Goal: Task Accomplishment & Management: Use online tool/utility

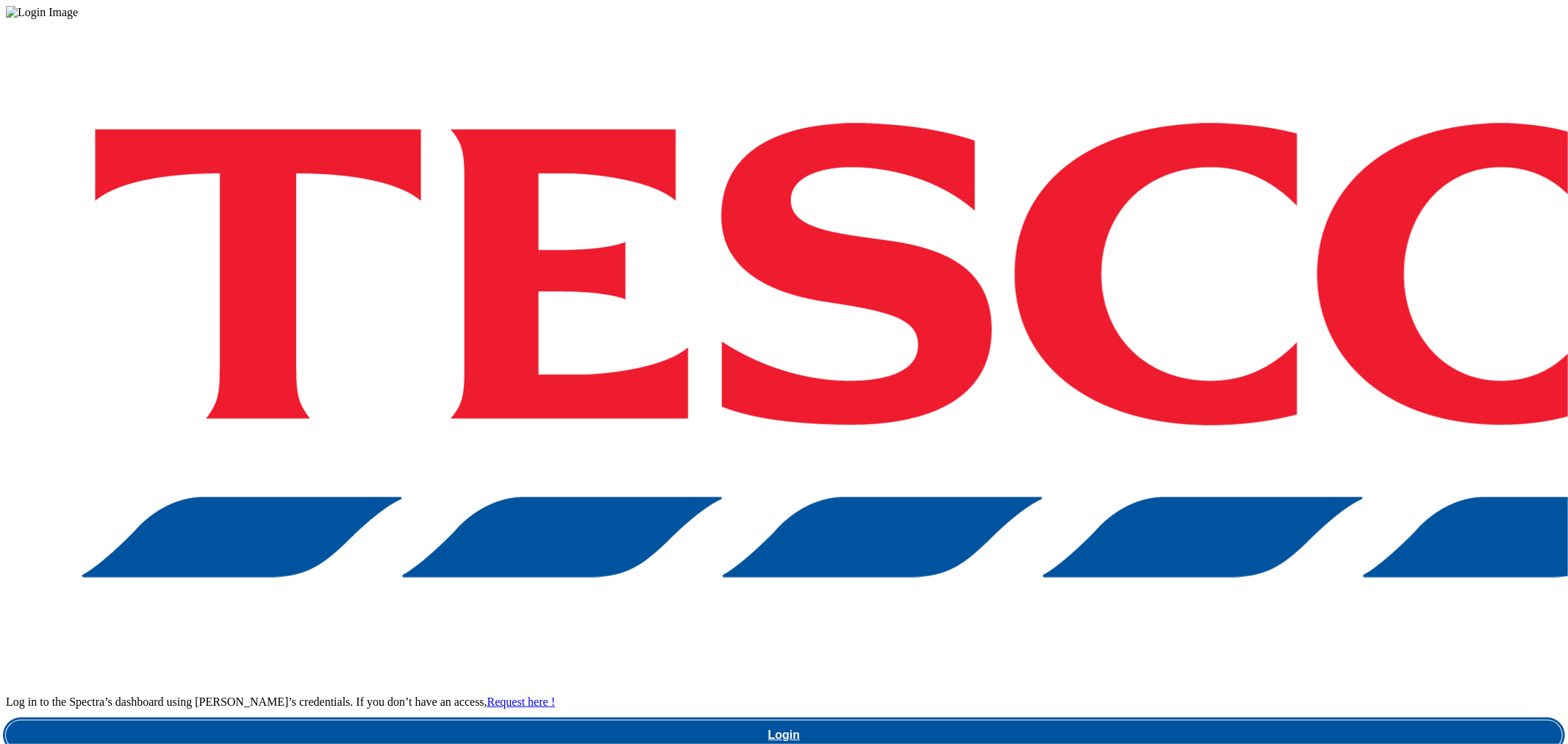
click at [1215, 720] on link "Login" at bounding box center [784, 735] width 1556 height 29
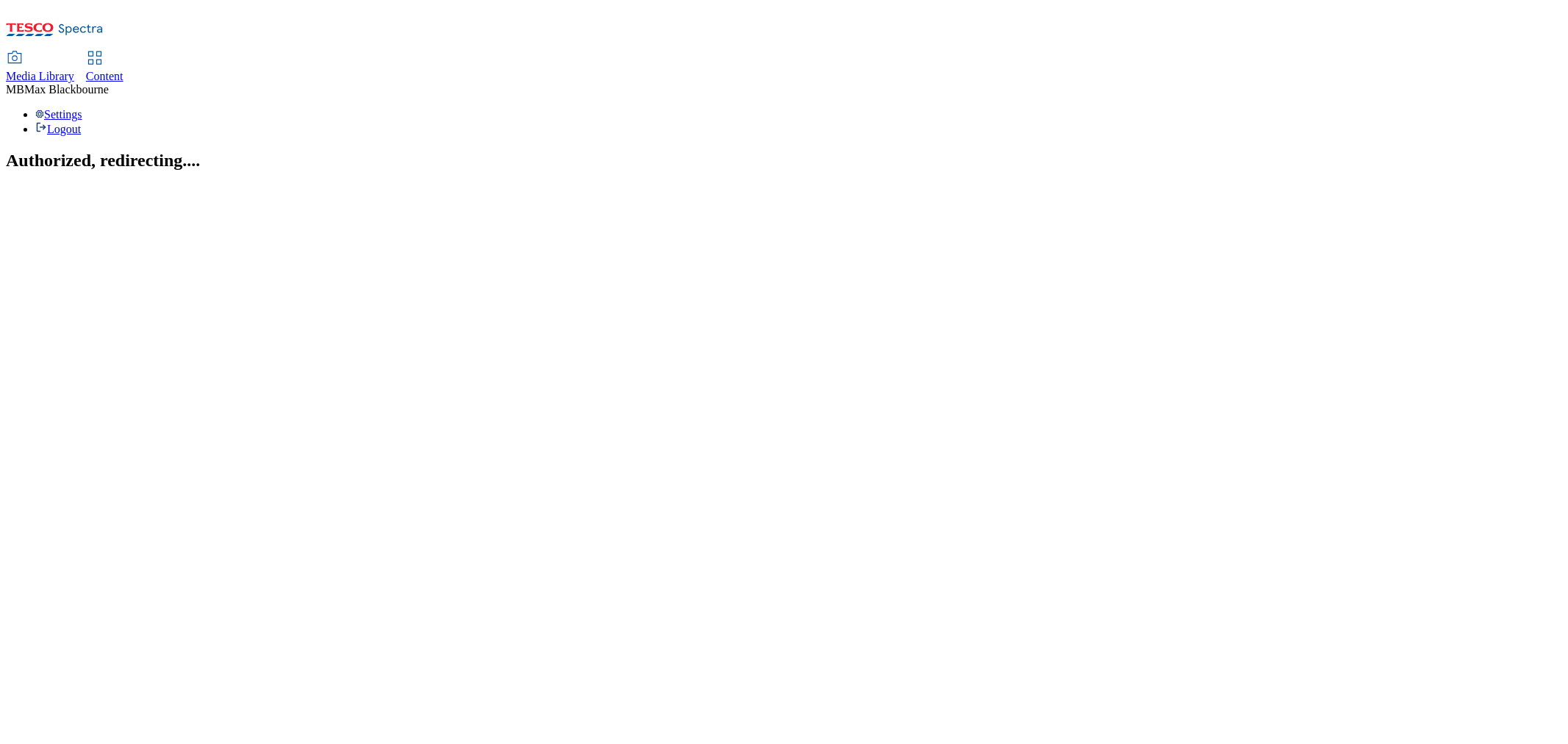
click at [124, 70] on div "Content" at bounding box center [104, 76] width 38 height 13
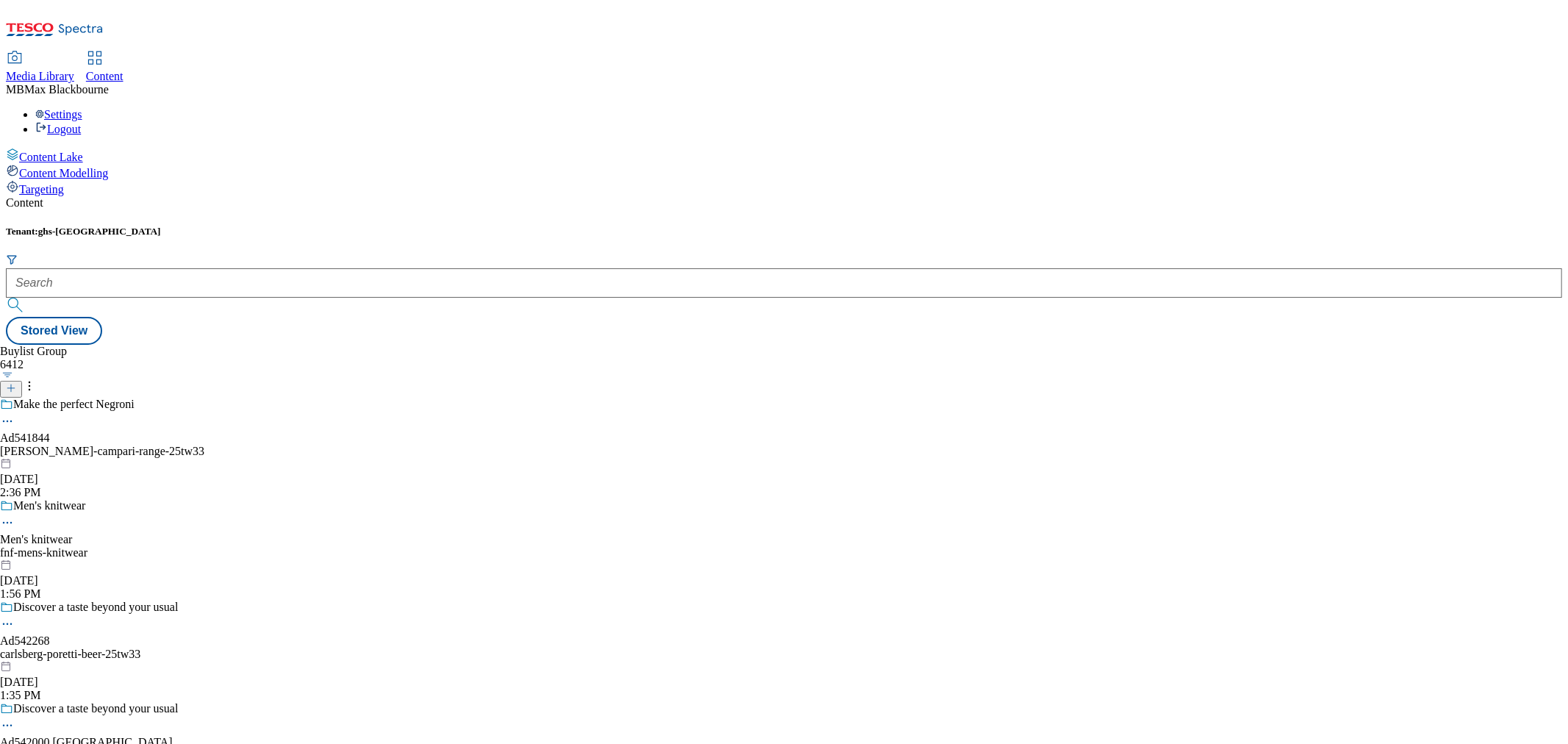
click at [363, 225] on div "Tenant: ghs-uk" at bounding box center [784, 270] width 1556 height 91
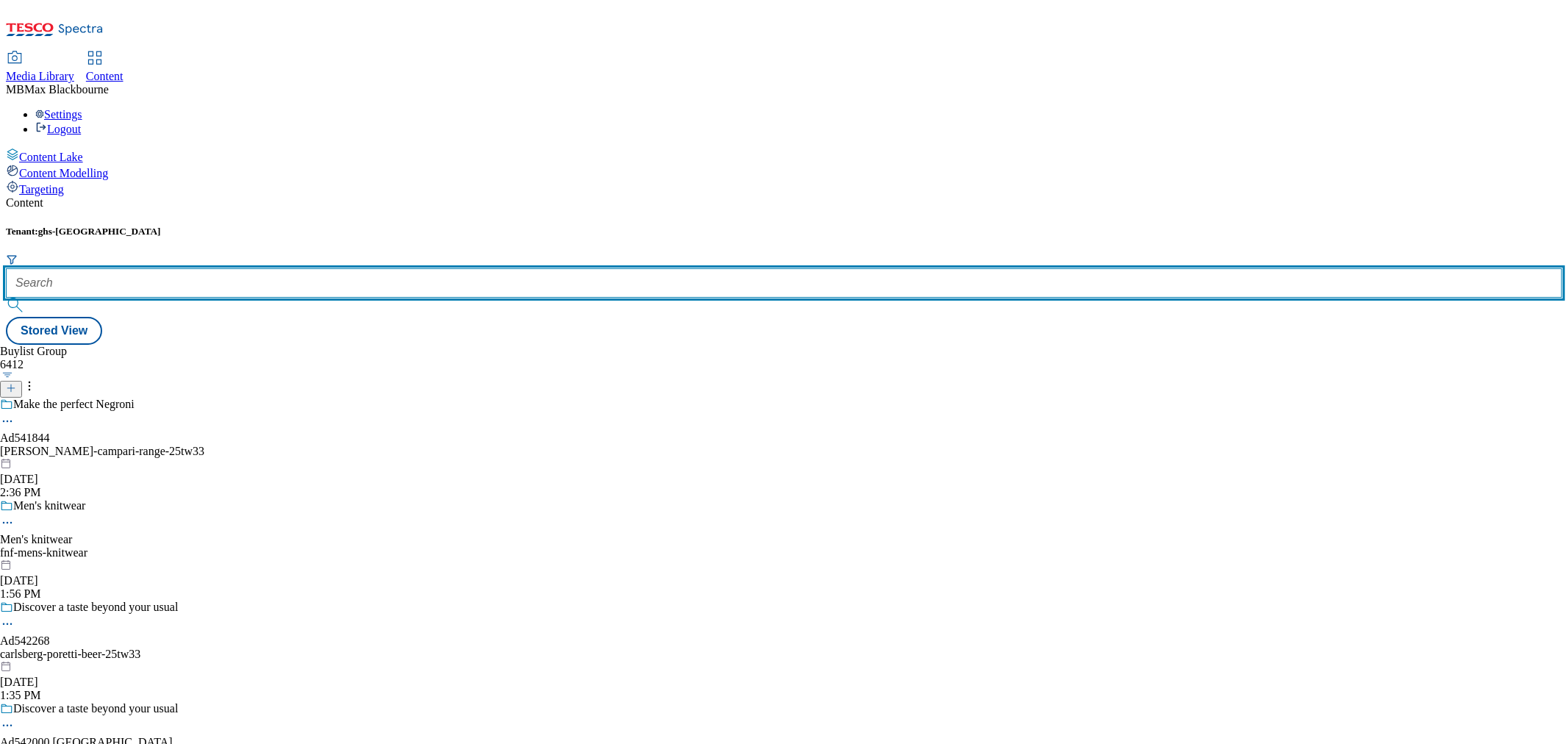
click at [354, 268] on input "text" at bounding box center [784, 283] width 1556 height 29
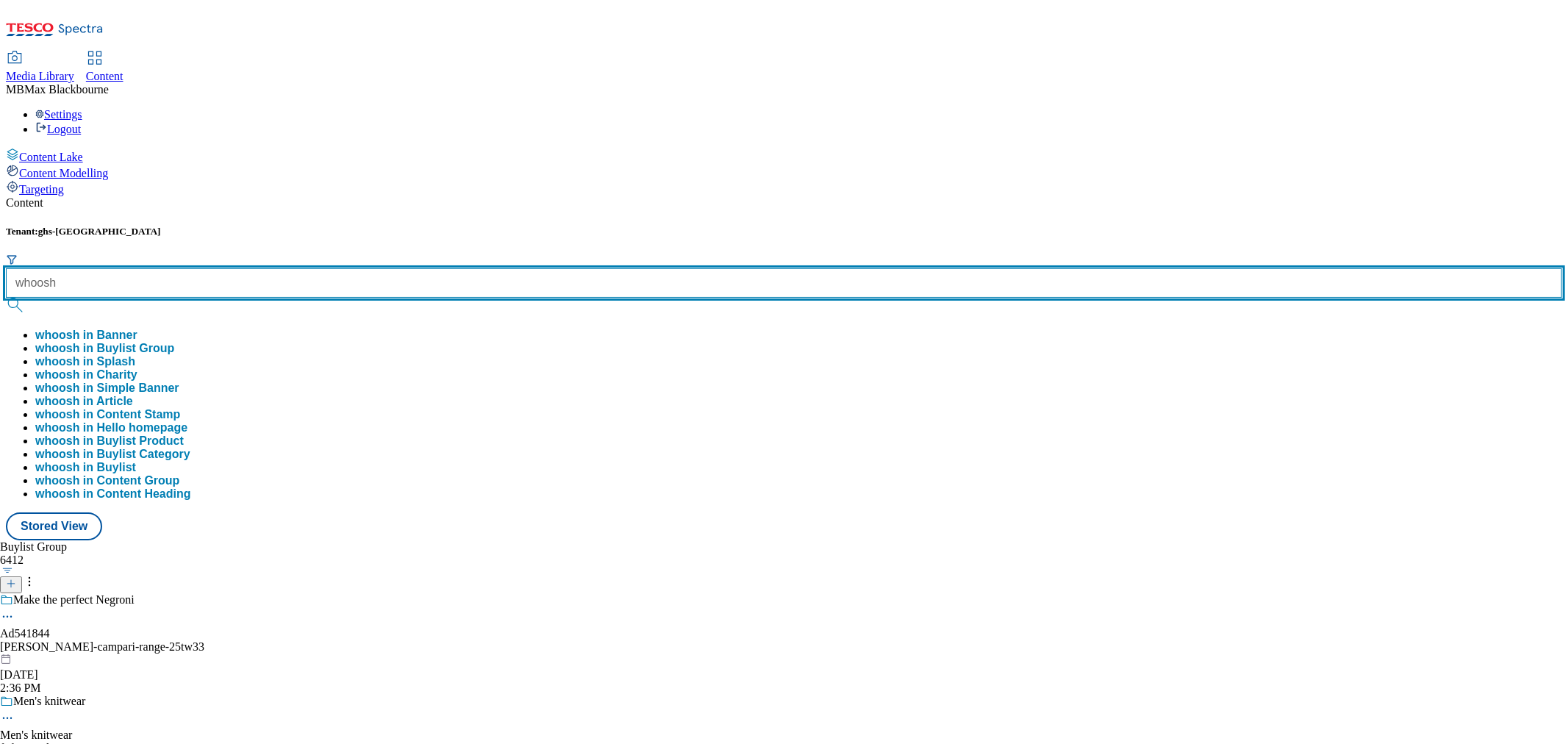
type input "whoosh"
click at [5, 298] on button "submit" at bounding box center [16, 305] width 20 height 15
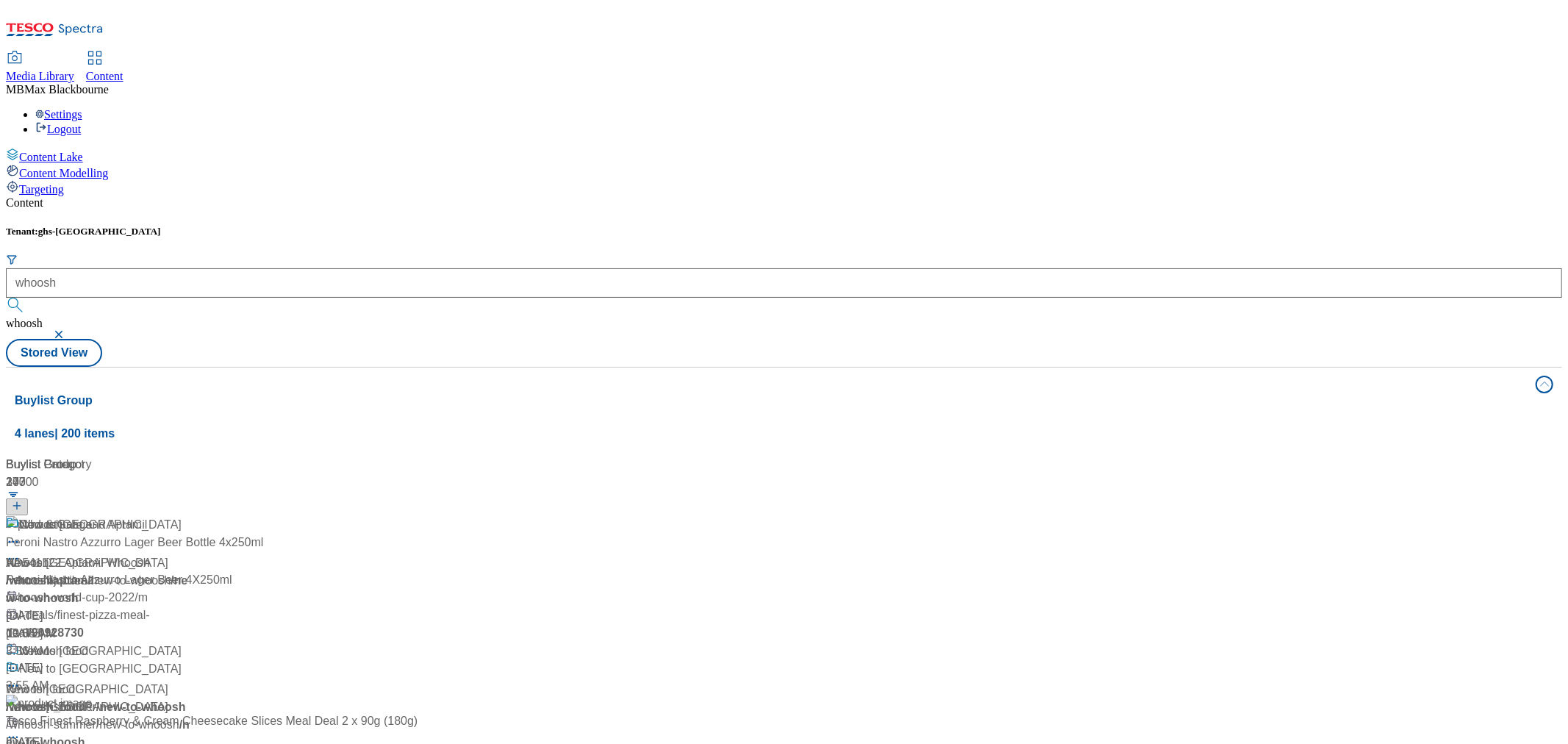
click at [592, 196] on div "Content Tenant: ghs-uk whoosh whoosh Stored View Buylist Group 4 lanes | 200 it…" at bounding box center [784, 601] width 1556 height 811
click at [62, 516] on div "Whoosh" at bounding box center [40, 524] width 43 height 17
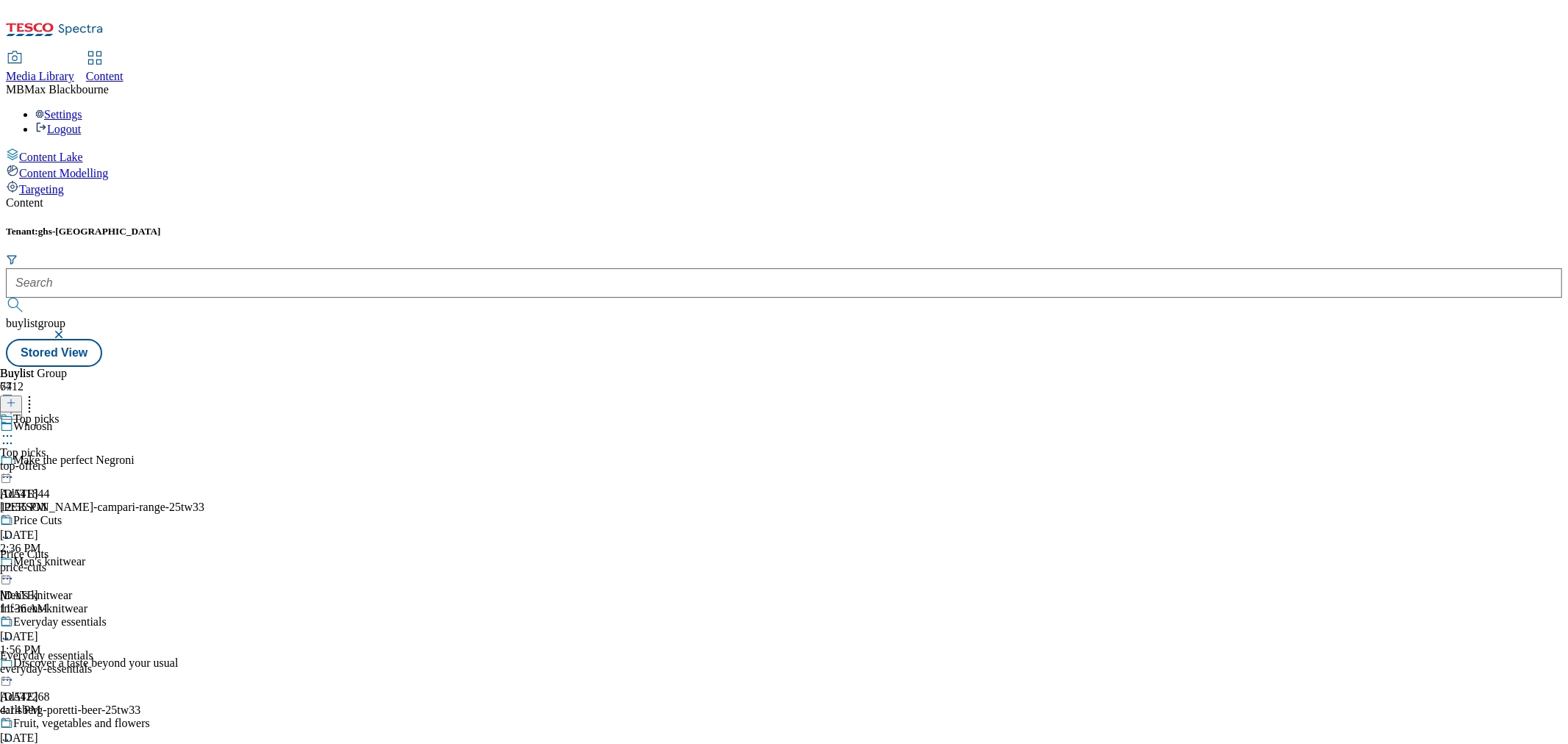
click at [616, 225] on div "Tenant: ghs-uk buylistgroup Stored View" at bounding box center [784, 296] width 1556 height 141
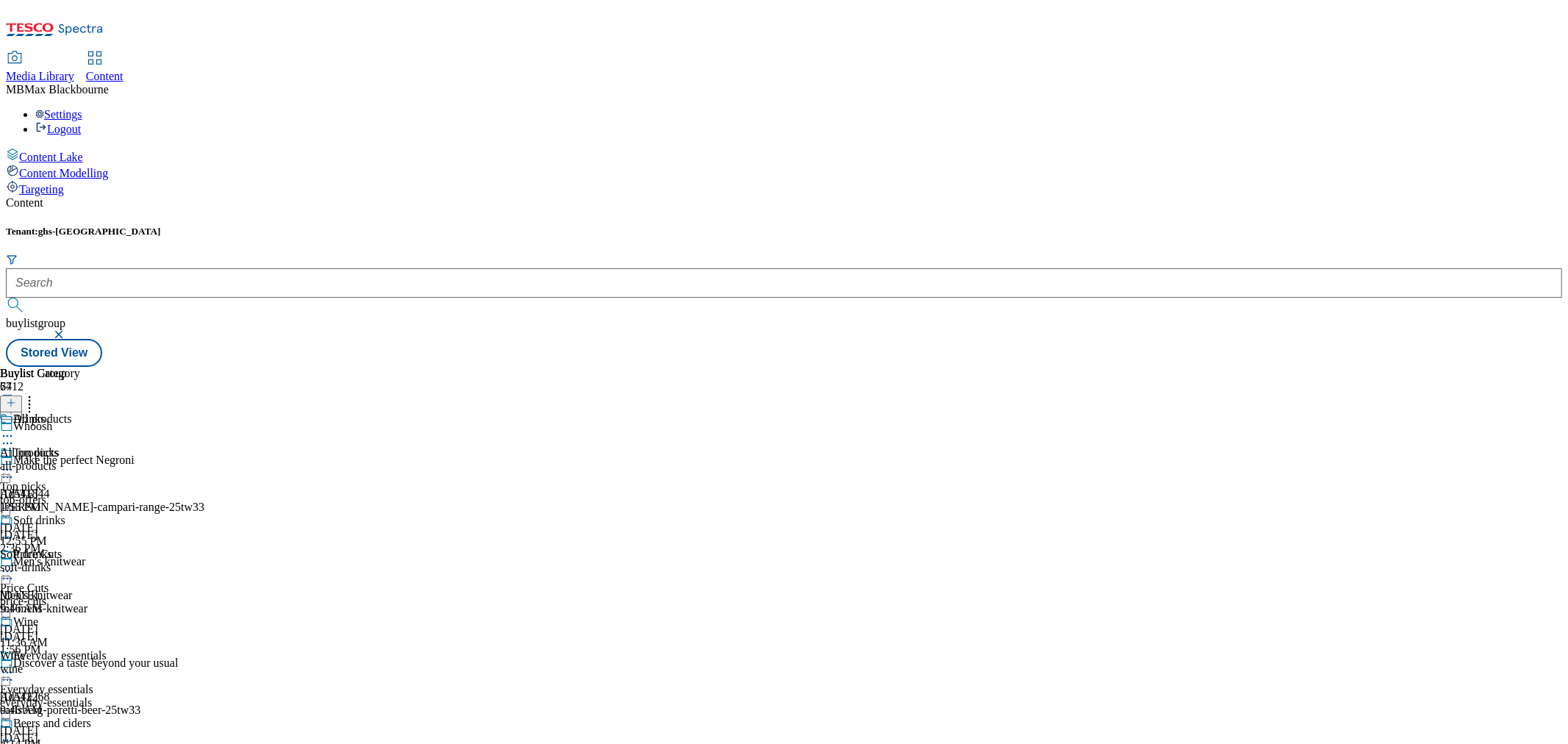
click at [91, 412] on div "All products All products all-products Oct 1, 2025 1:58 PM" at bounding box center [45, 463] width 91 height 102
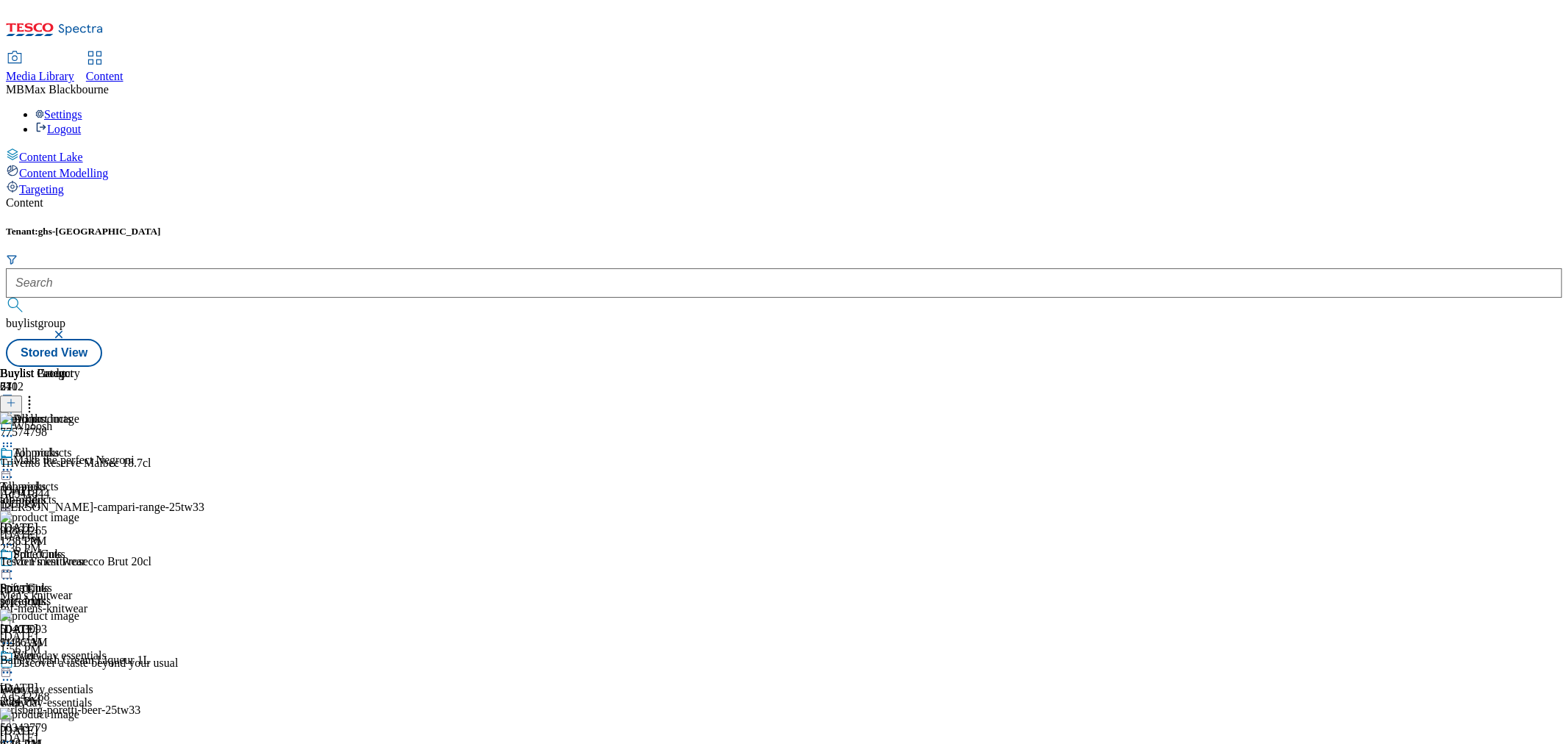
click at [15, 462] on icon at bounding box center [7, 469] width 15 height 15
click at [37, 393] on icon at bounding box center [29, 400] width 15 height 15
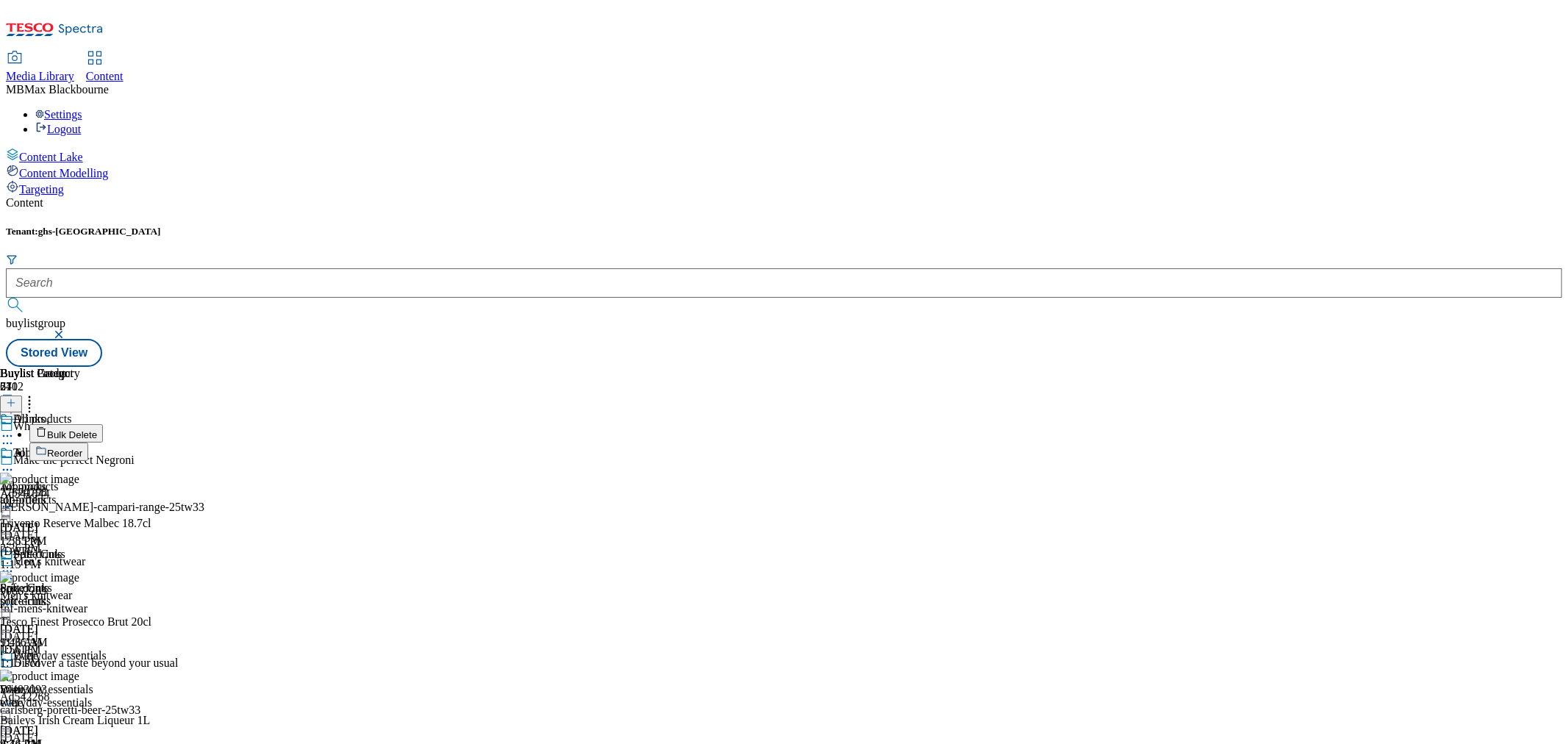
click at [328, 443] on li "Reorder" at bounding box center [179, 452] width 299 height 18
click at [82, 447] on span "Reorder" at bounding box center [64, 453] width 35 height 11
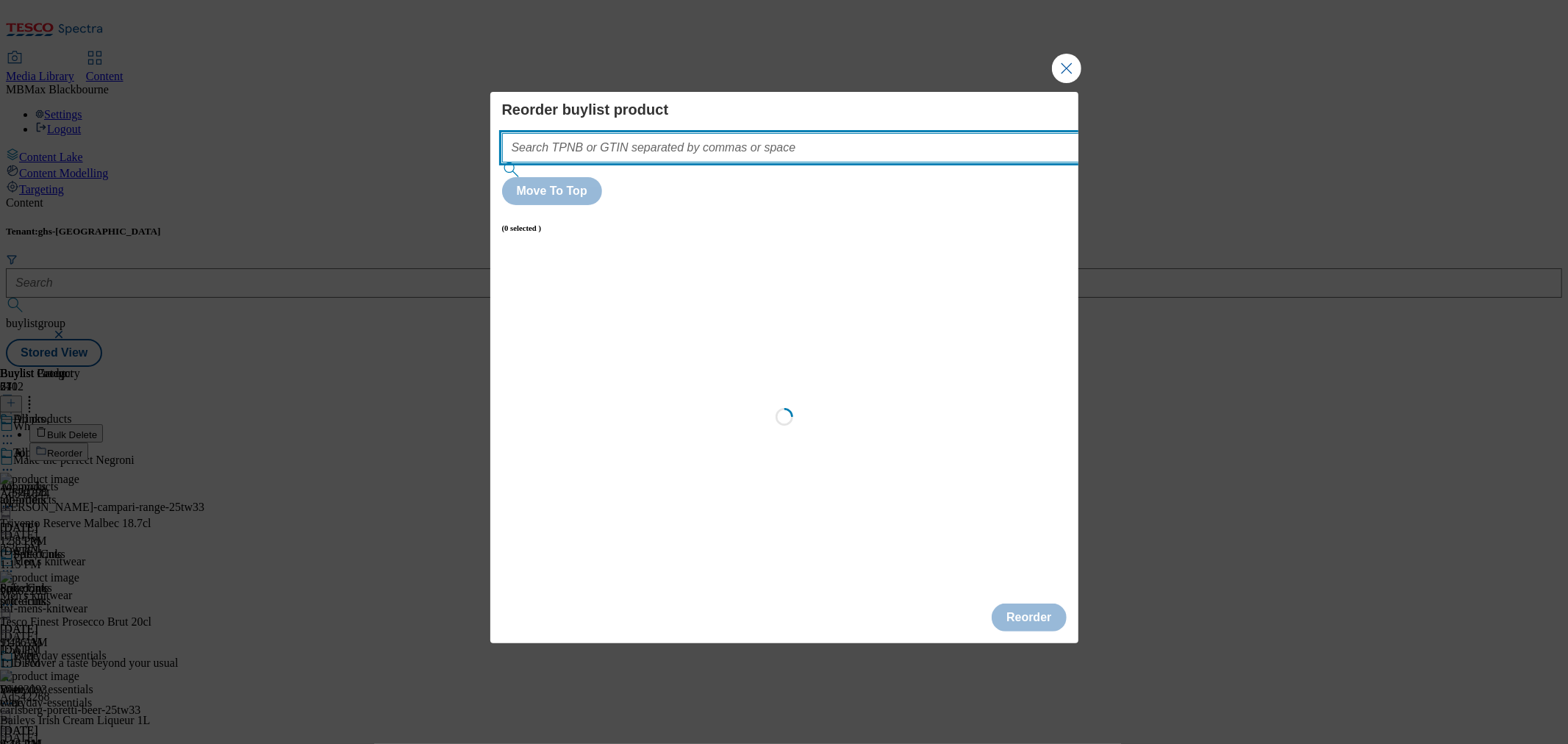
click at [663, 162] on input "Modal" at bounding box center [813, 148] width 621 height 29
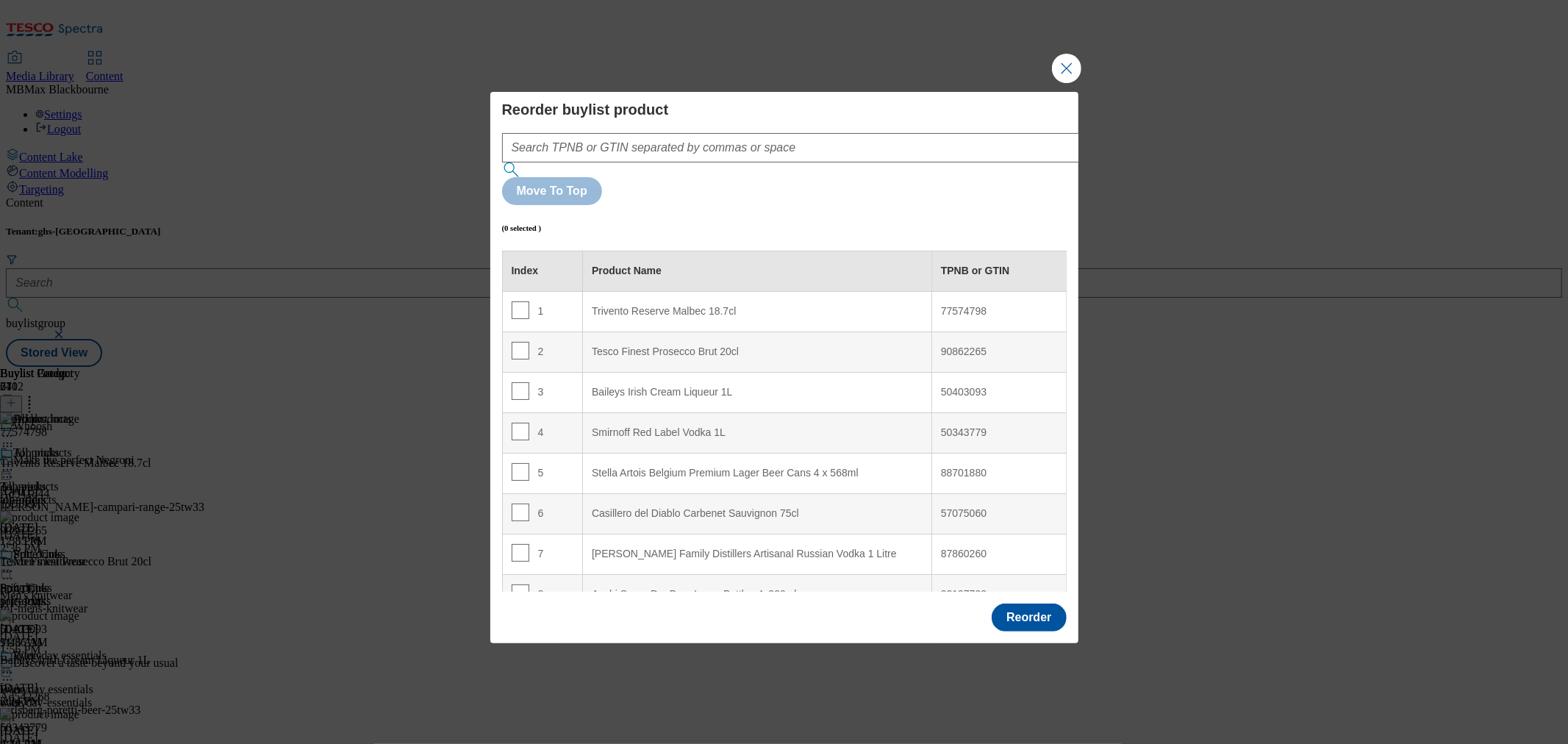
scroll to position [1506, 0]
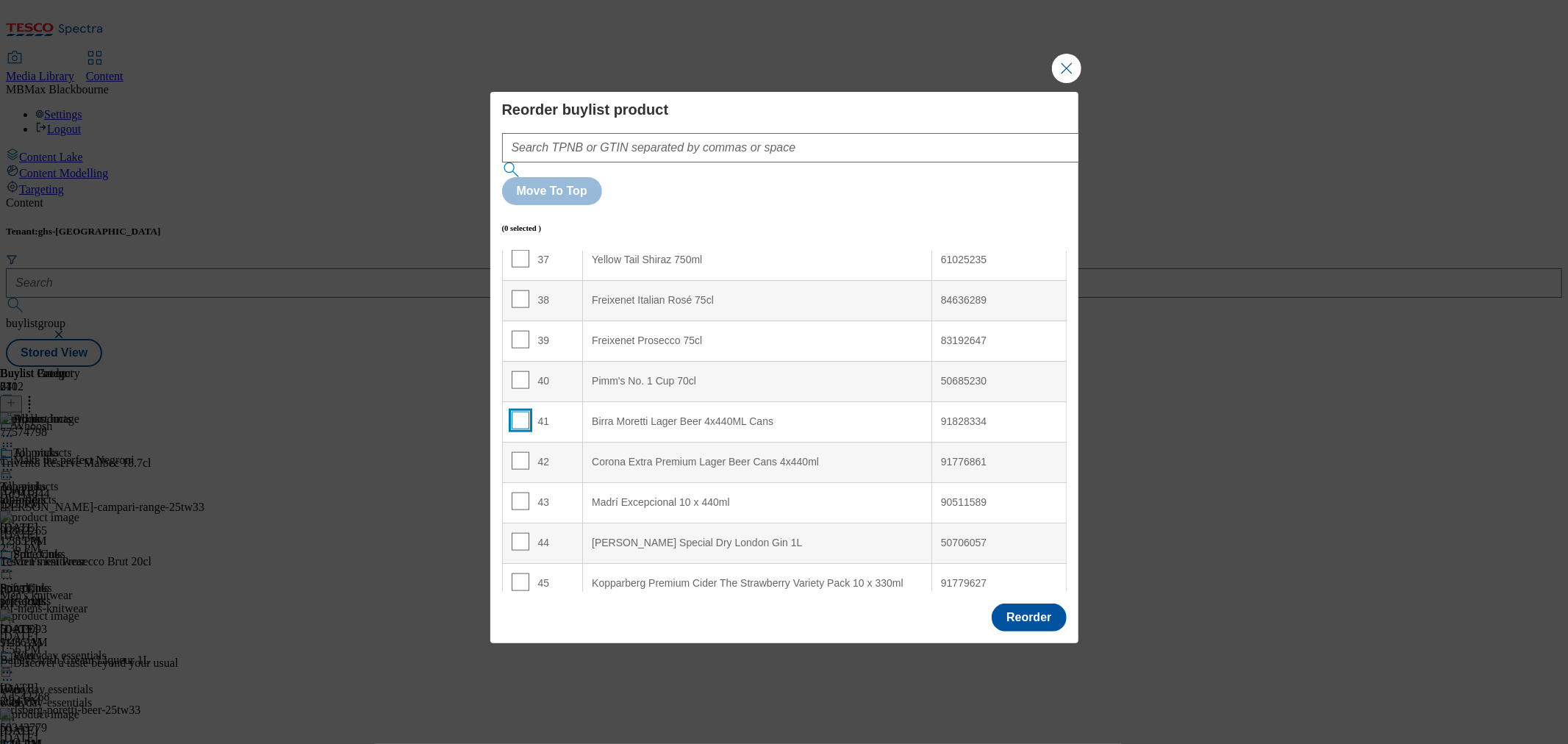
click at [518, 411] on input "Modal" at bounding box center [520, 420] width 17 height 17
checkbox input "true"
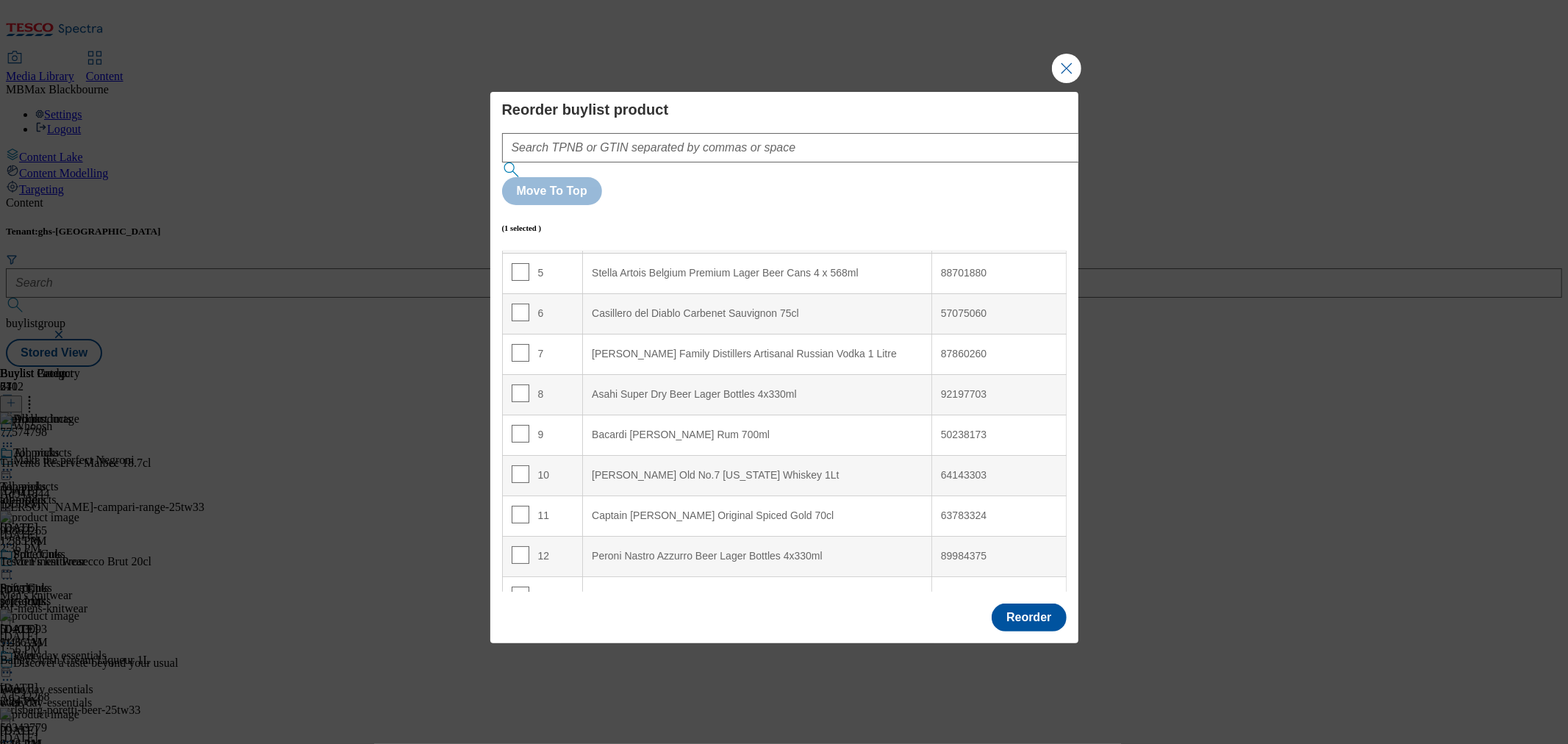
scroll to position [0, 0]
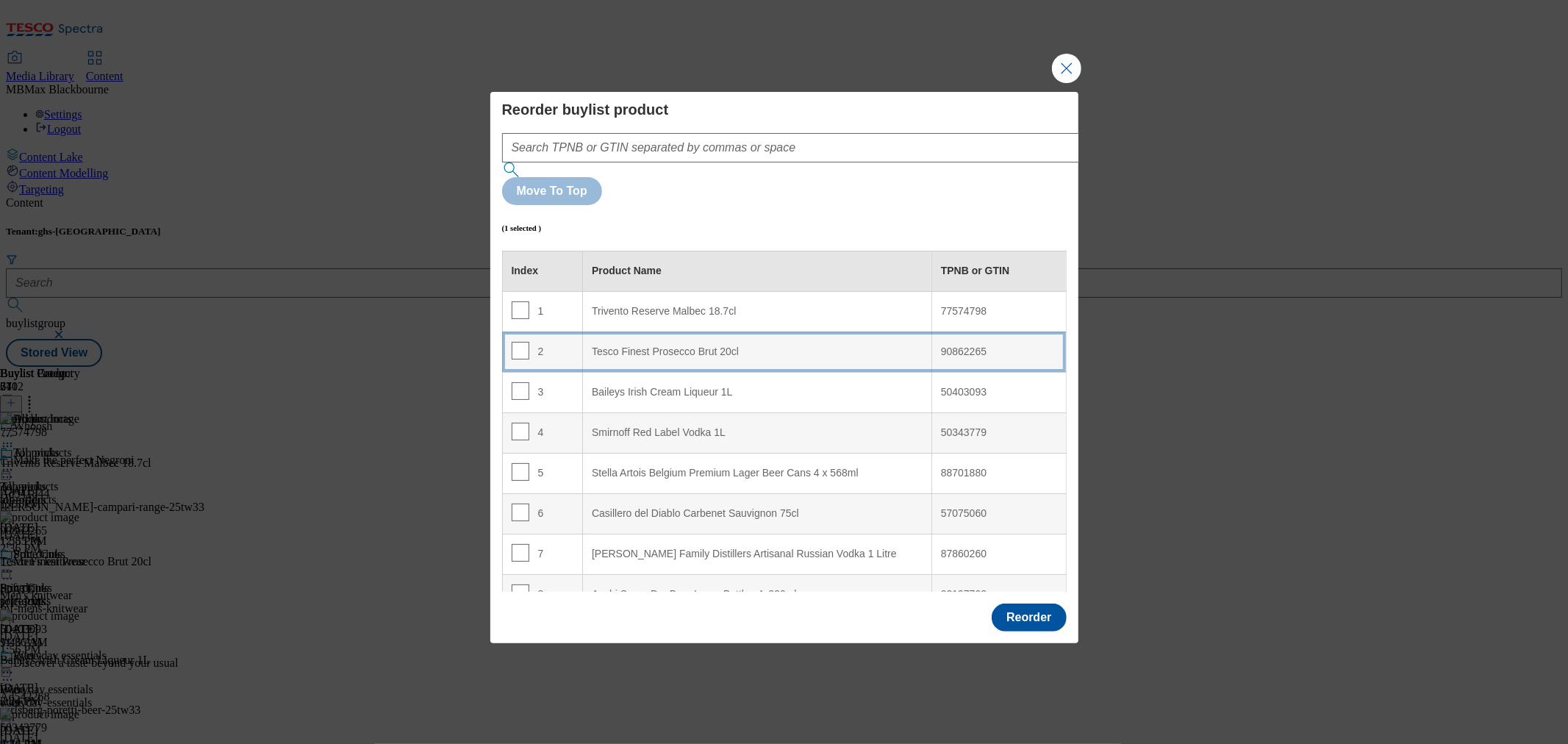
click at [561, 342] on div "2" at bounding box center [543, 352] width 62 height 21
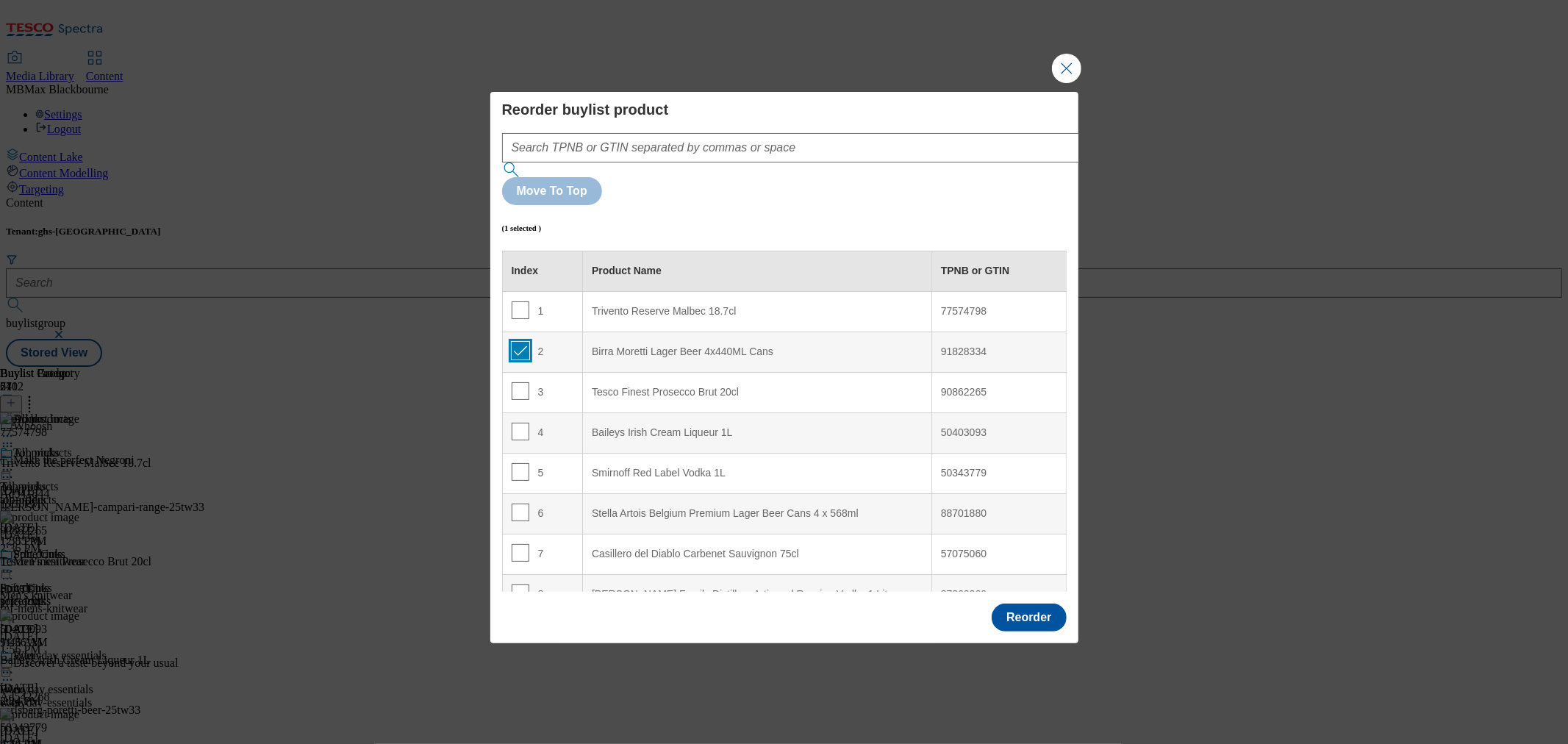
click at [514, 342] on input "Modal" at bounding box center [520, 350] width 17 height 17
checkbox input "false"
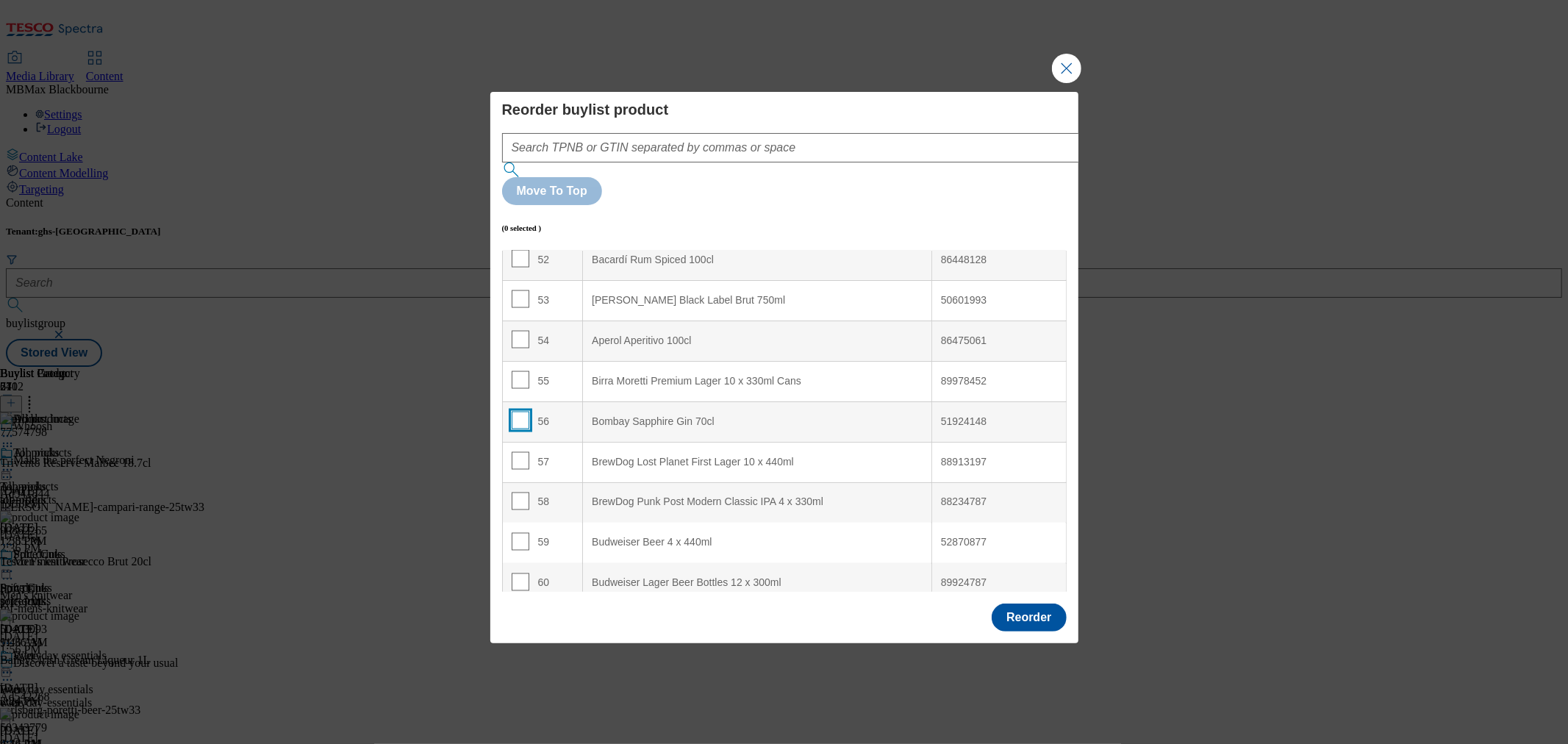
click at [521, 411] on input "Modal" at bounding box center [520, 420] width 17 height 17
checkbox input "true"
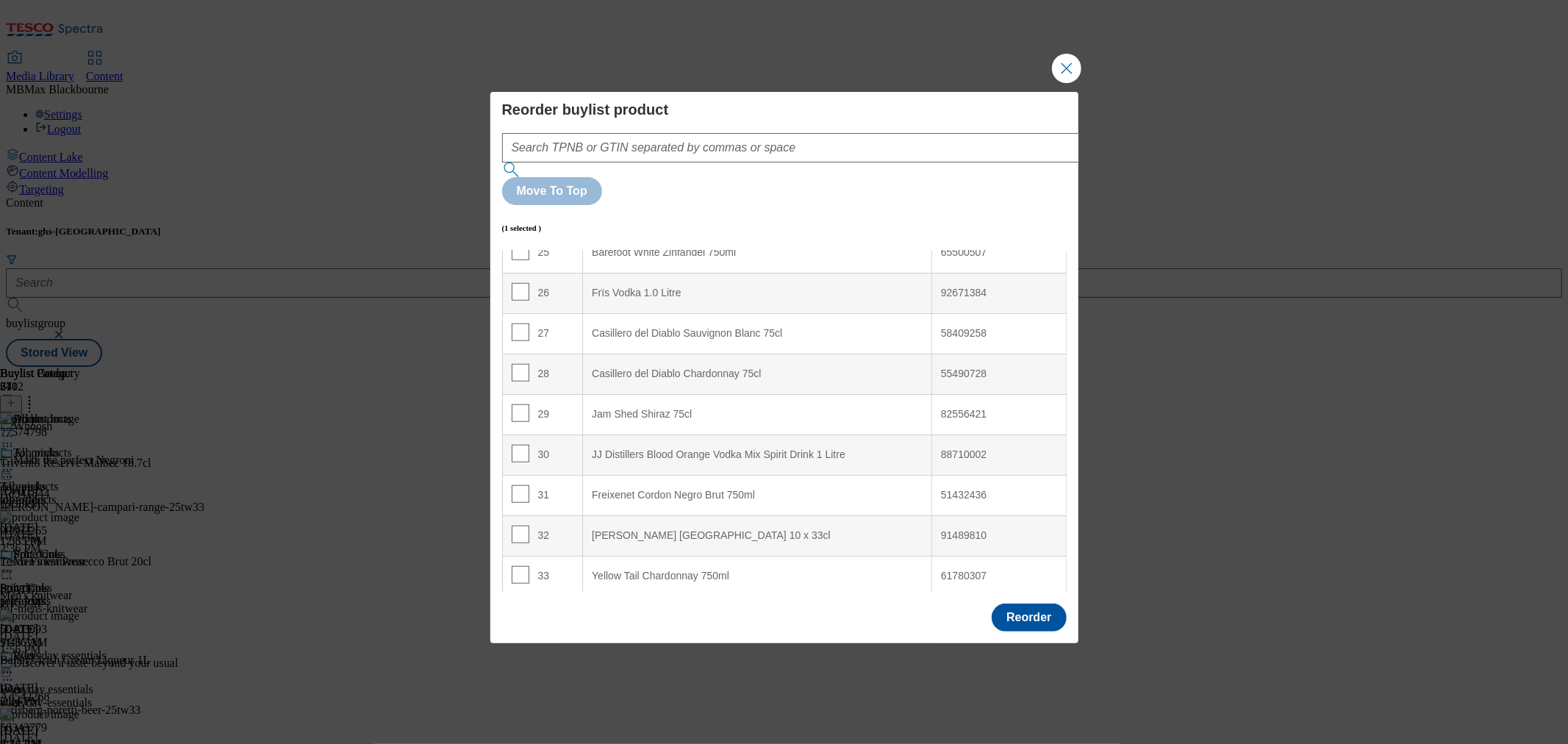
scroll to position [0, 0]
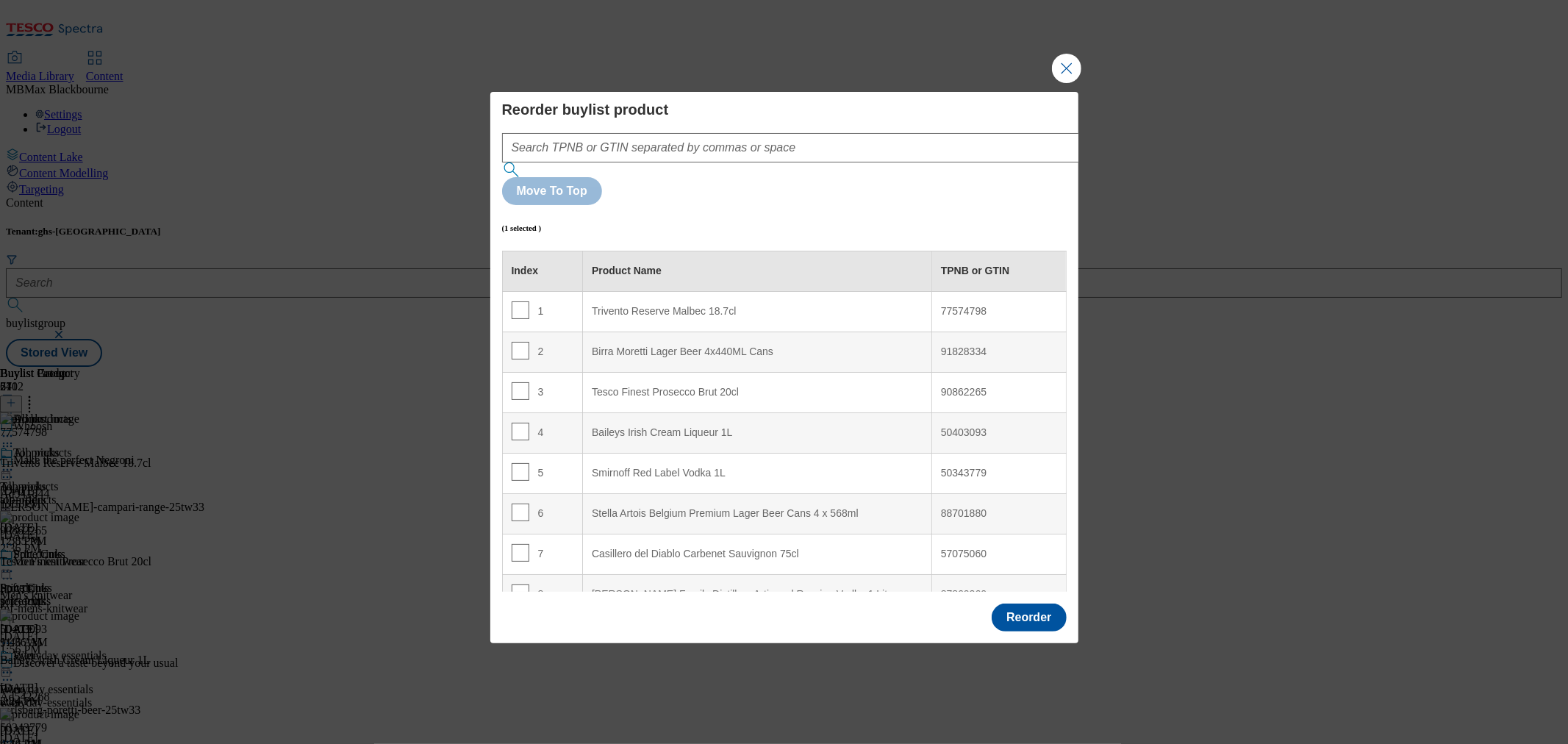
drag, startPoint x: 606, startPoint y: 370, endPoint x: 592, endPoint y: 123, distance: 247.4
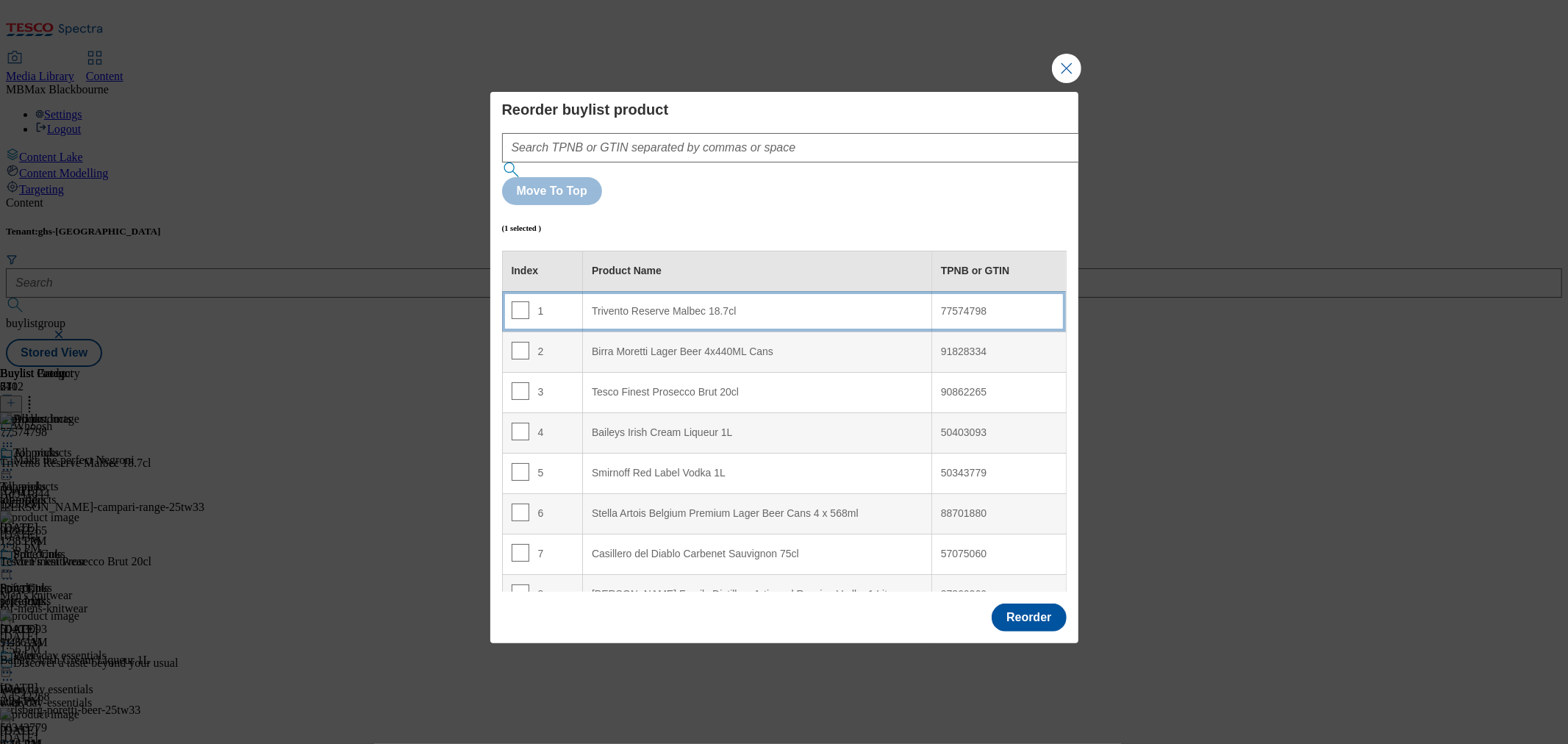
click at [564, 291] on td "1" at bounding box center [543, 312] width 81 height 40
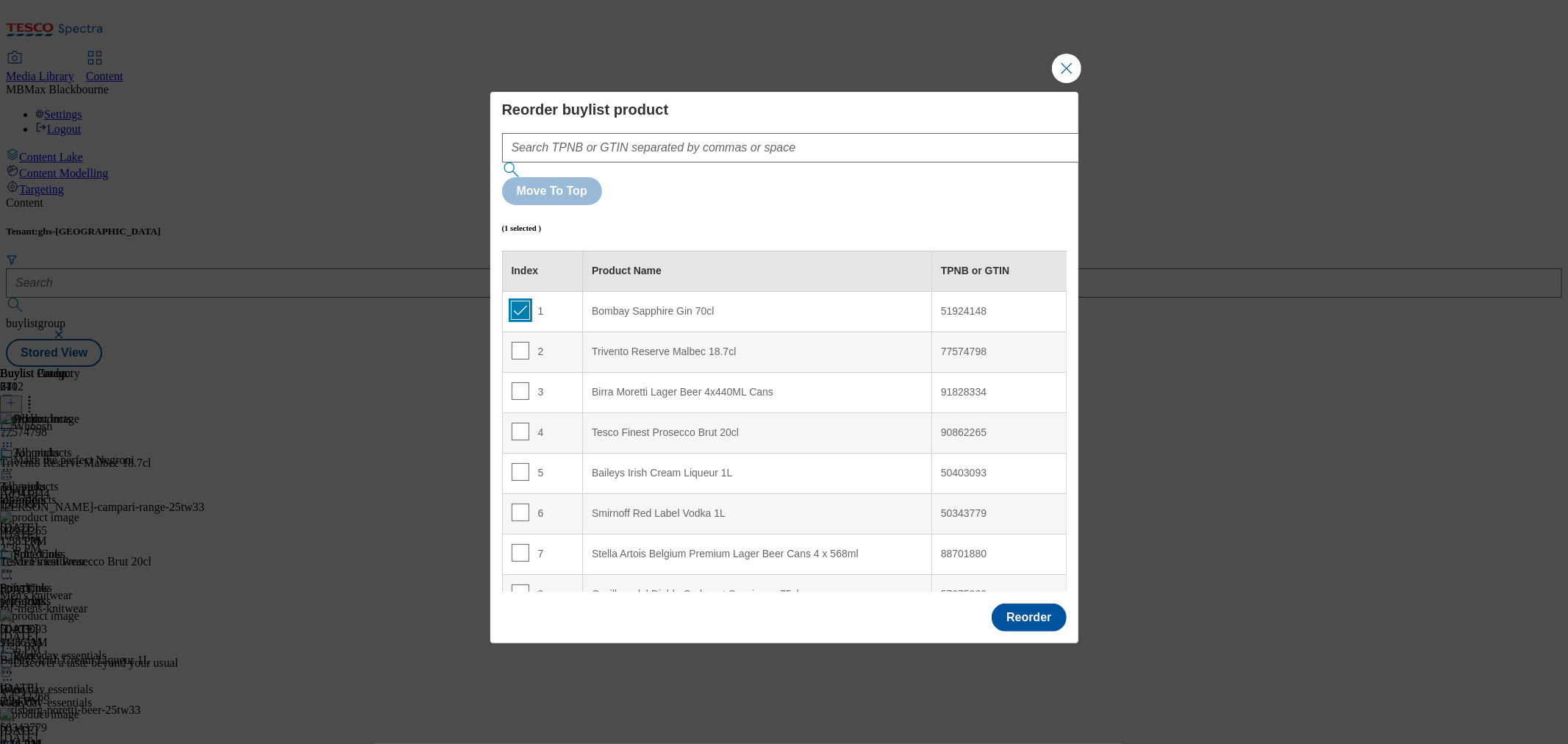
click at [521, 301] on input "Modal" at bounding box center [520, 310] width 17 height 17
checkbox input "false"
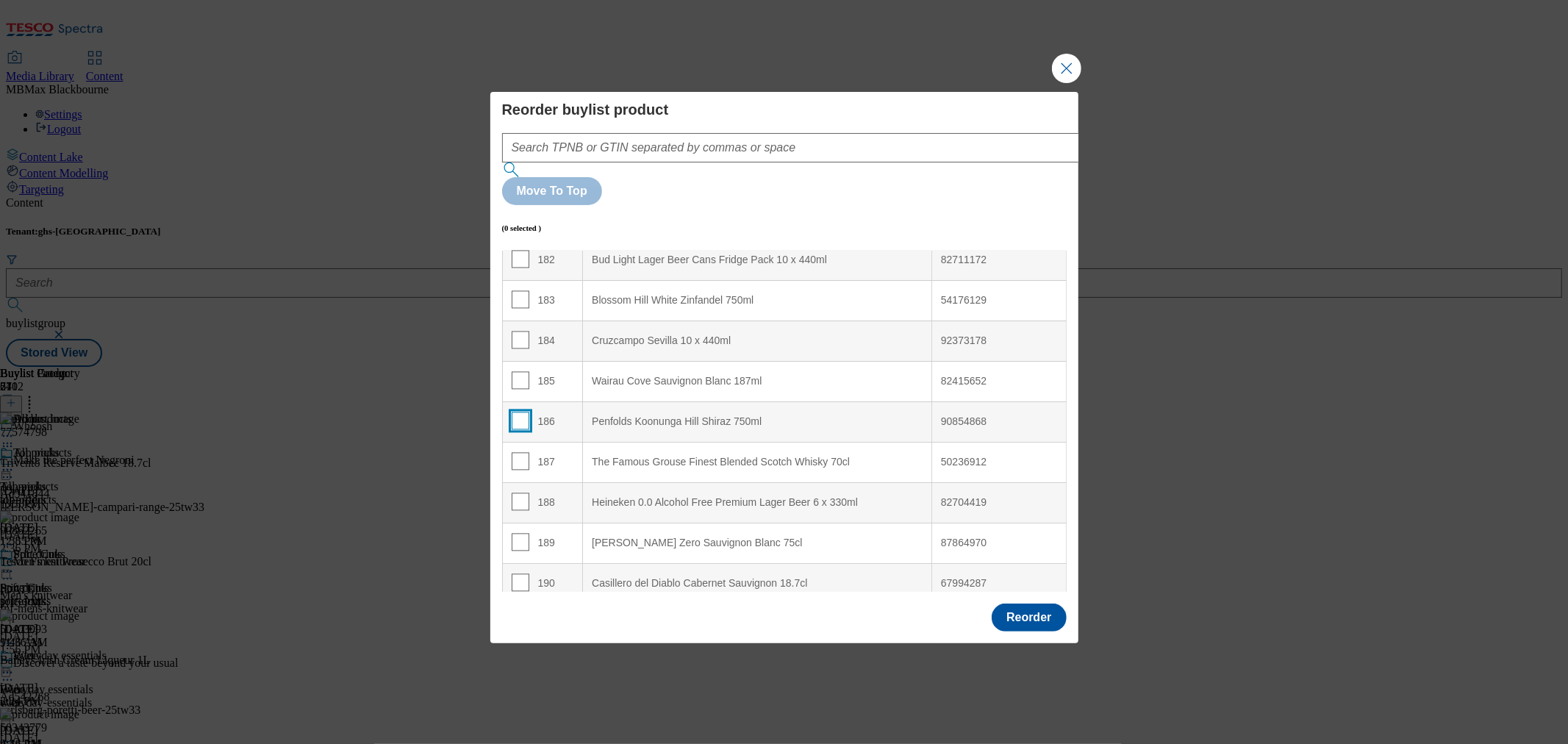
click at [518, 411] on input "Modal" at bounding box center [520, 420] width 17 height 17
checkbox input "true"
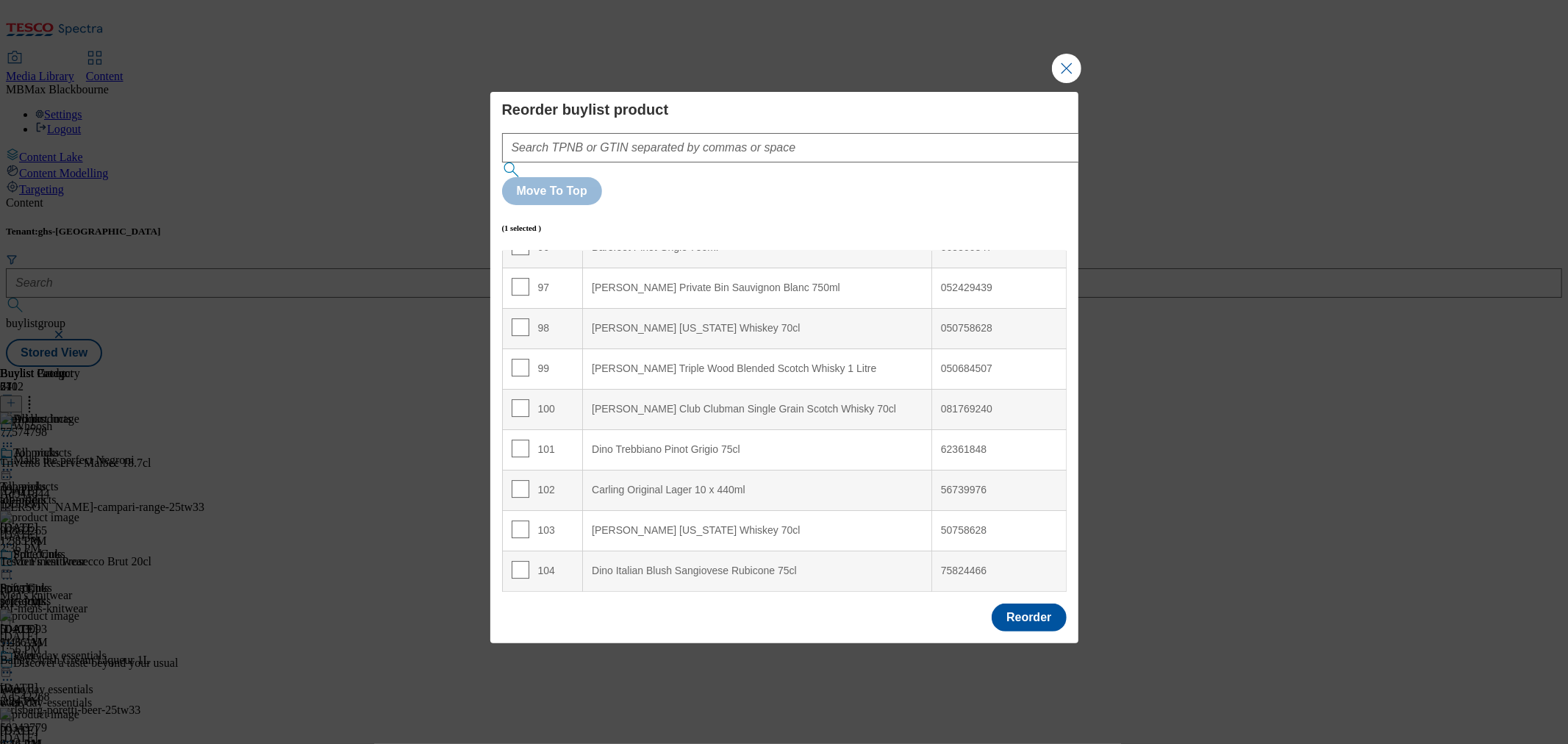
drag, startPoint x: 630, startPoint y: 318, endPoint x: 610, endPoint y: 131, distance: 188.1
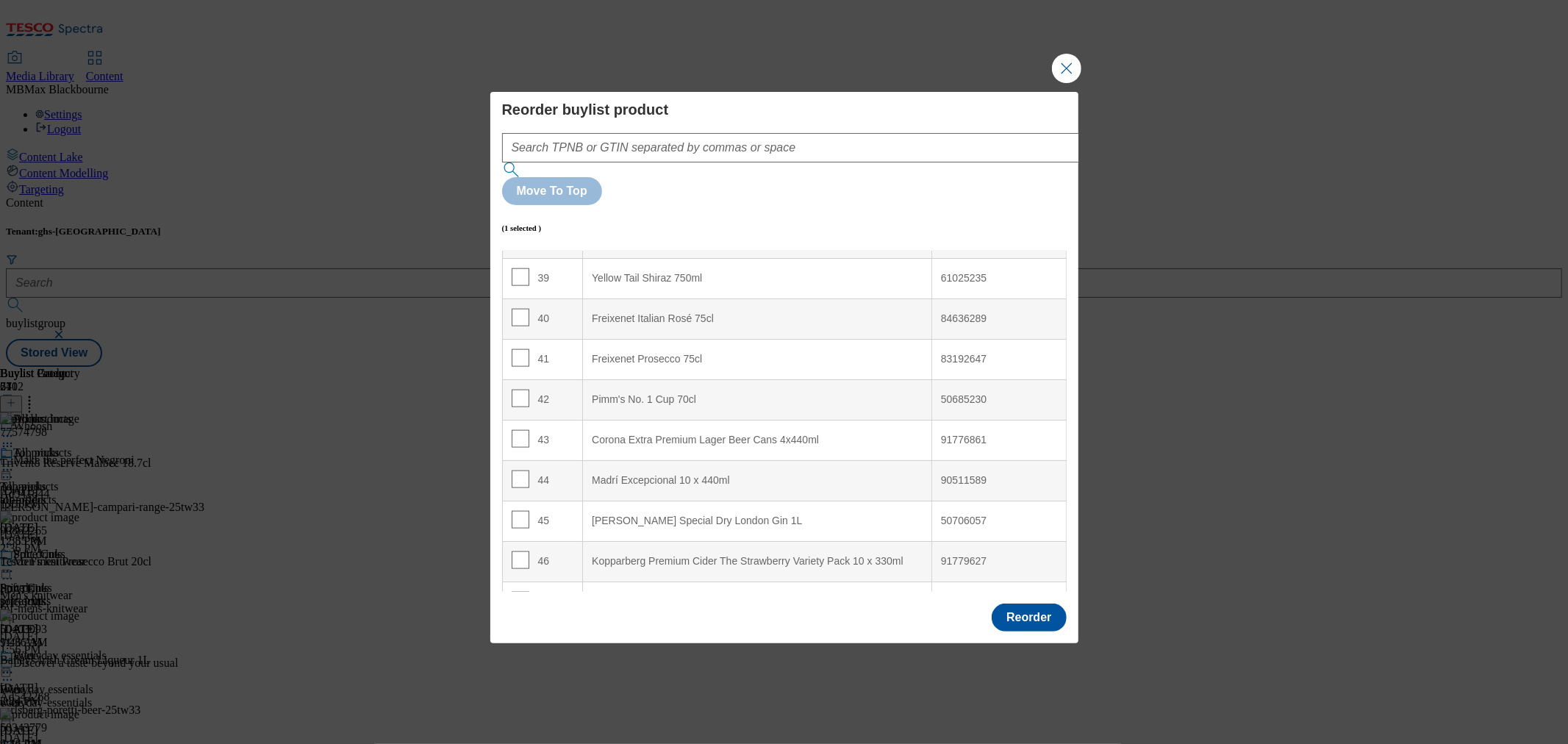
scroll to position [0, 0]
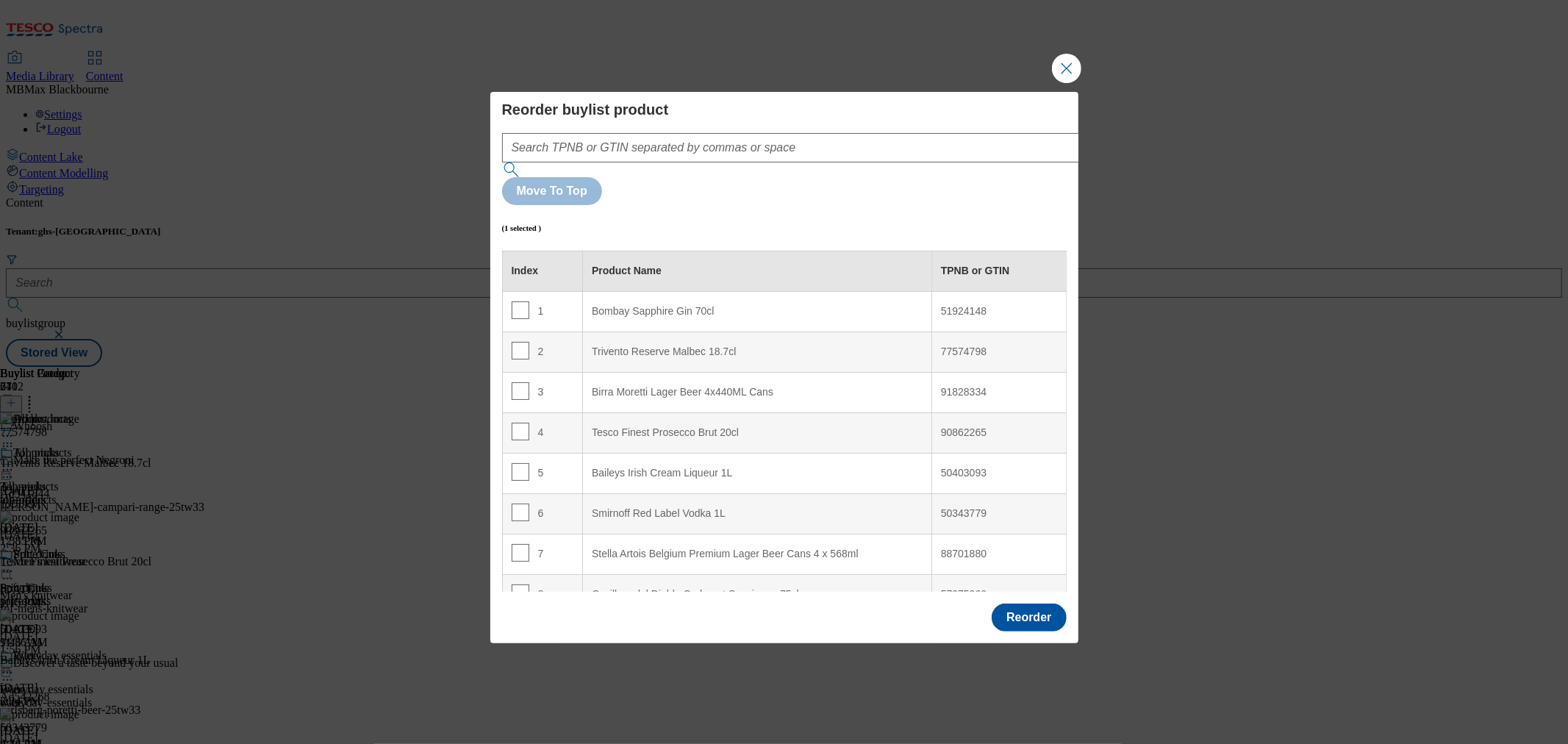
drag, startPoint x: 612, startPoint y: 288, endPoint x: 553, endPoint y: 93, distance: 203.7
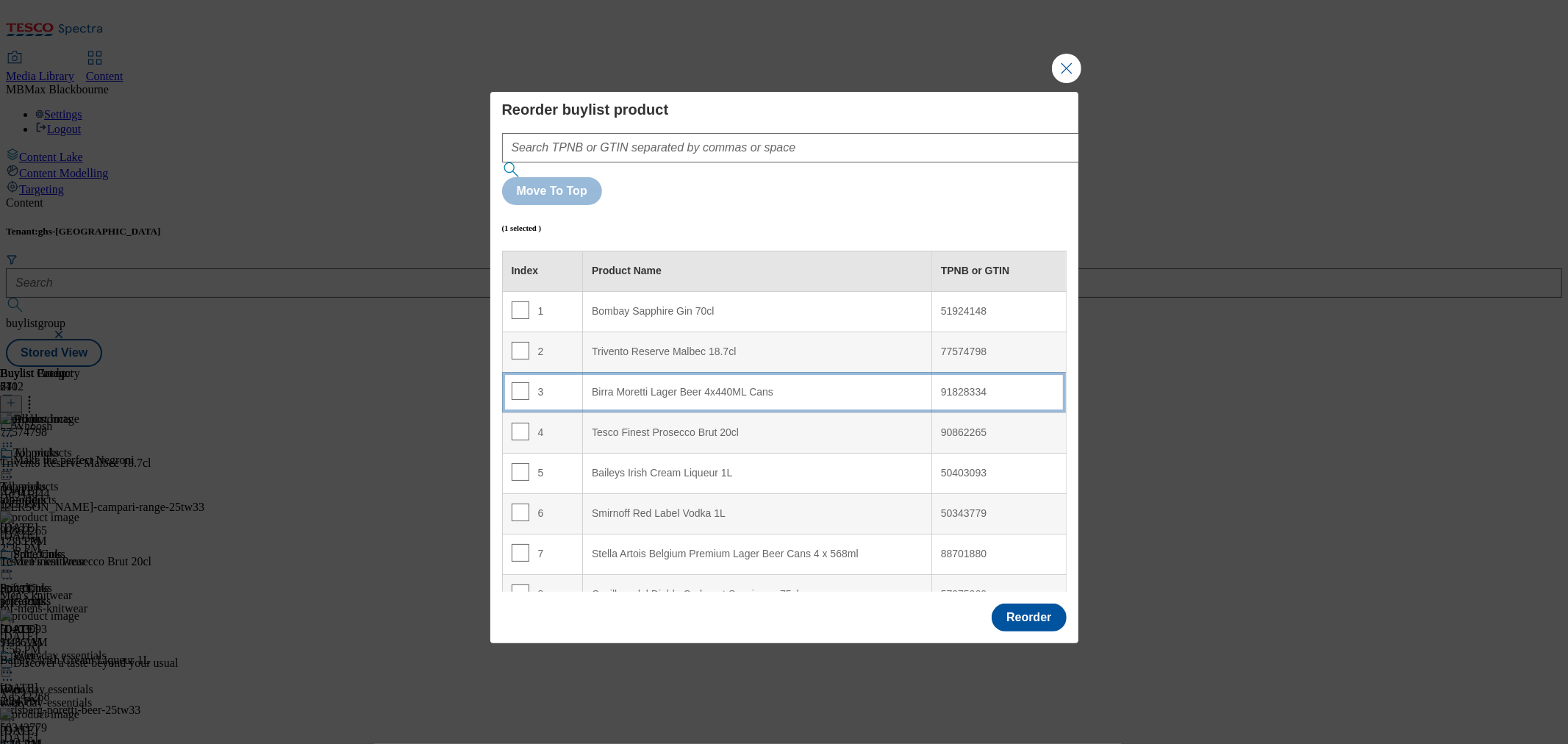
click at [594, 386] on div "Birra Moretti Lager Beer 4x440ML Cans" at bounding box center [757, 392] width 331 height 13
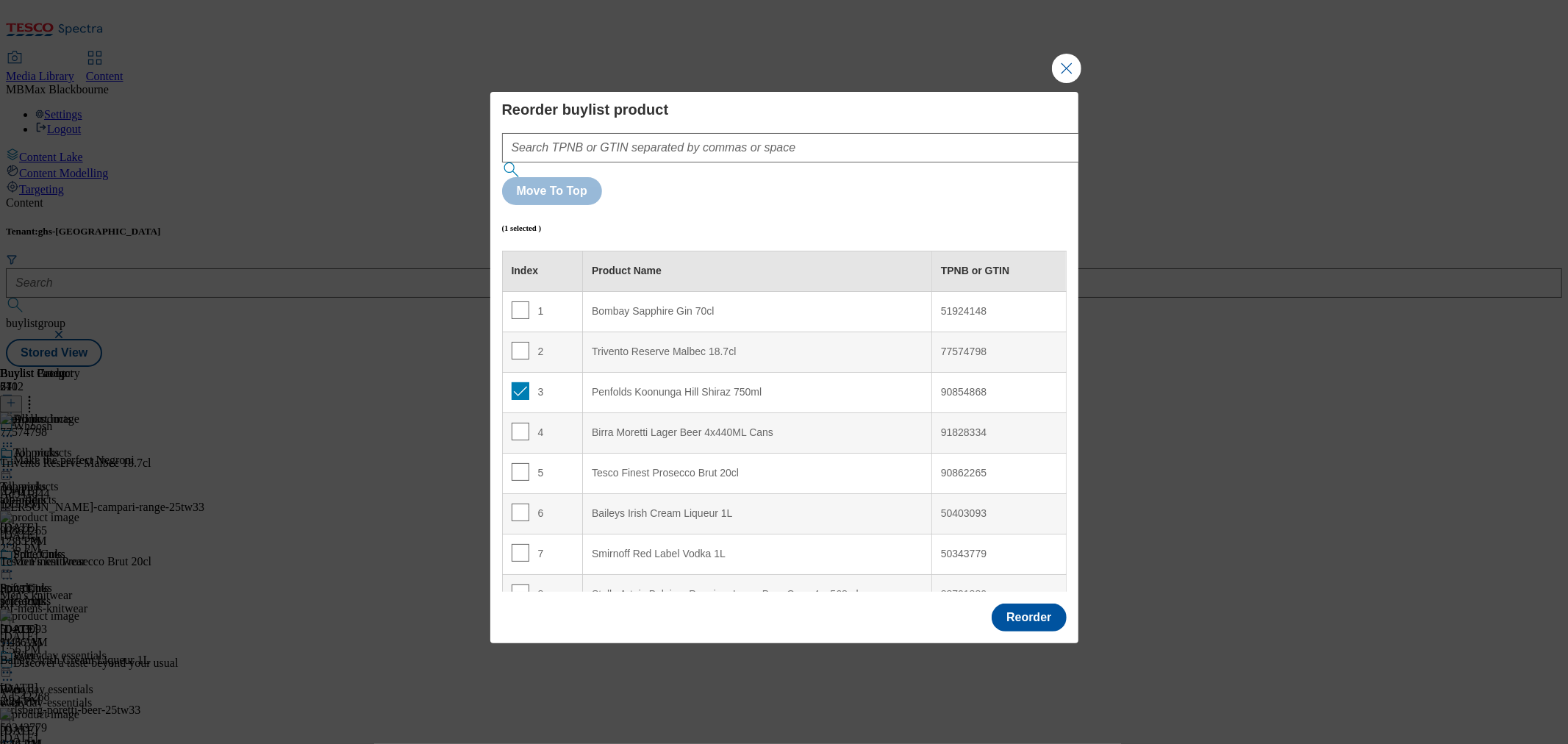
click at [510, 372] on td "3" at bounding box center [543, 392] width 81 height 40
click at [517, 382] on input "Modal" at bounding box center [520, 390] width 17 height 17
checkbox input "false"
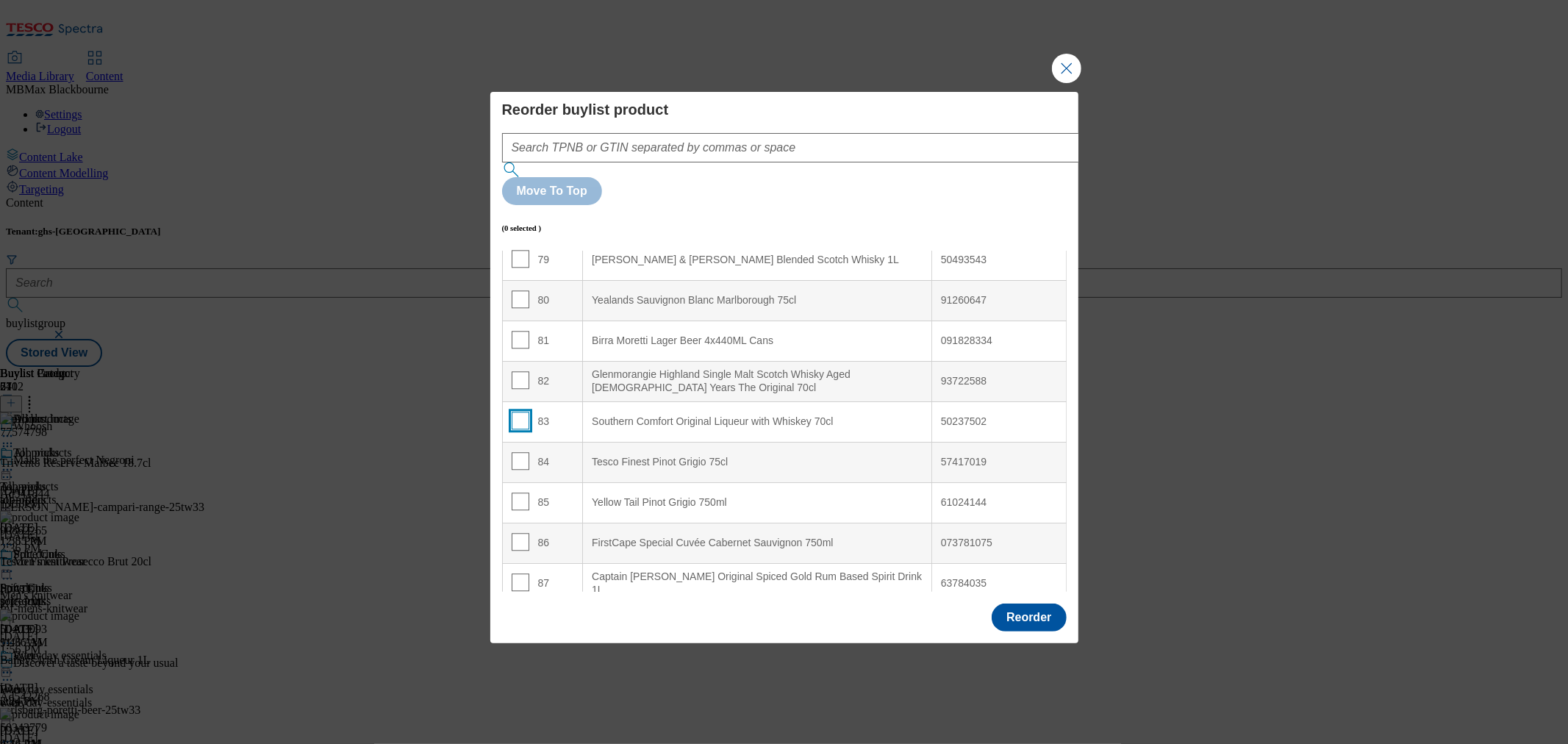
click at [519, 411] on input "Modal" at bounding box center [520, 420] width 17 height 17
checkbox input "true"
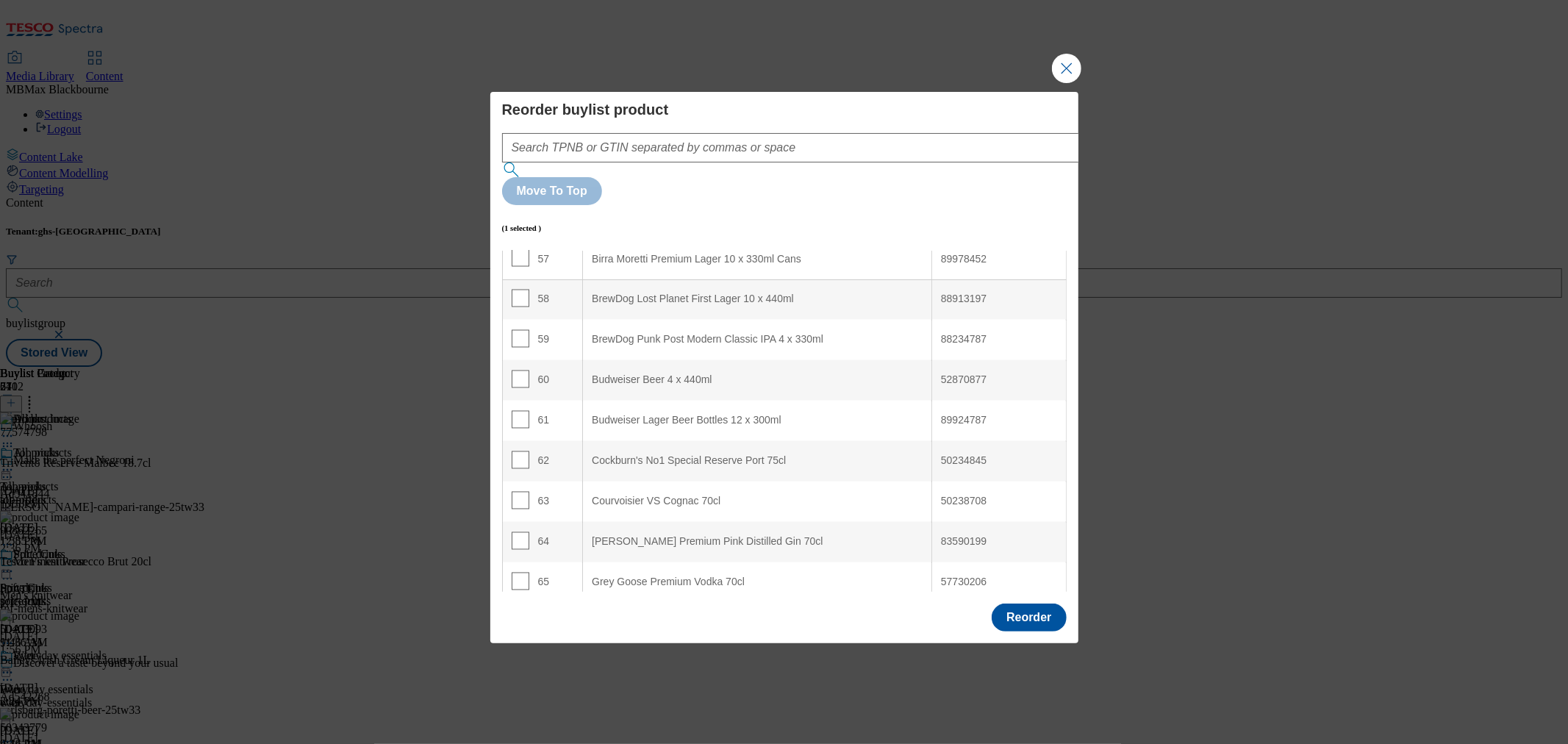
scroll to position [0, 0]
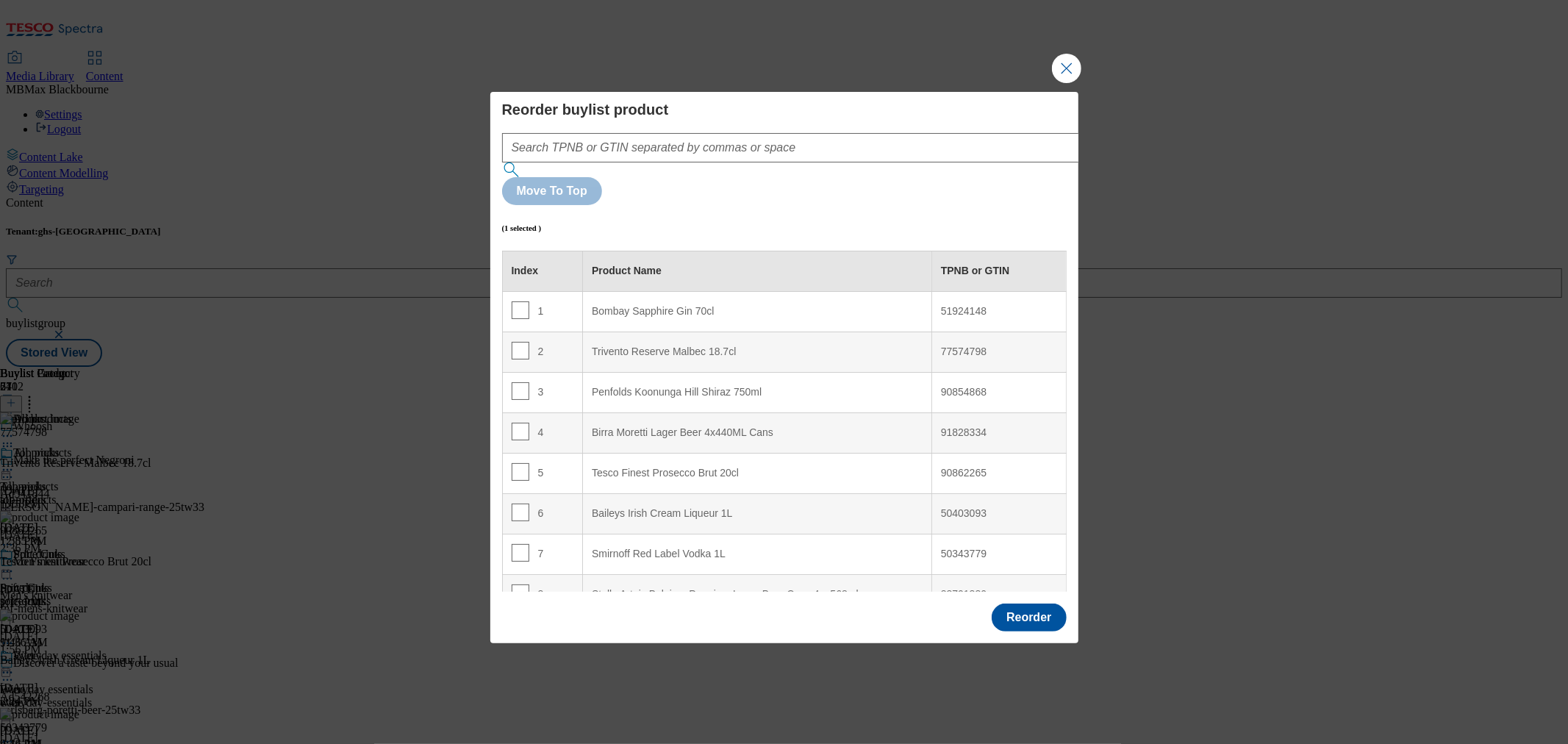
drag, startPoint x: 571, startPoint y: 387, endPoint x: 562, endPoint y: 232, distance: 155.3
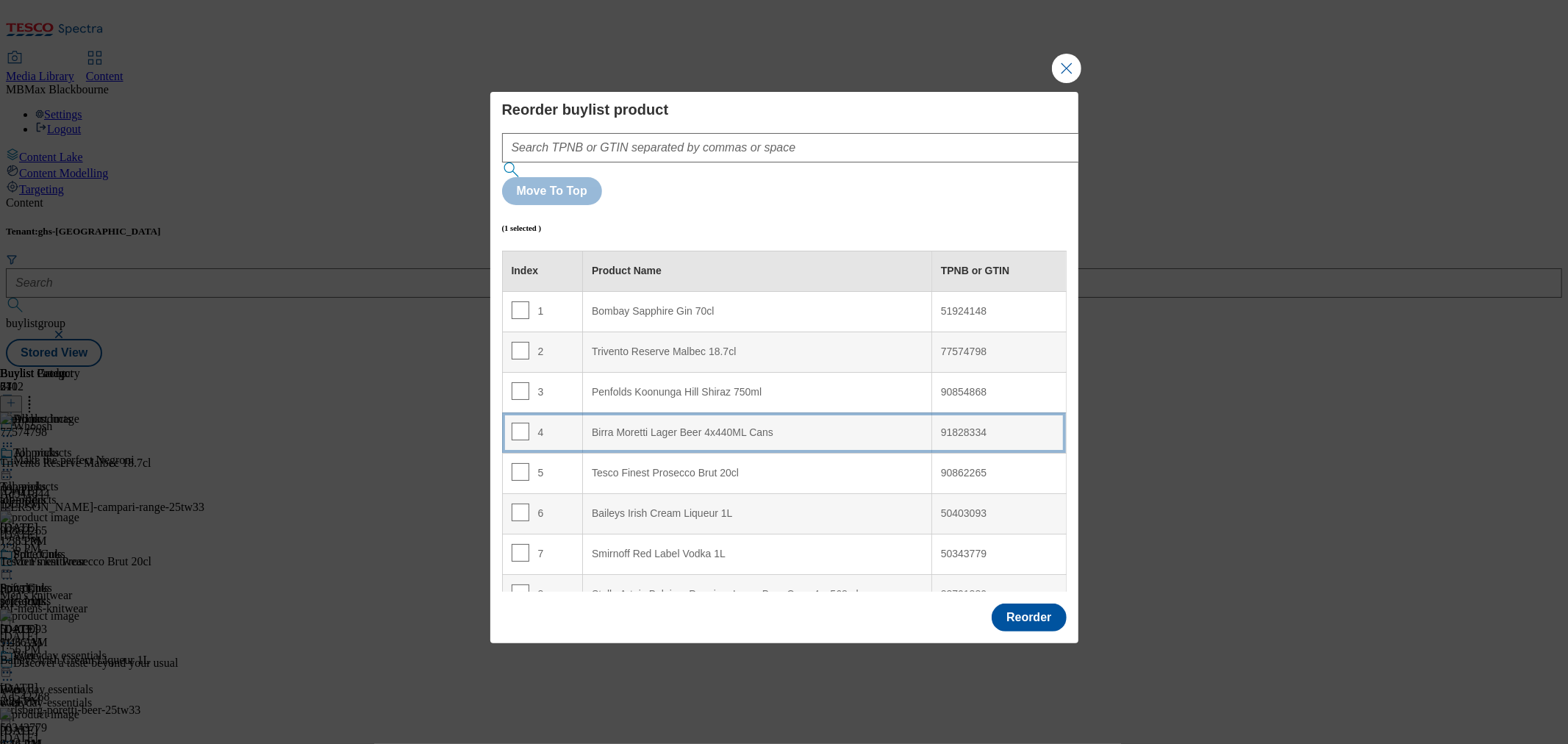
click at [552, 412] on td "4" at bounding box center [543, 432] width 81 height 40
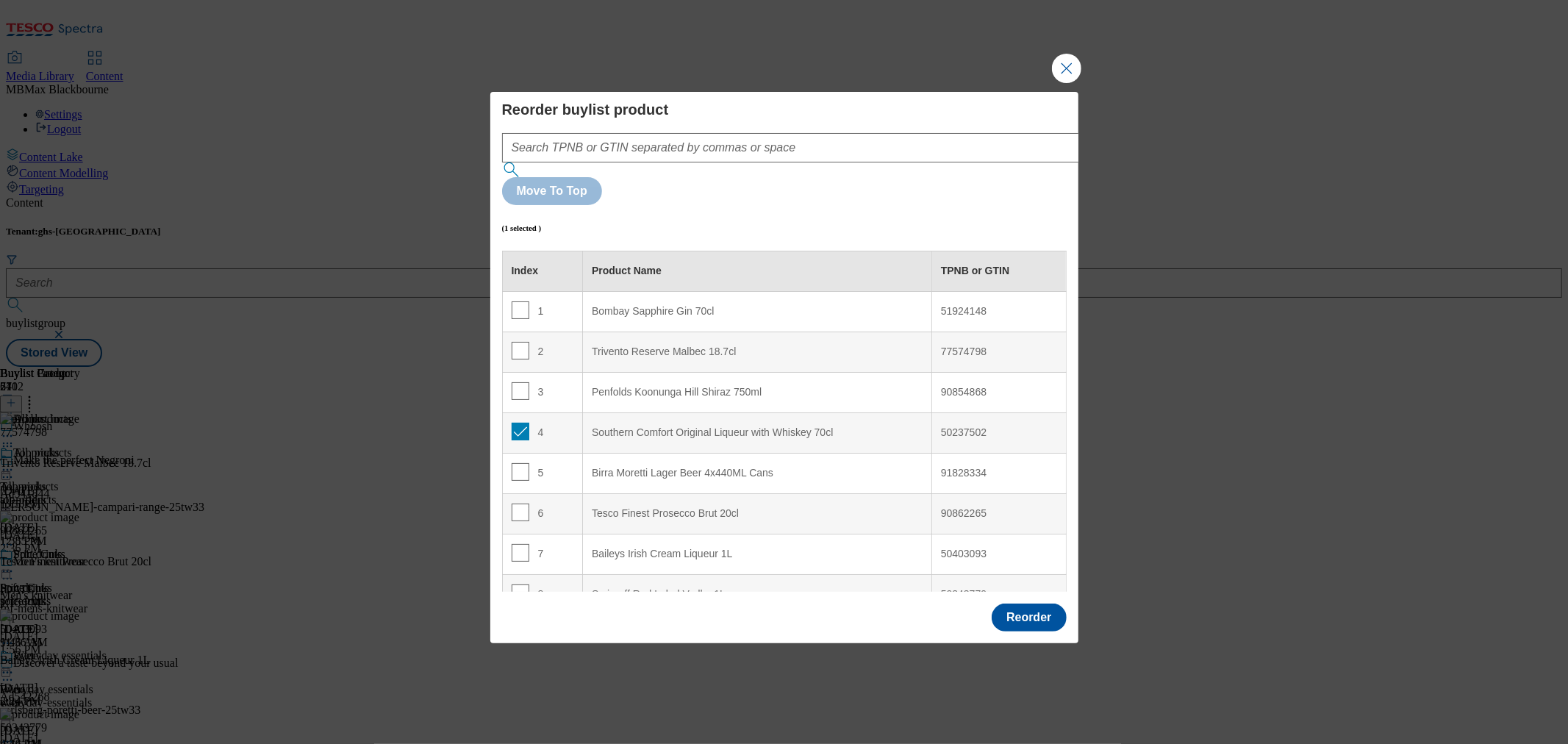
click at [512, 412] on td "4" at bounding box center [543, 432] width 81 height 40
click at [515, 422] on input "Modal" at bounding box center [520, 431] width 17 height 17
checkbox input "false"
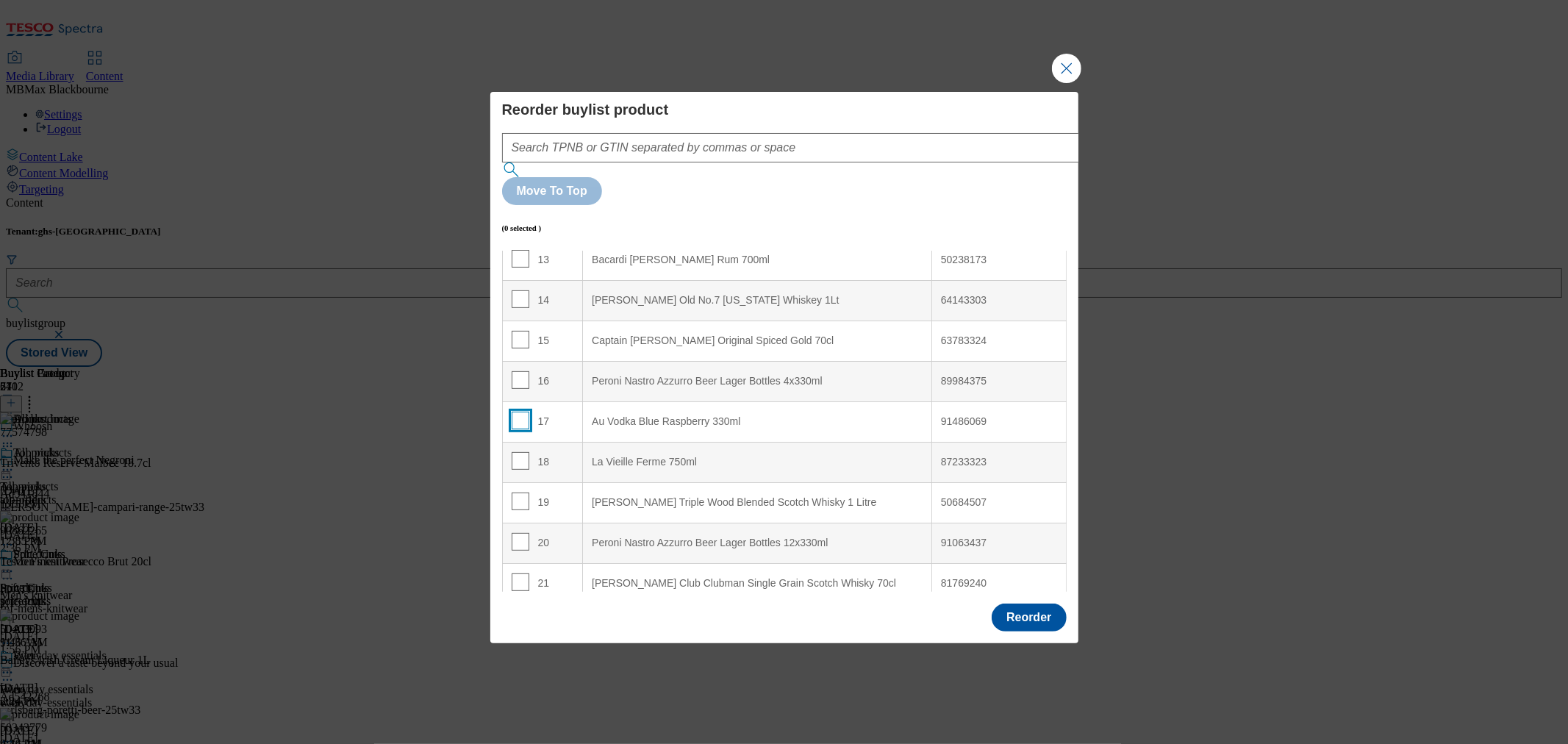
click at [525, 411] on div "17" at bounding box center [543, 421] width 62 height 21
drag, startPoint x: 523, startPoint y: 382, endPoint x: 550, endPoint y: 377, distance: 27.5
click at [523, 411] on input "Modal" at bounding box center [520, 420] width 17 height 17
checkbox input "true"
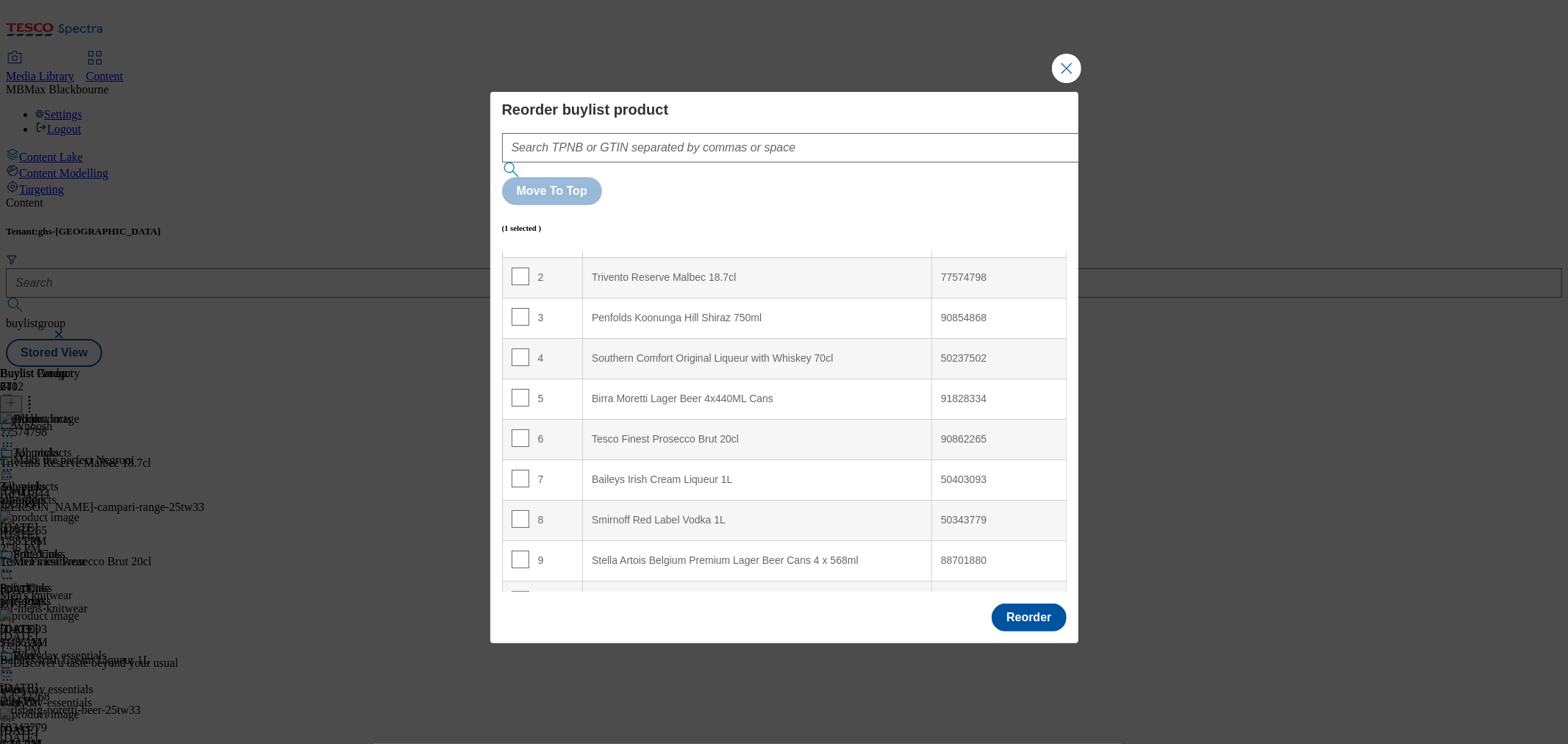
scroll to position [47, 0]
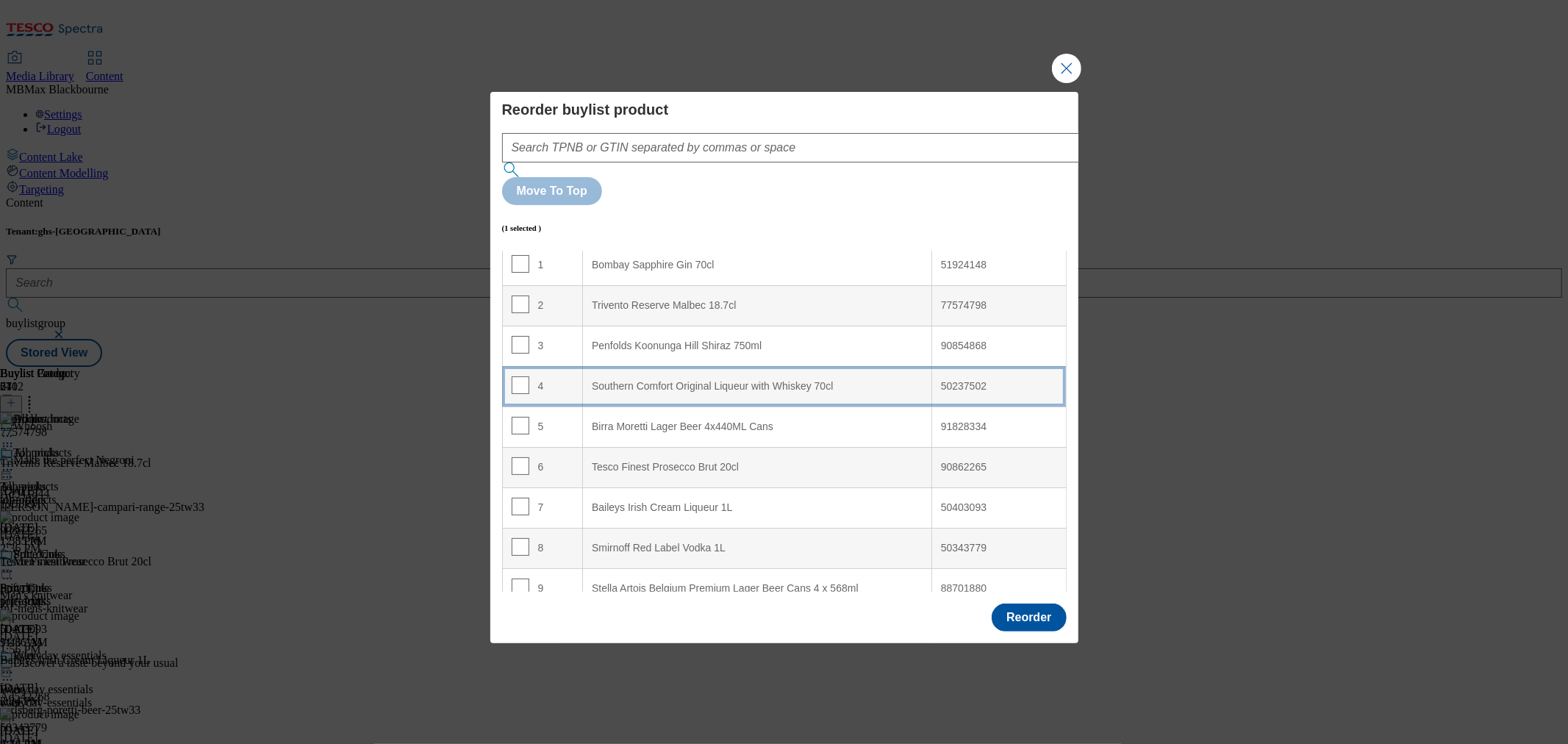
click at [610, 380] on div "Southern Comfort Original Liqueur with Whiskey 70cl" at bounding box center [757, 387] width 331 height 13
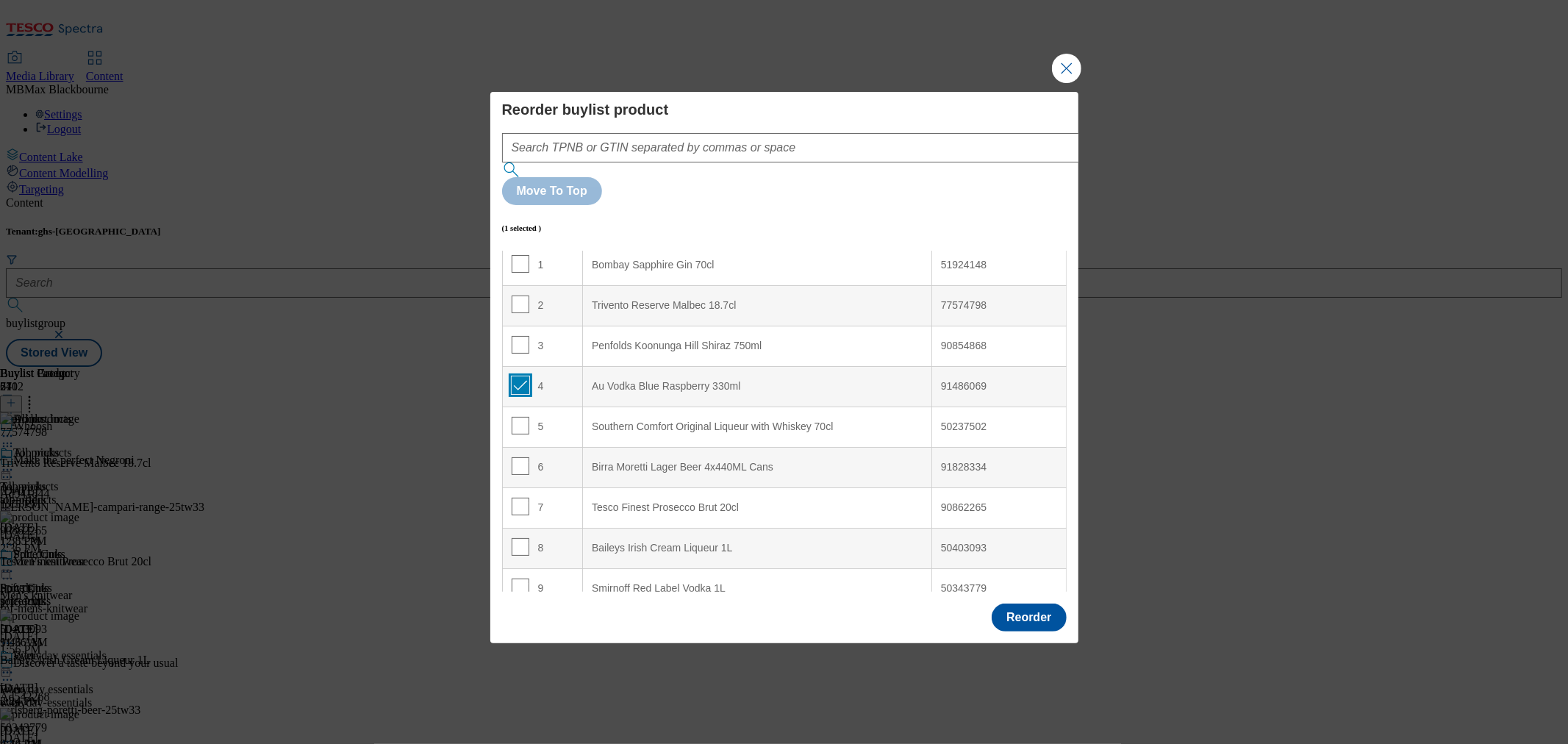
click at [511, 377] on input "Modal" at bounding box center [520, 385] width 17 height 17
click at [517, 377] on input "Modal" at bounding box center [520, 385] width 17 height 17
checkbox input "true"
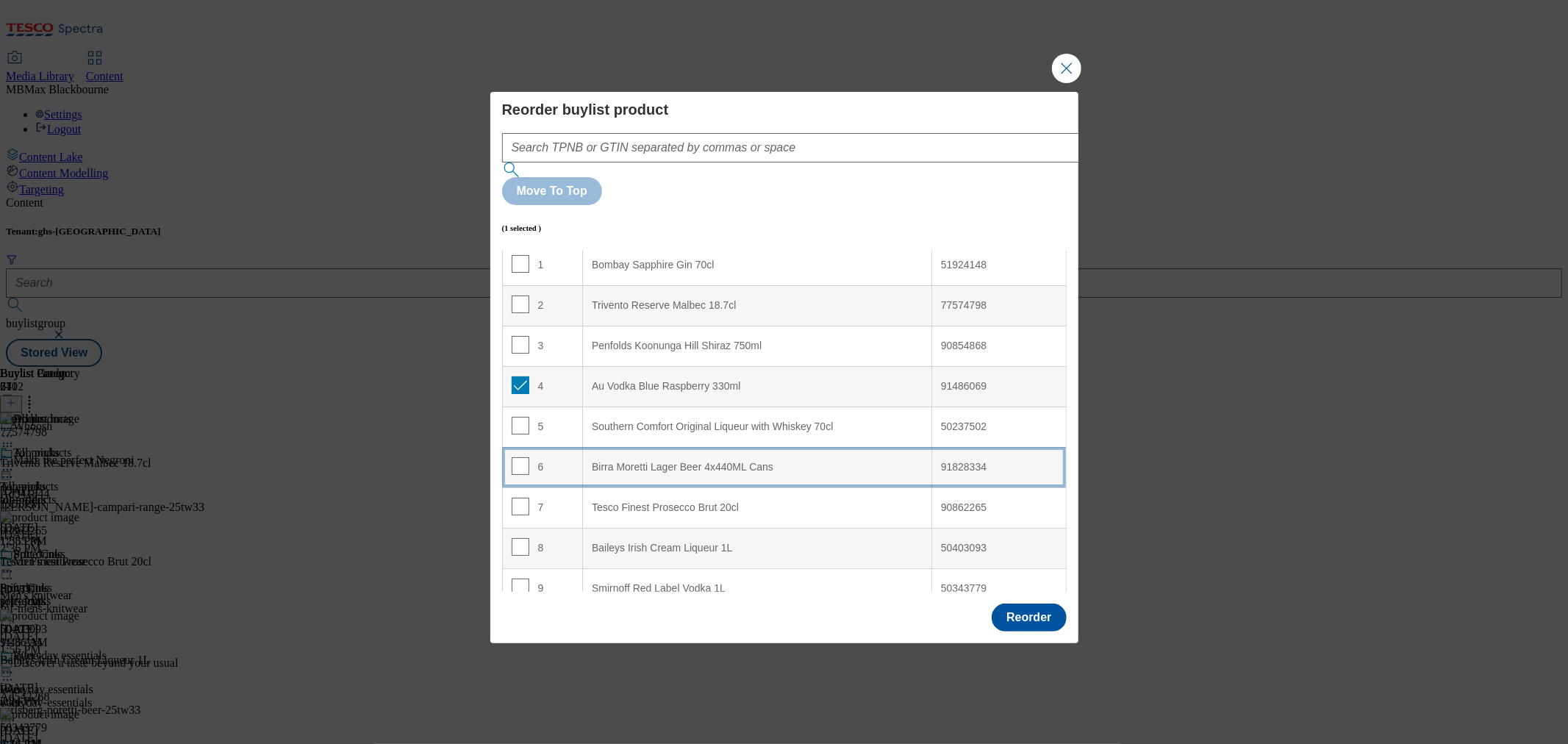
click at [563, 447] on td "6" at bounding box center [543, 467] width 81 height 40
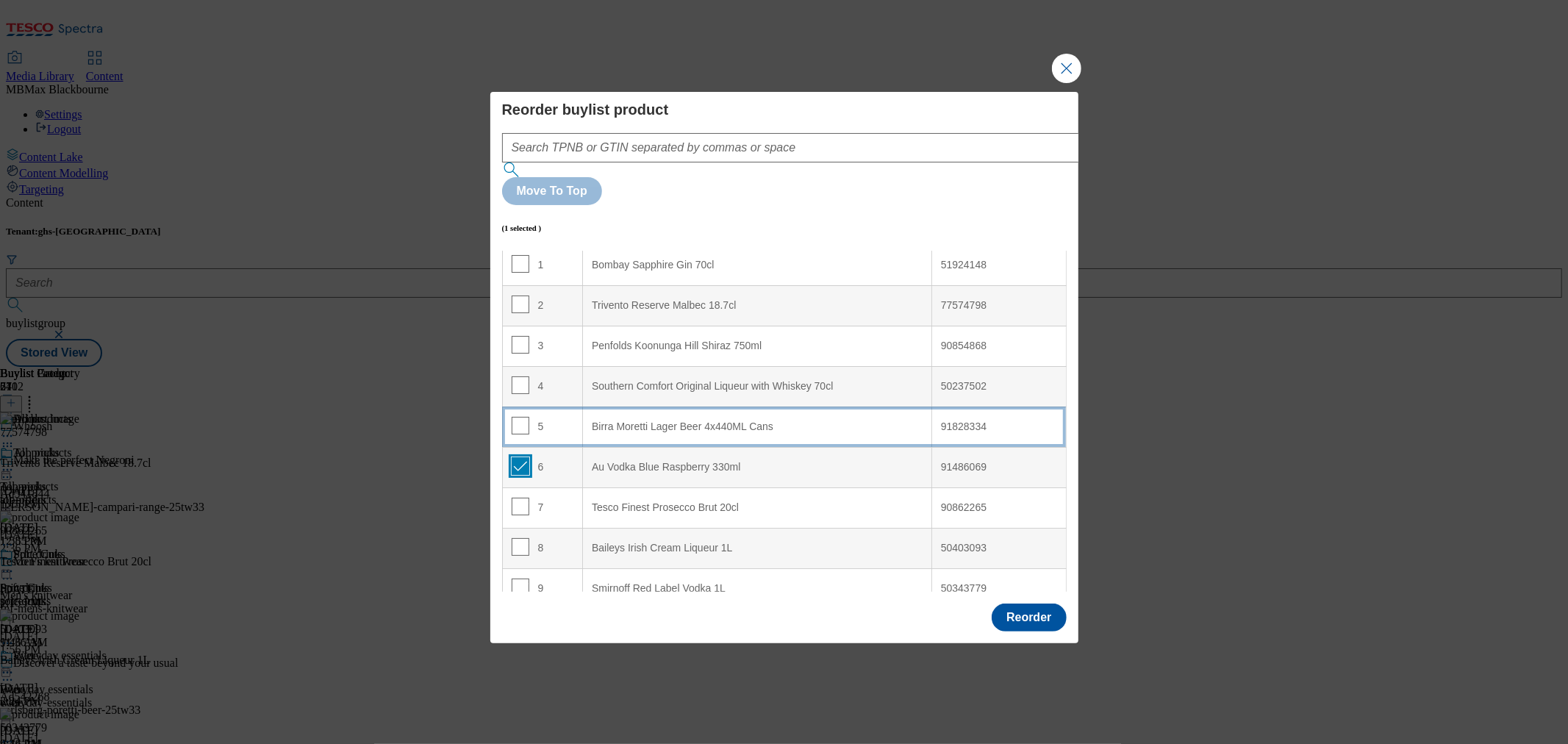
click at [525, 457] on input "Modal" at bounding box center [520, 465] width 17 height 17
checkbox input "false"
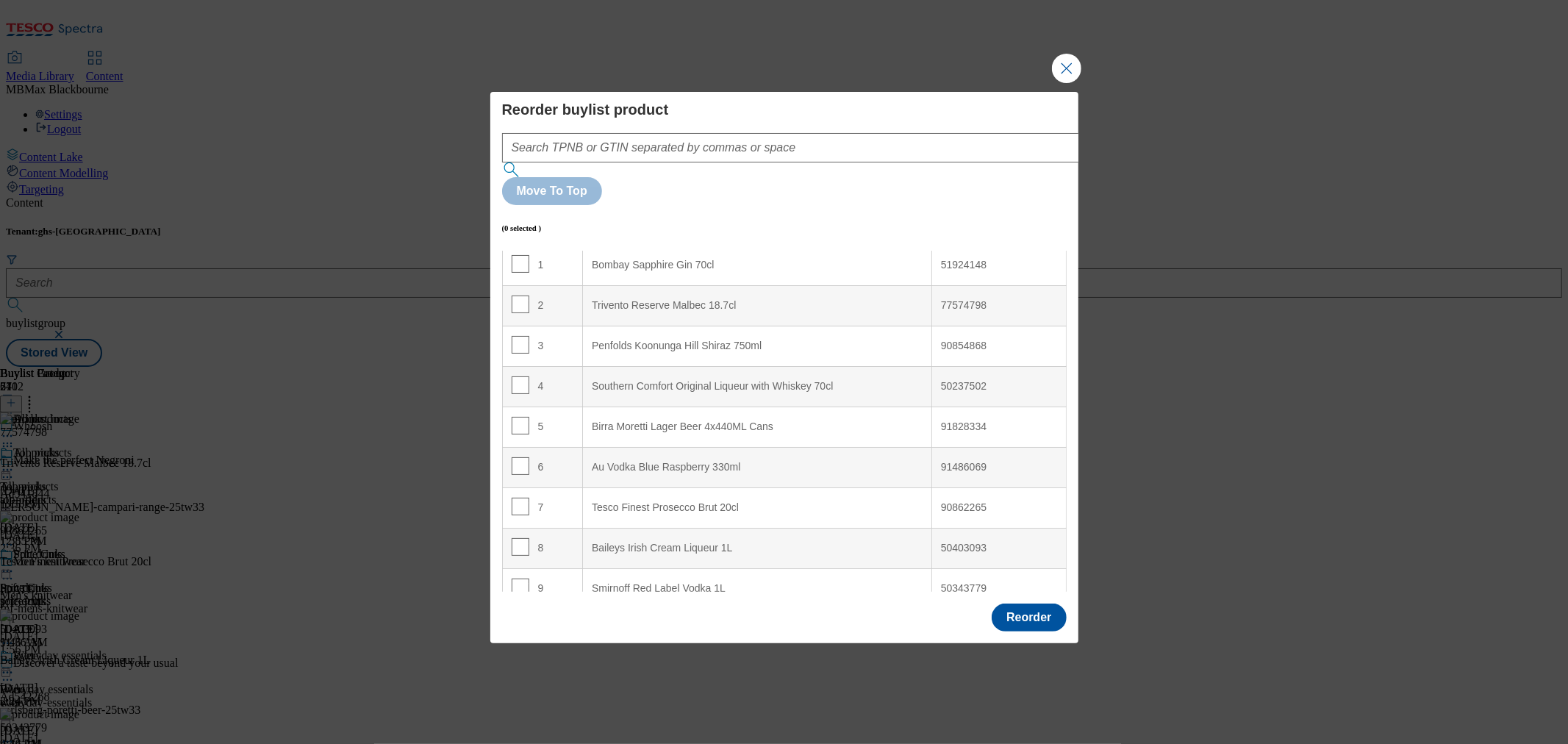
scroll to position [1022, 0]
click at [519, 411] on input "Modal" at bounding box center [520, 420] width 17 height 17
checkbox input "true"
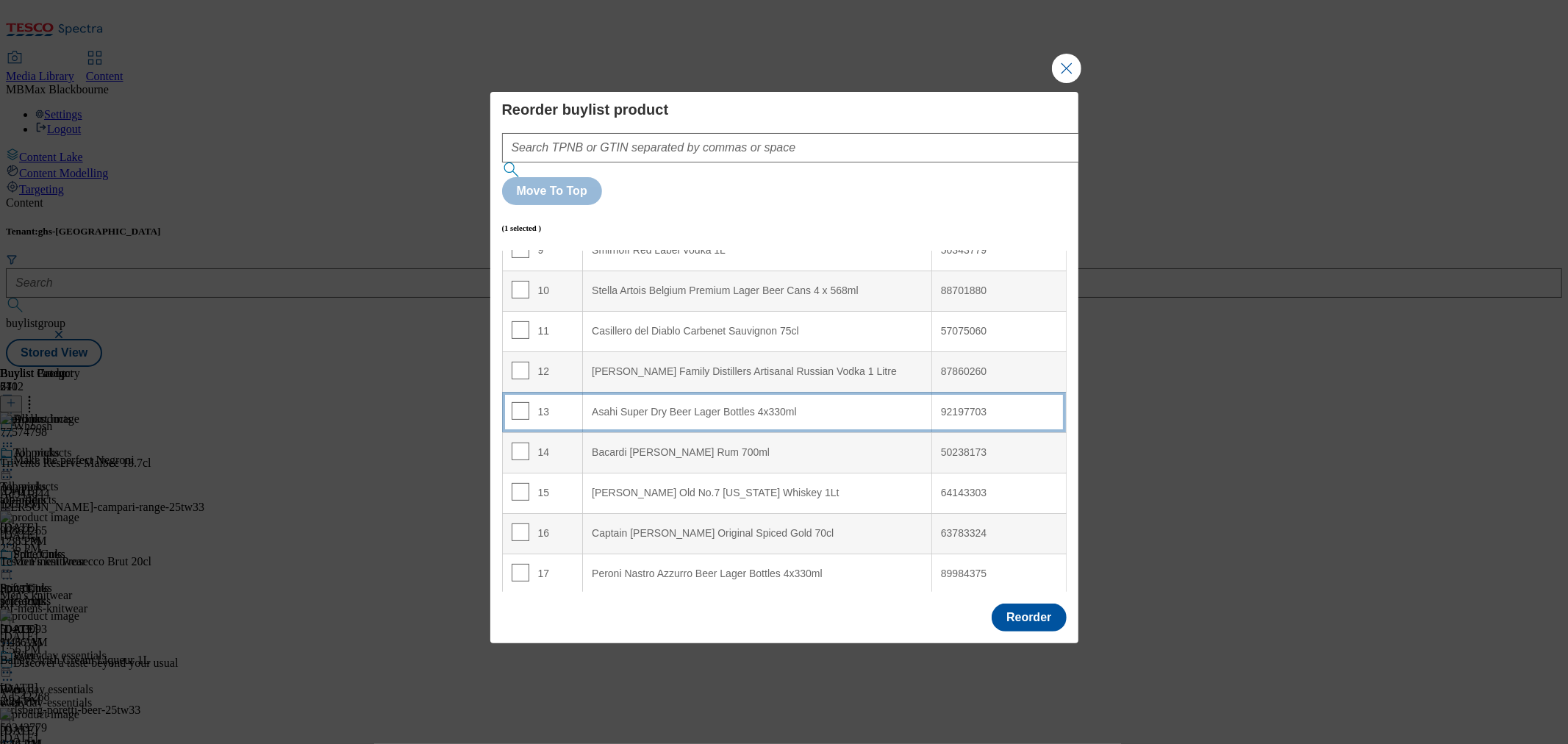
scroll to position [368, 0]
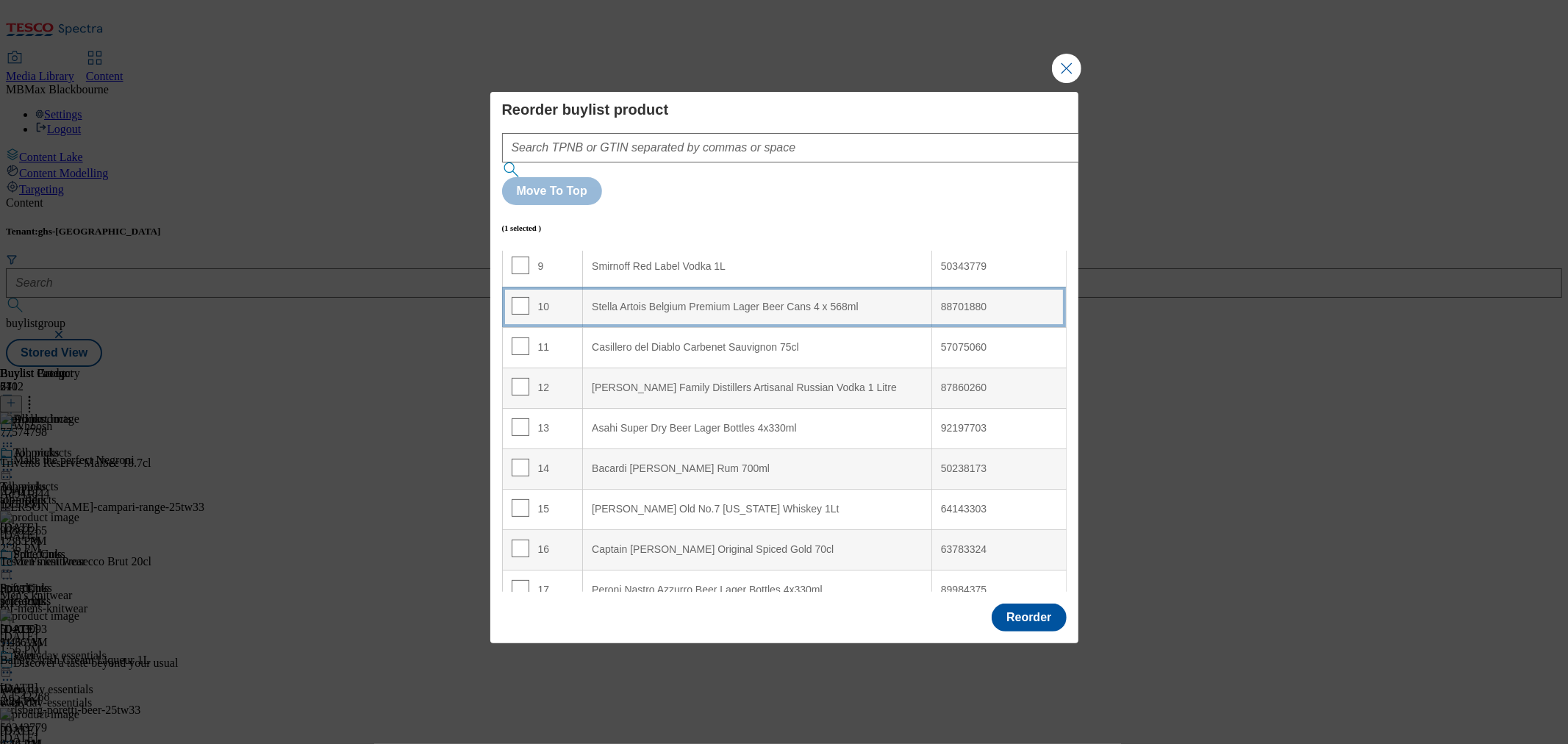
click at [526, 297] on div "10" at bounding box center [543, 307] width 62 height 21
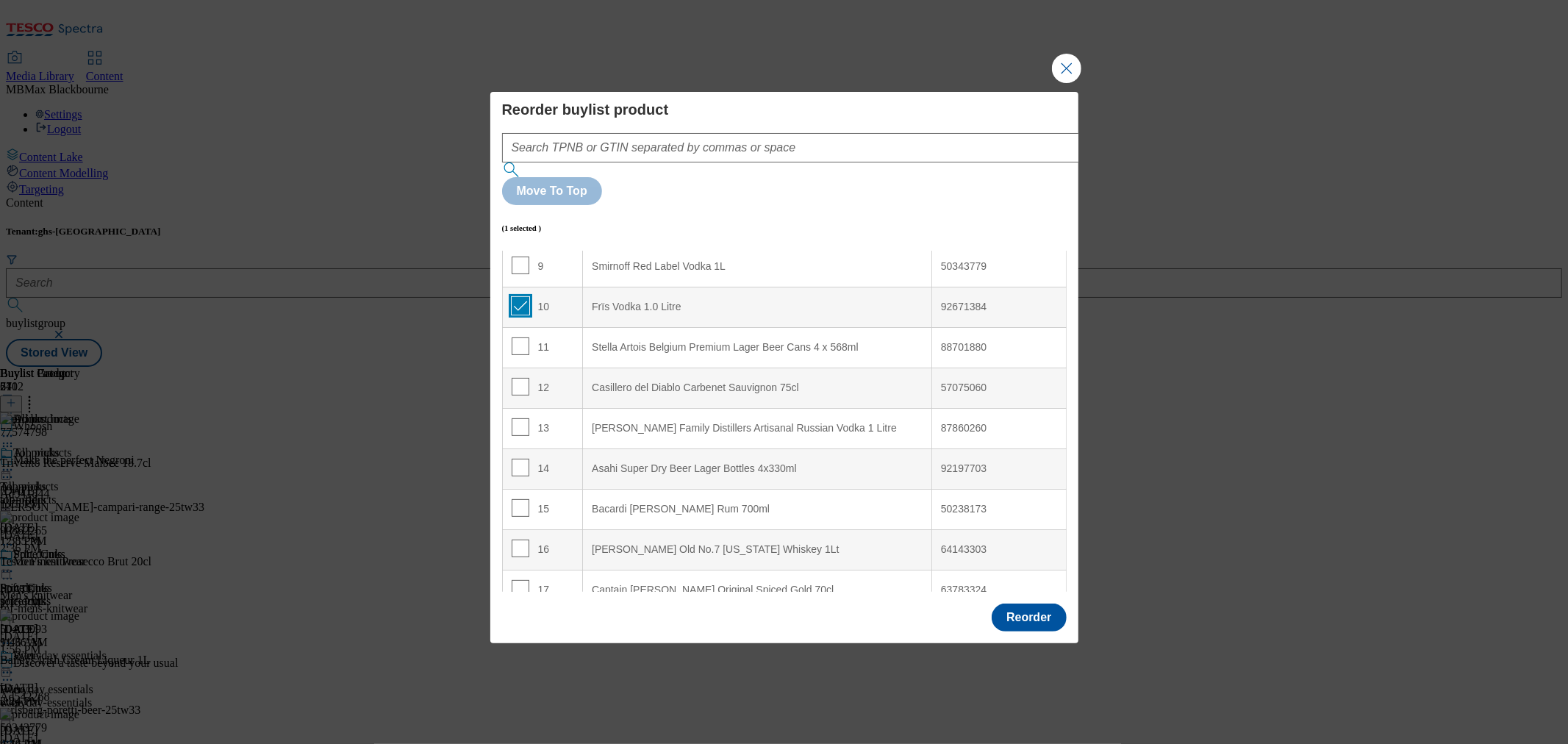
click at [519, 297] on input "Modal" at bounding box center [520, 305] width 17 height 17
checkbox input "false"
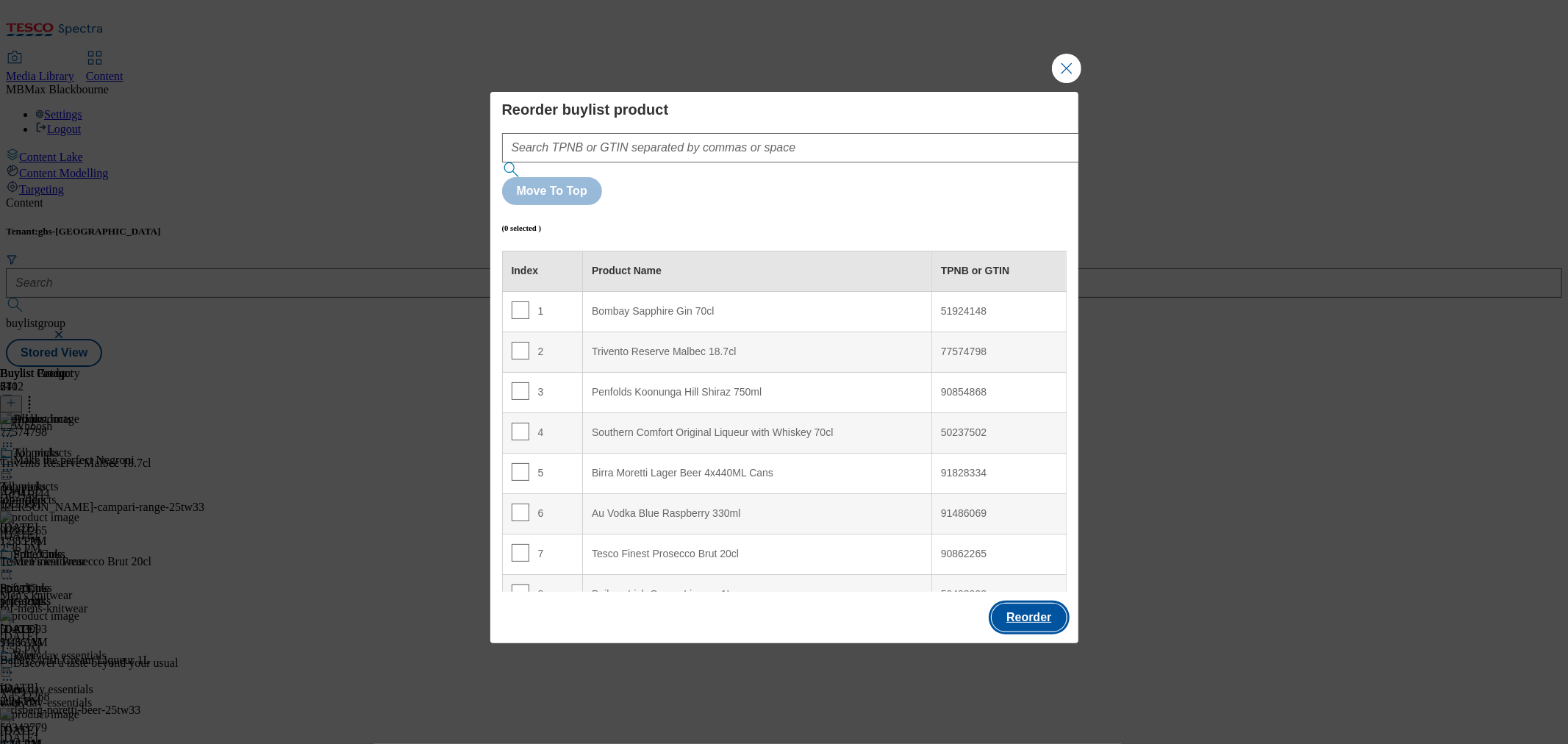
click at [1025, 603] on button "Reorder" at bounding box center [1028, 617] width 74 height 27
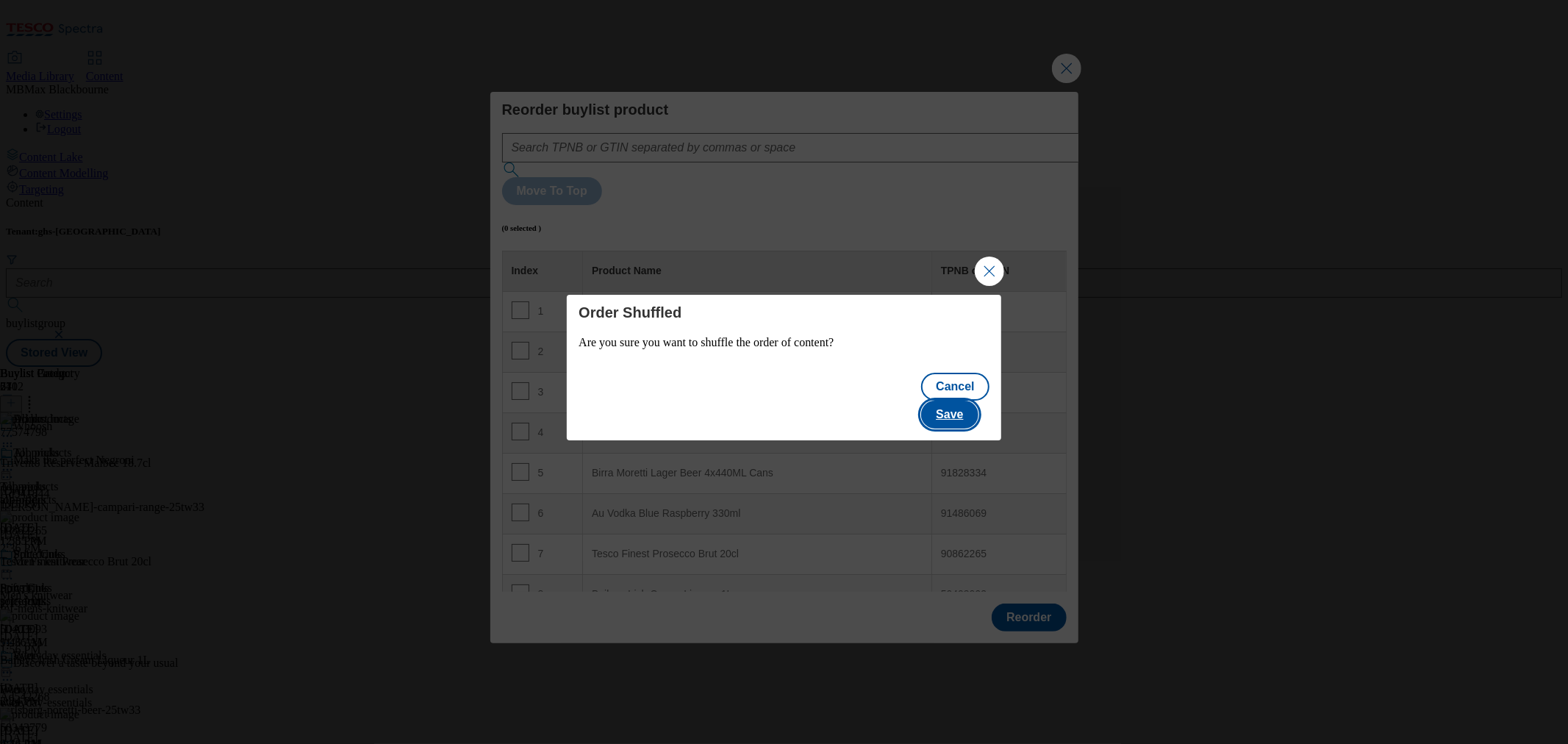
click at [956, 410] on button "Save" at bounding box center [949, 414] width 57 height 27
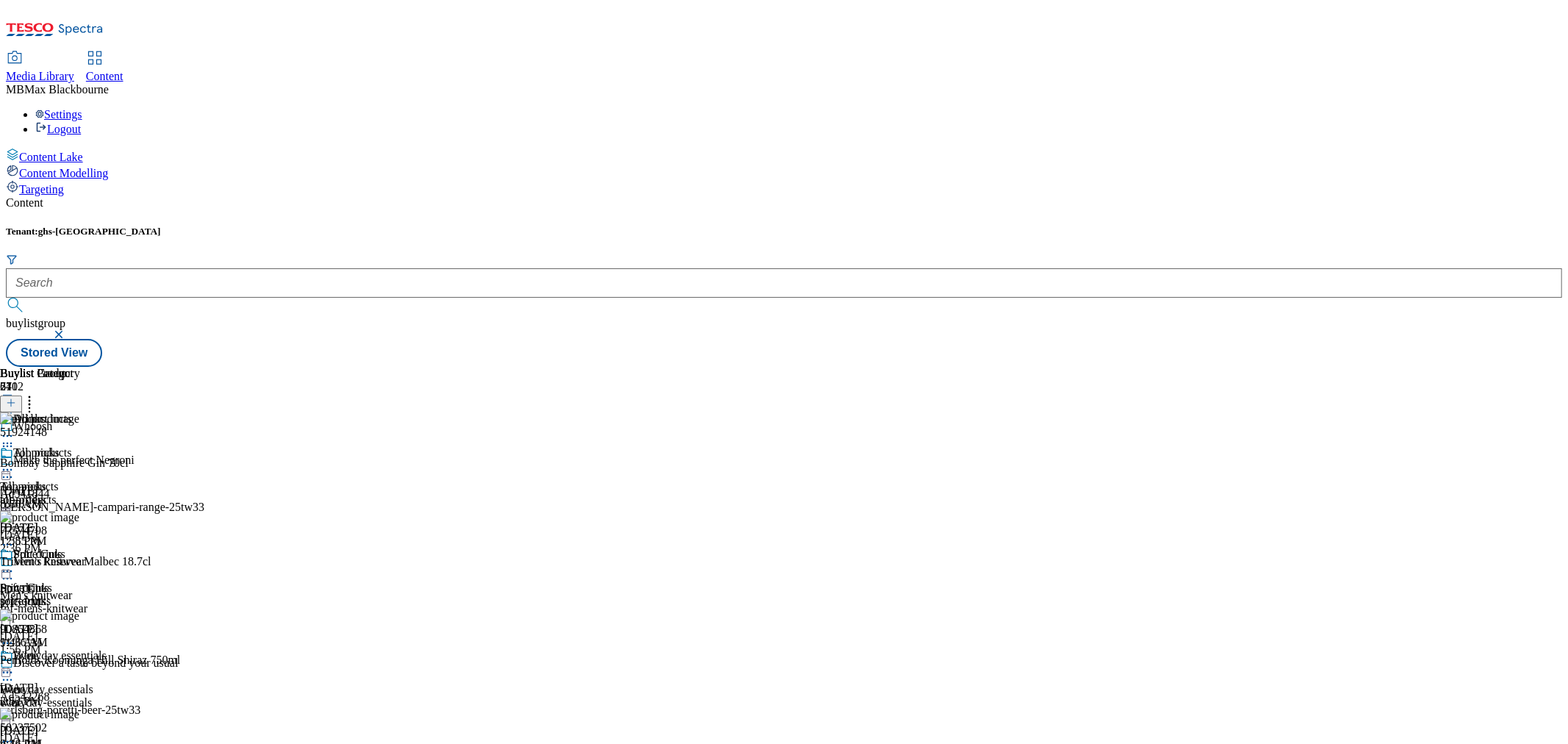
click at [15, 462] on icon at bounding box center [7, 469] width 15 height 15
click at [996, 225] on div "Tenant: ghs-uk buylistgroup Stored View" at bounding box center [784, 296] width 1556 height 141
click at [975, 196] on div "Content Tenant: ghs-uk buylistgroup Stored View Buylist Group 6412 Whoosh Make …" at bounding box center [784, 281] width 1556 height 170
click at [15, 462] on icon at bounding box center [7, 469] width 15 height 15
click at [62, 496] on span "Edit" at bounding box center [54, 501] width 16 height 11
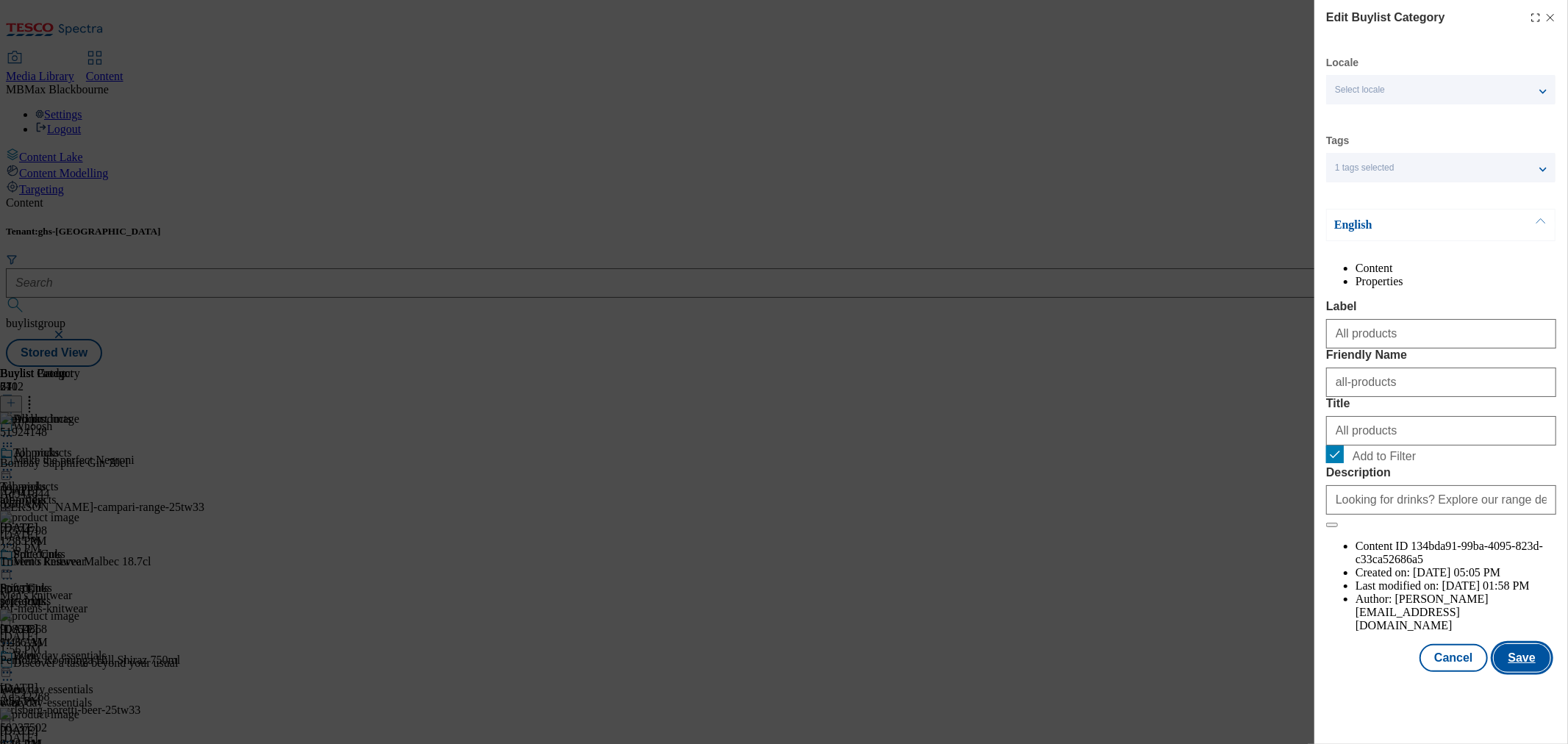
click at [1527, 672] on button "Save" at bounding box center [1522, 658] width 57 height 27
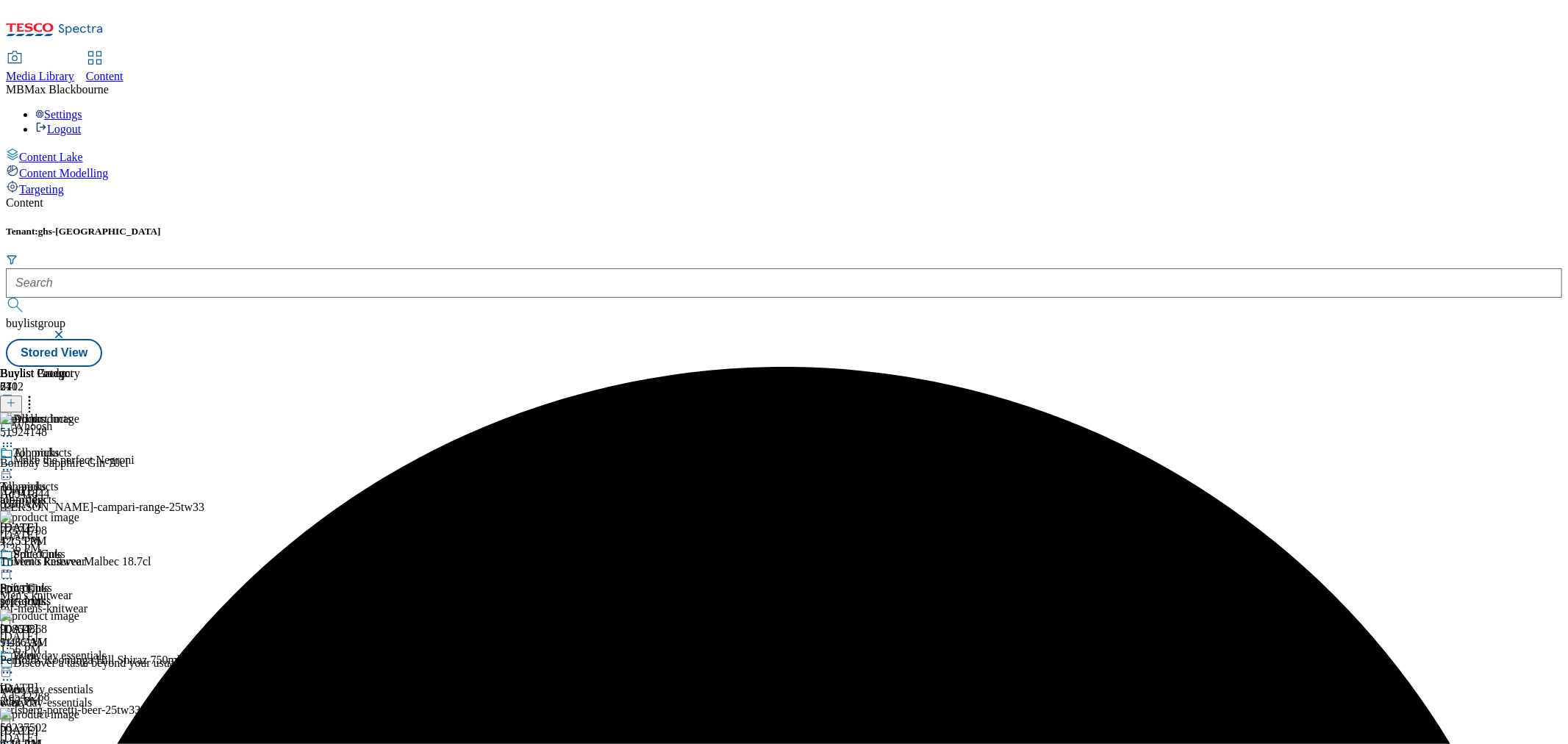
click at [15, 462] on icon at bounding box center [7, 469] width 15 height 15
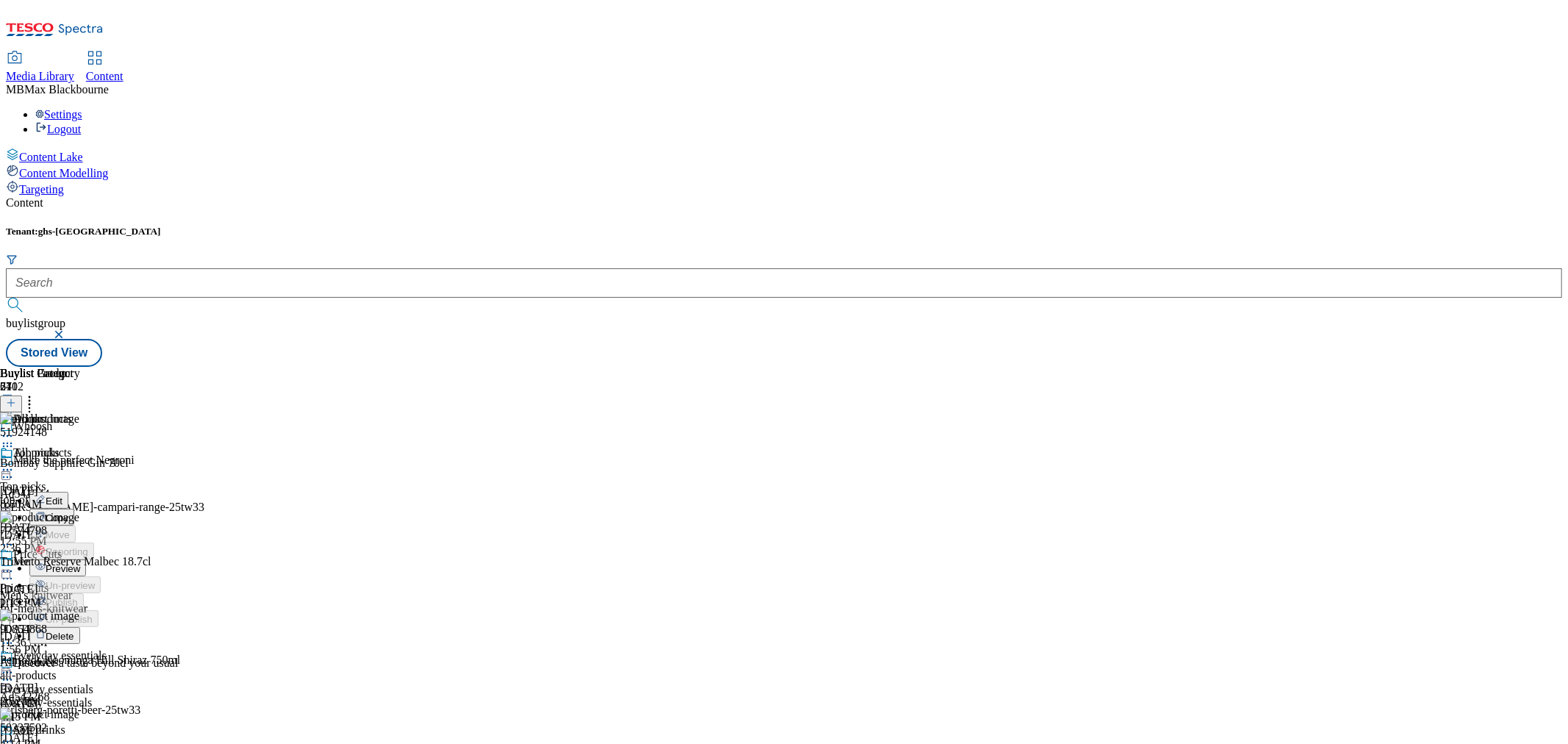
click at [80, 563] on span "Preview" at bounding box center [63, 568] width 35 height 11
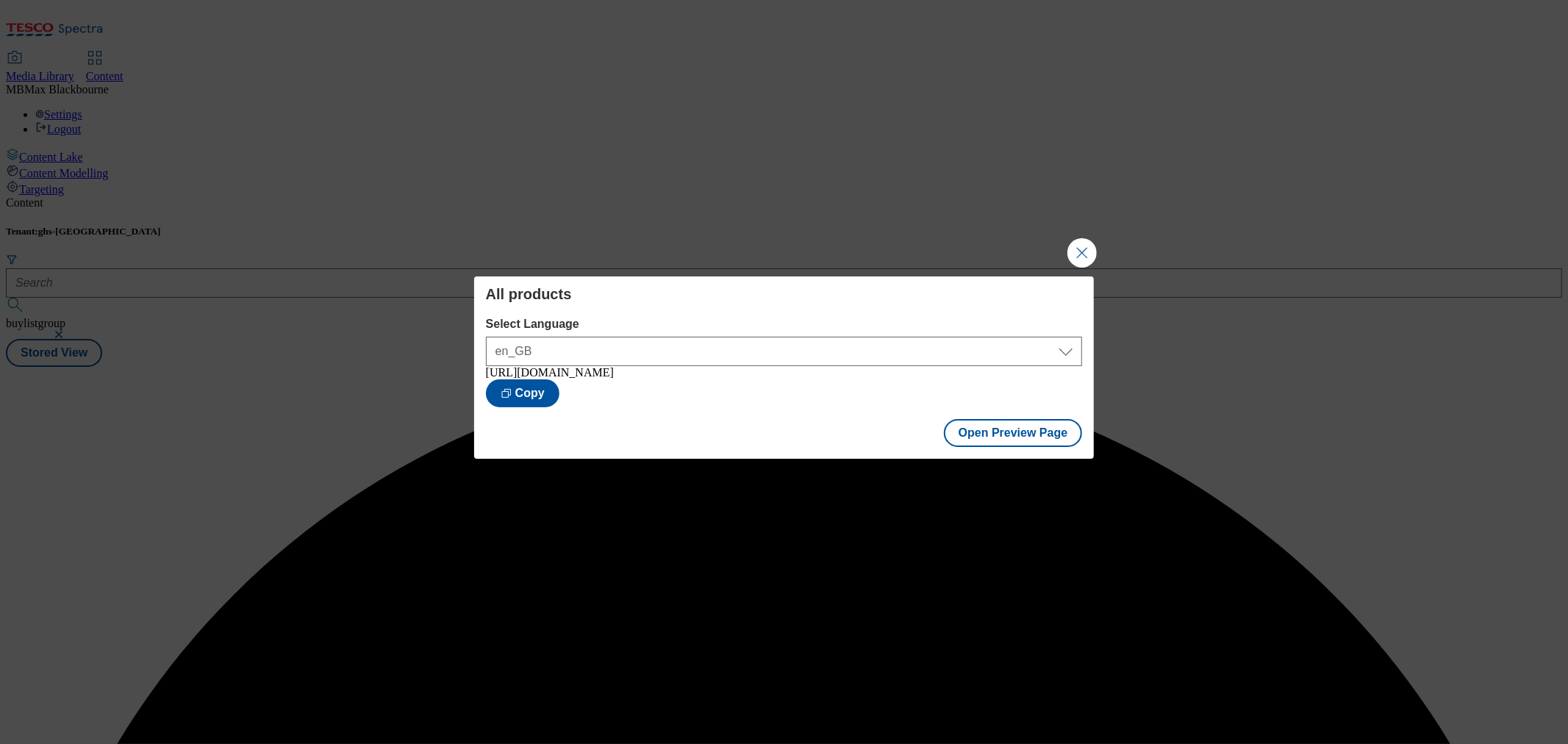
click at [942, 246] on div "All products Select Language en_GB en_GB https://www.tesco.com/groceries/en-GB/…" at bounding box center [784, 372] width 1568 height 744
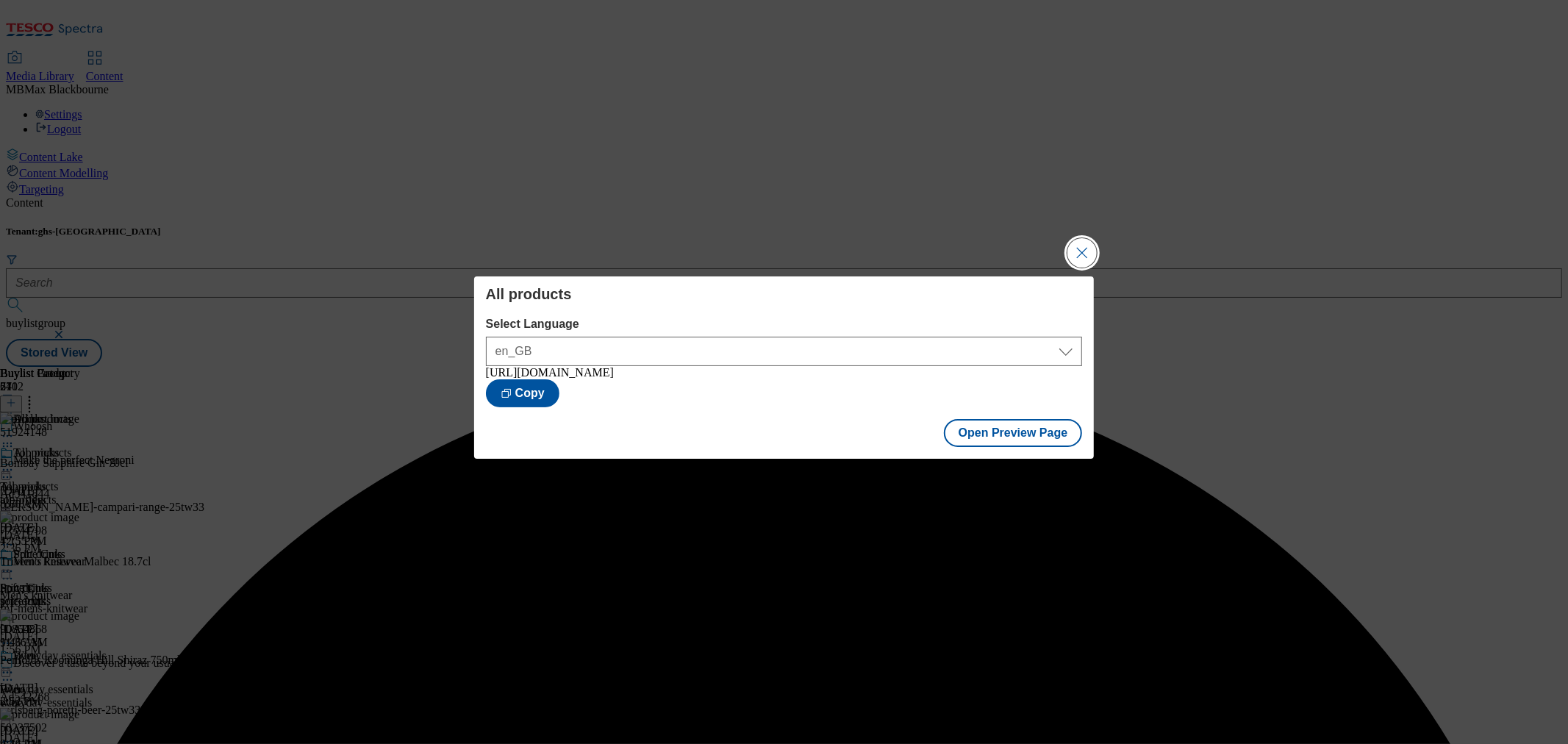
click at [1085, 257] on button "Close Modal" at bounding box center [1081, 253] width 29 height 29
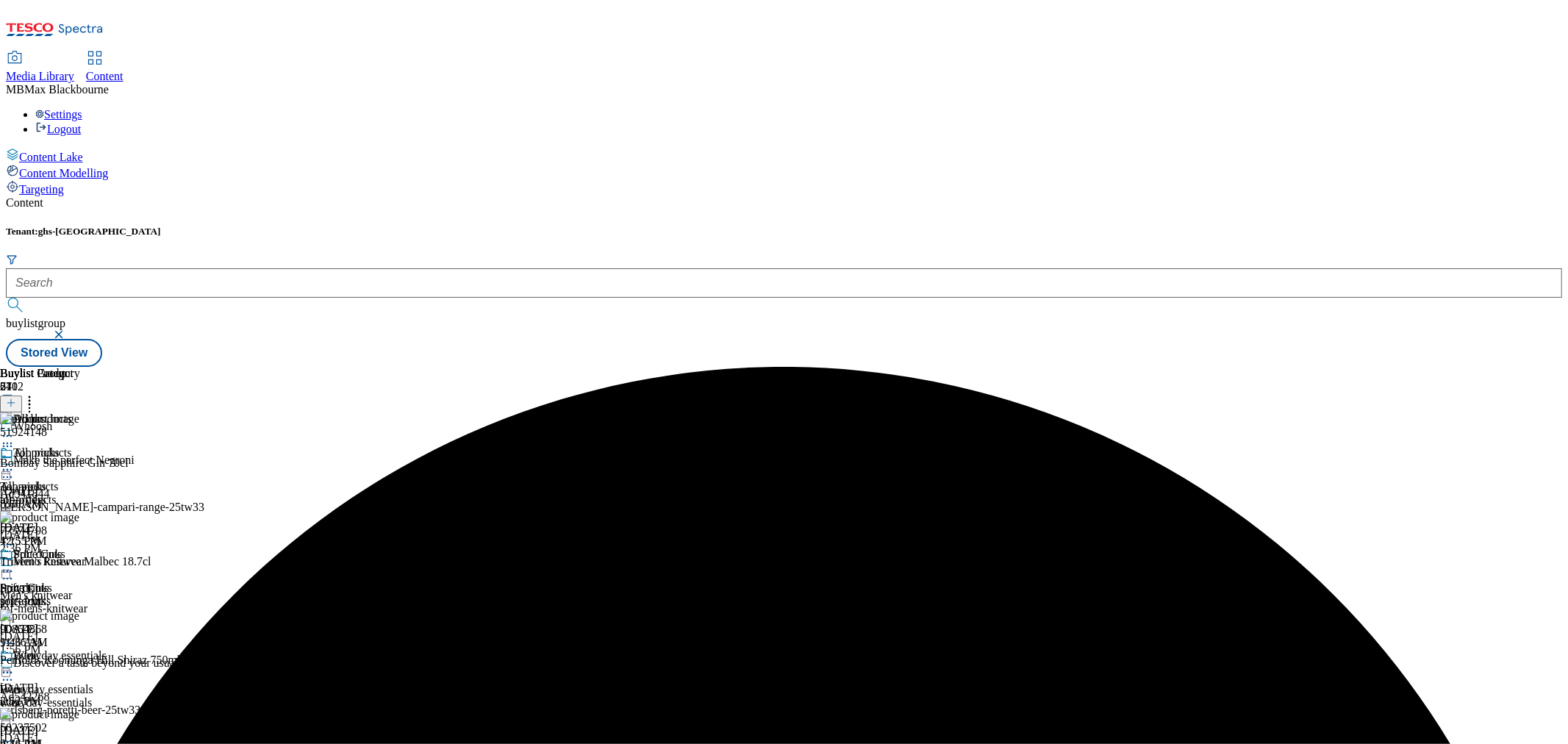
click at [15, 462] on icon at bounding box center [7, 469] width 15 height 15
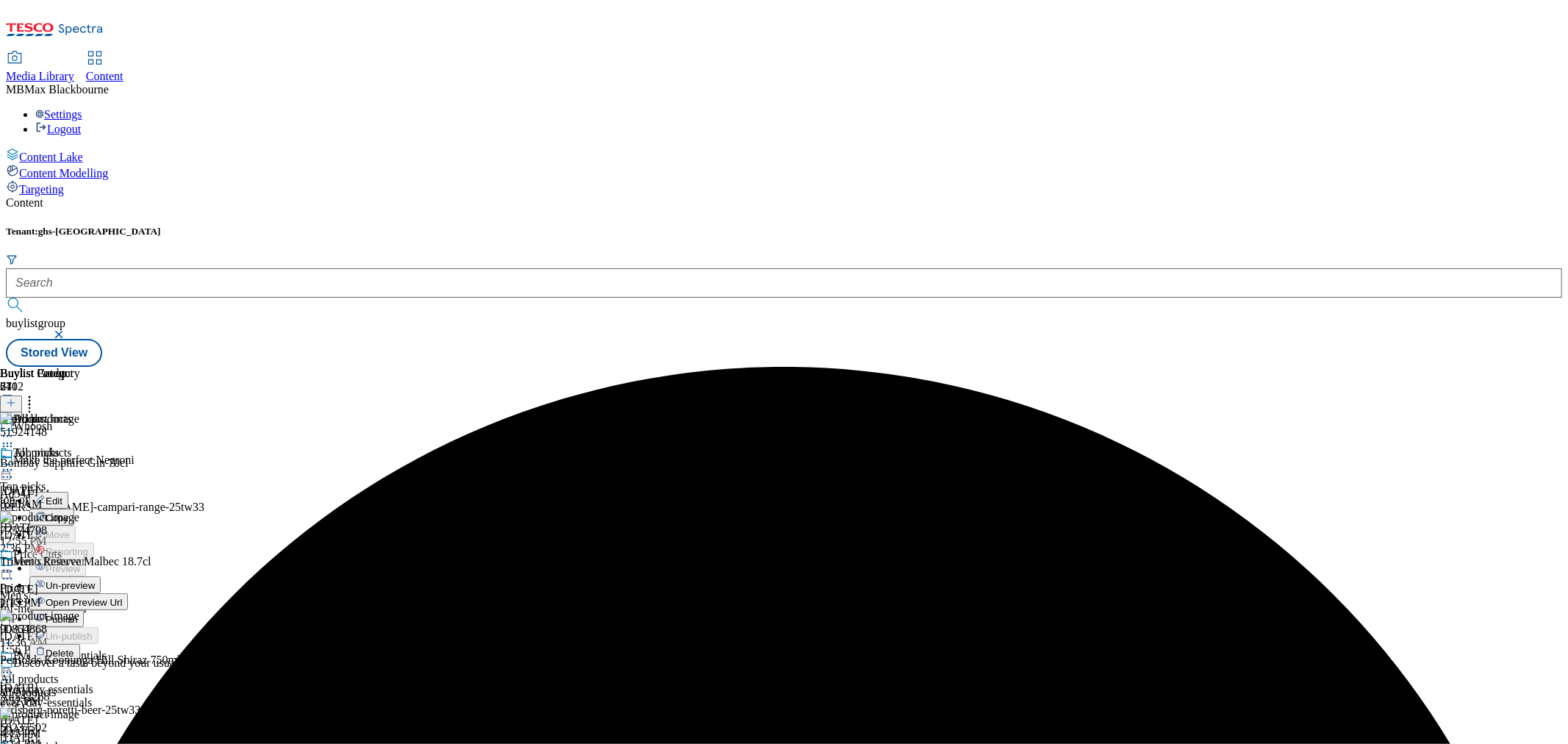
click at [78, 614] on span "Publish" at bounding box center [61, 619] width 32 height 11
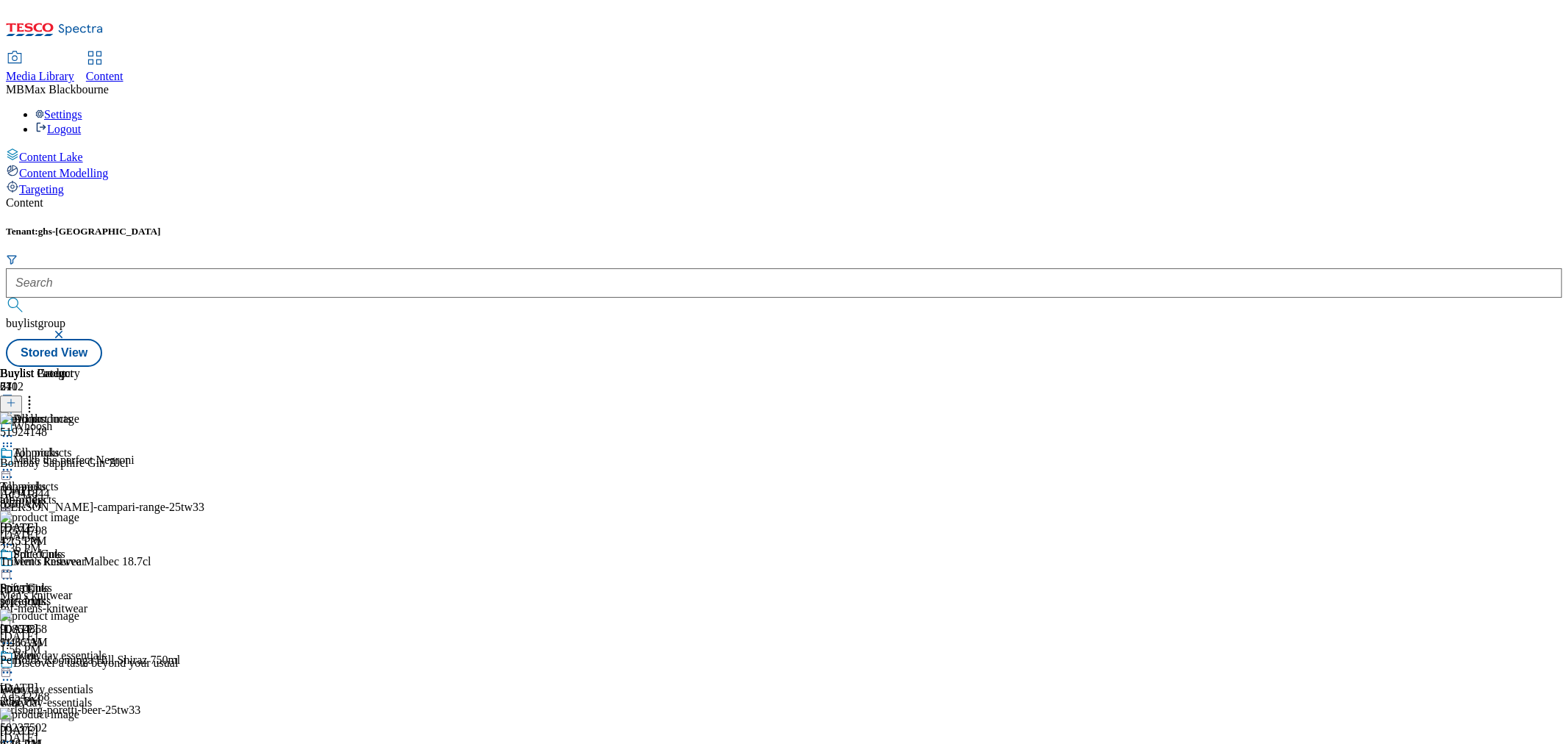
click at [614, 225] on div "Tenant: ghs-uk buylistgroup Stored View" at bounding box center [784, 296] width 1556 height 141
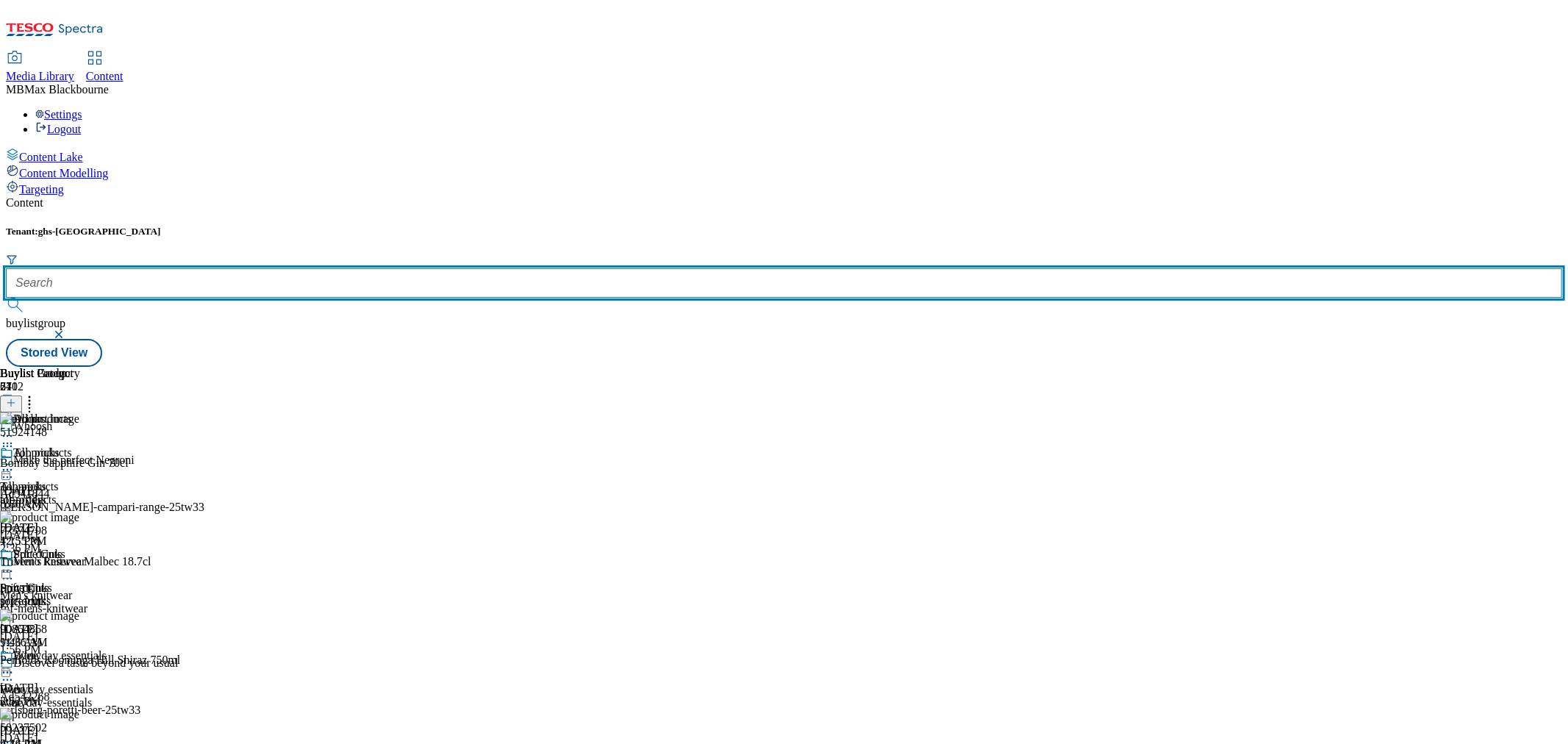
click at [369, 268] on input "text" at bounding box center [784, 283] width 1556 height 29
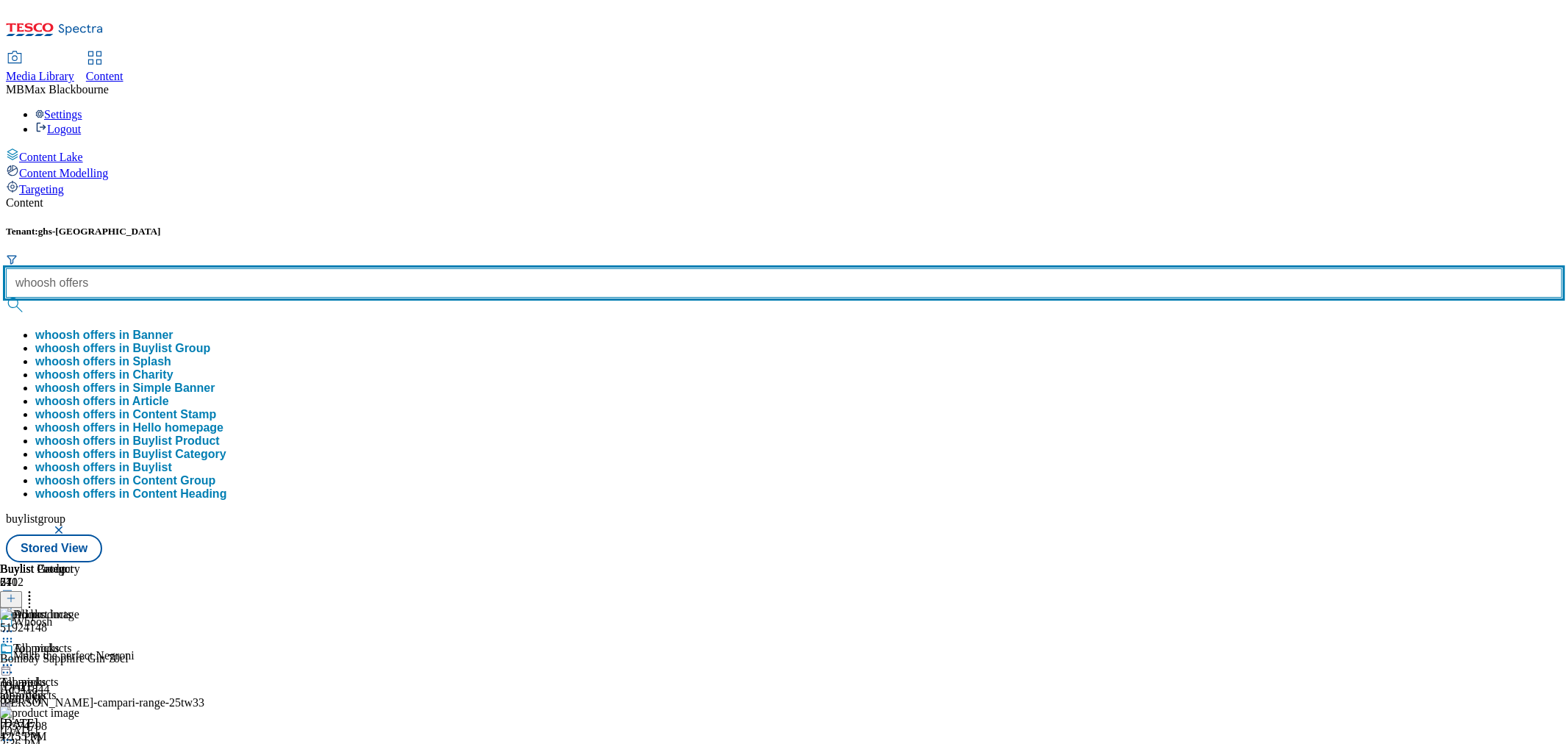
type input "whoosh offers"
click at [5, 298] on button "submit" at bounding box center [16, 305] width 20 height 15
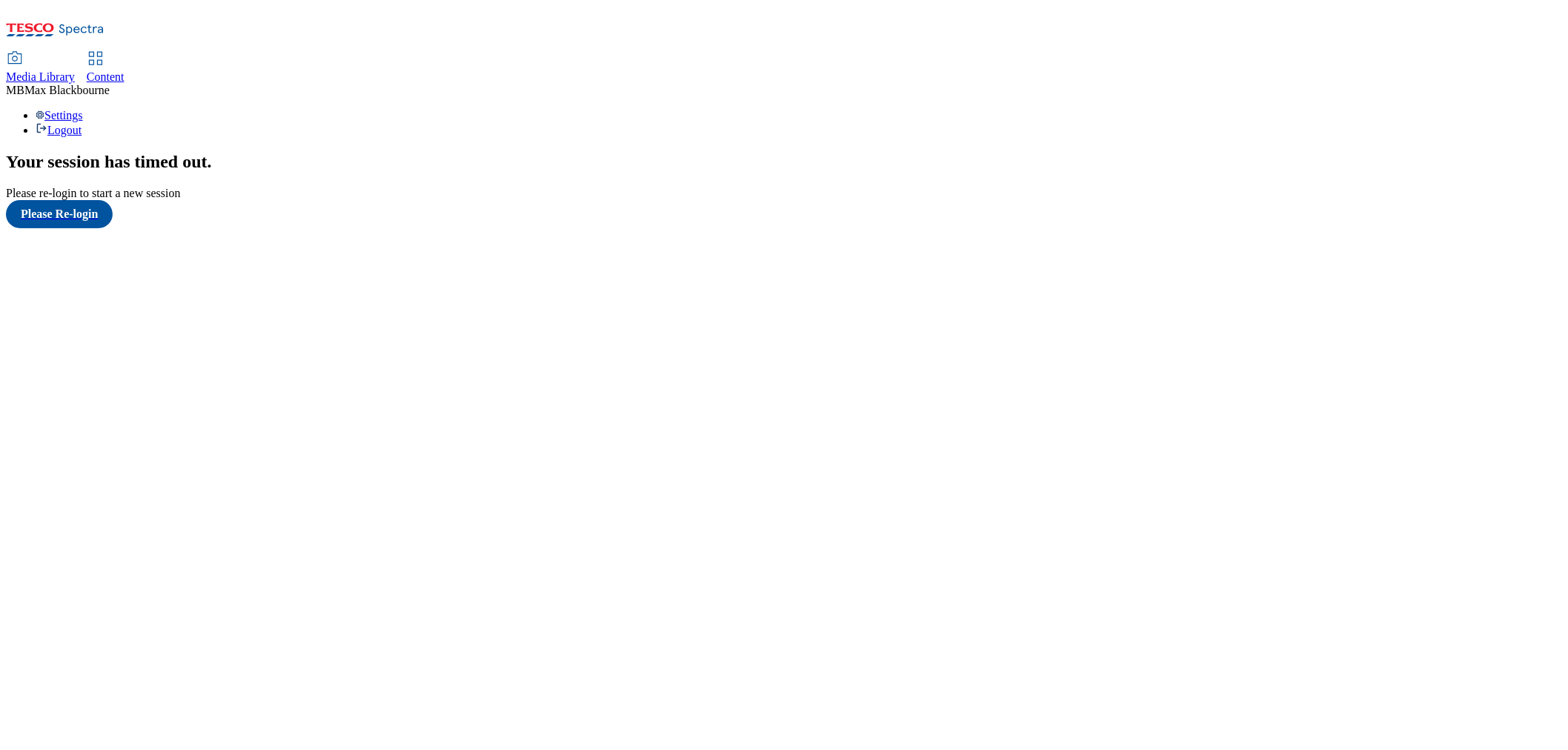
click at [104, 50] on icon at bounding box center [95, 58] width 18 height 18
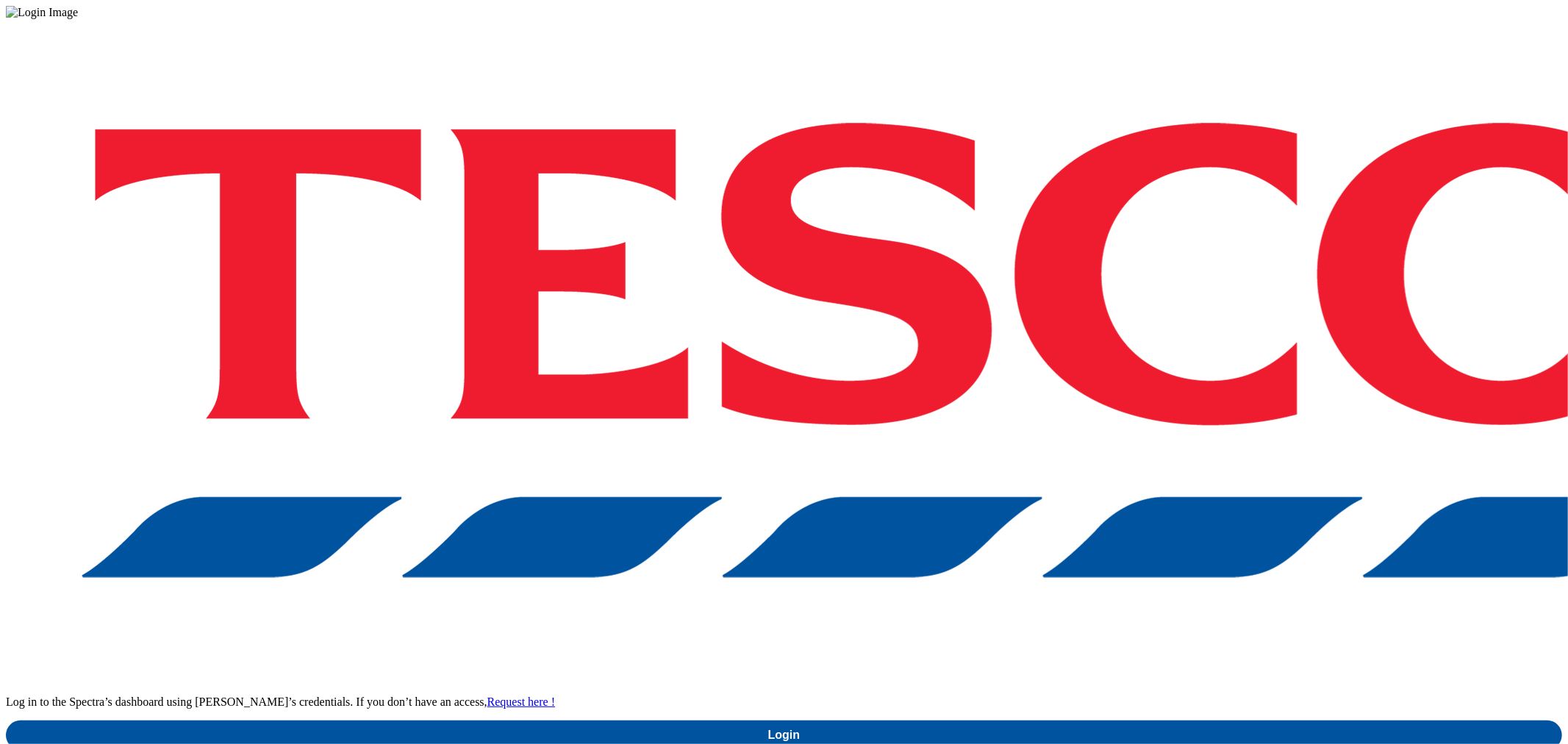
click at [1196, 458] on div "Log in to the Spectra’s dashboard using Tesco’s credentials. If you don’t have …" at bounding box center [784, 384] width 1556 height 730
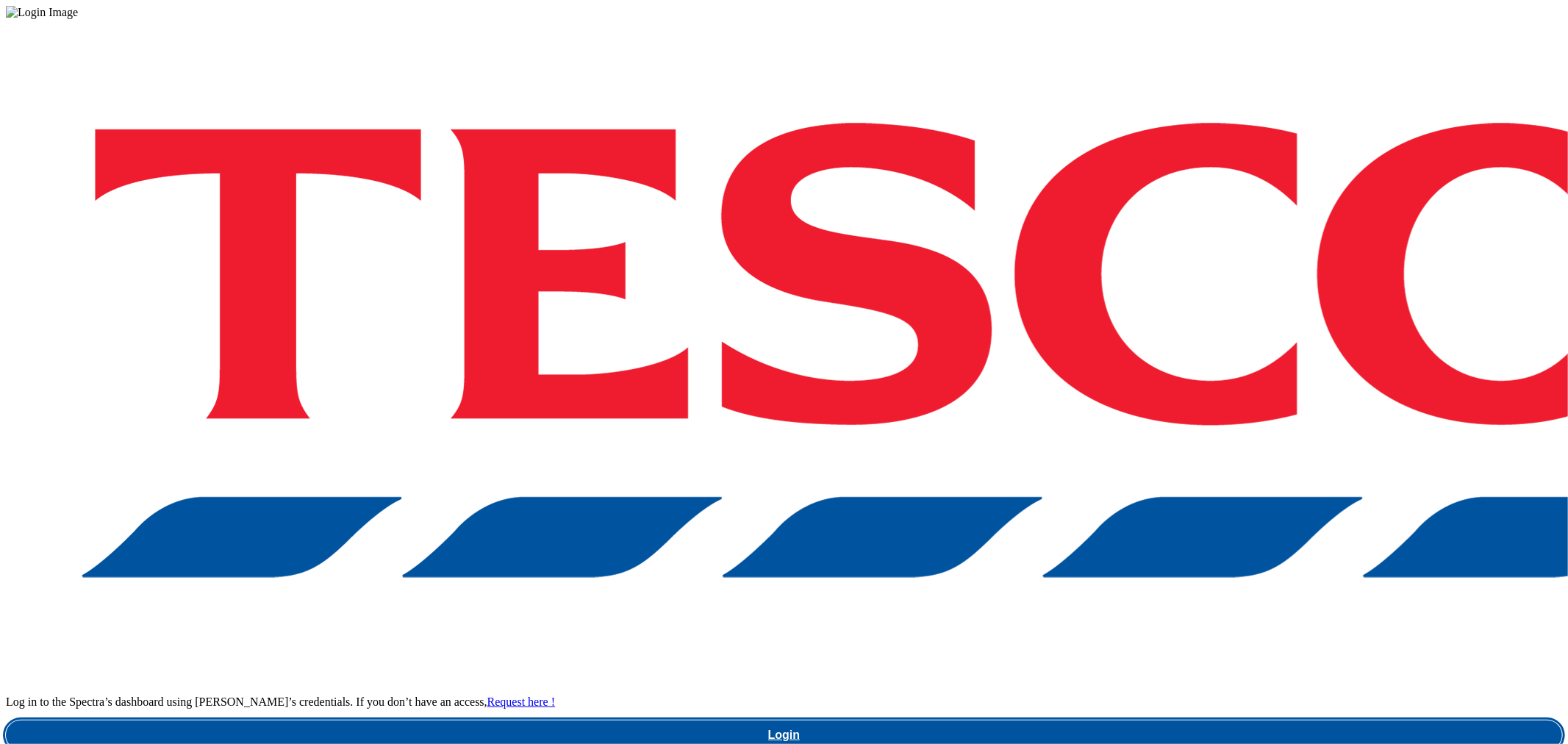
click at [1175, 720] on link "Login" at bounding box center [784, 735] width 1556 height 29
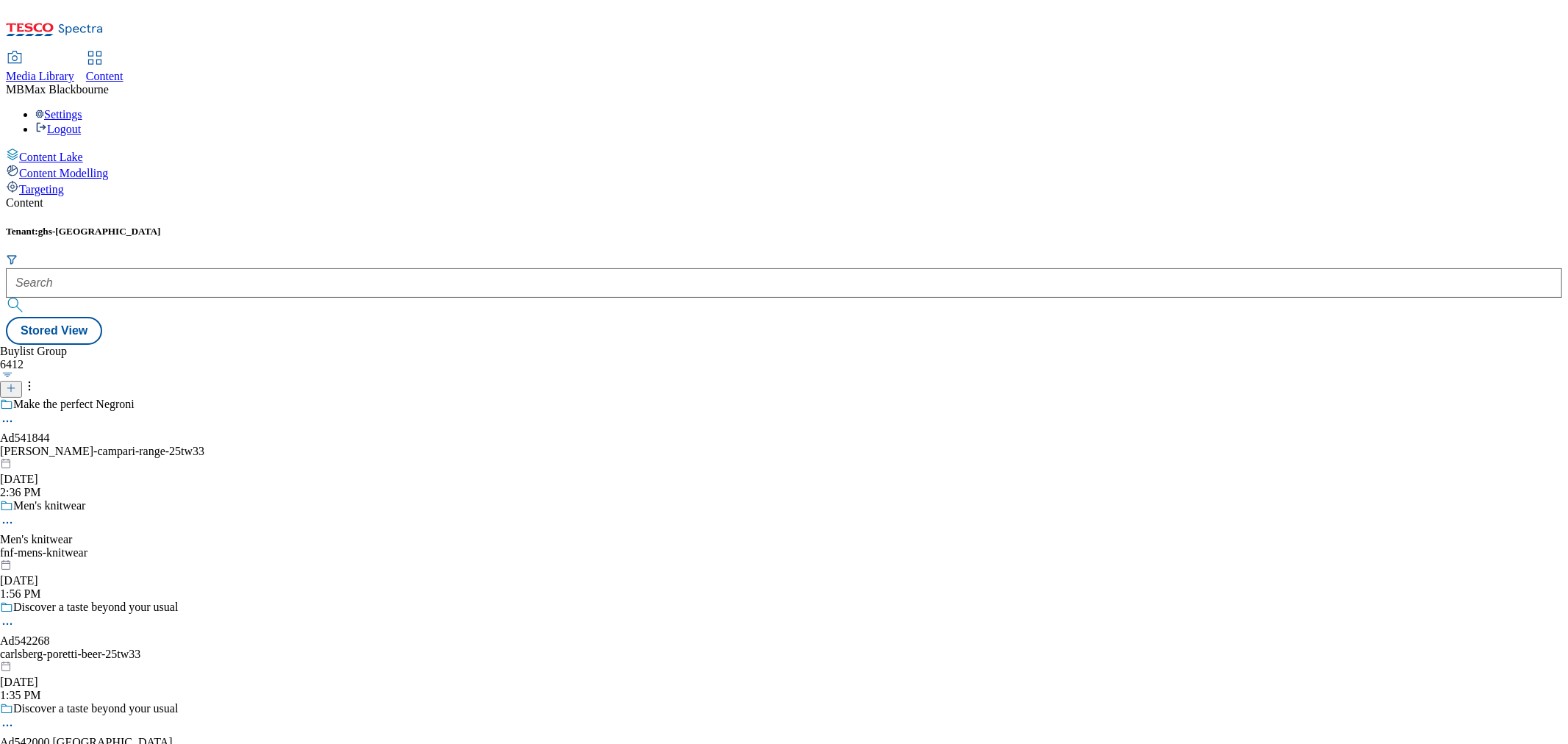
click at [295, 268] on div at bounding box center [784, 283] width 1556 height 29
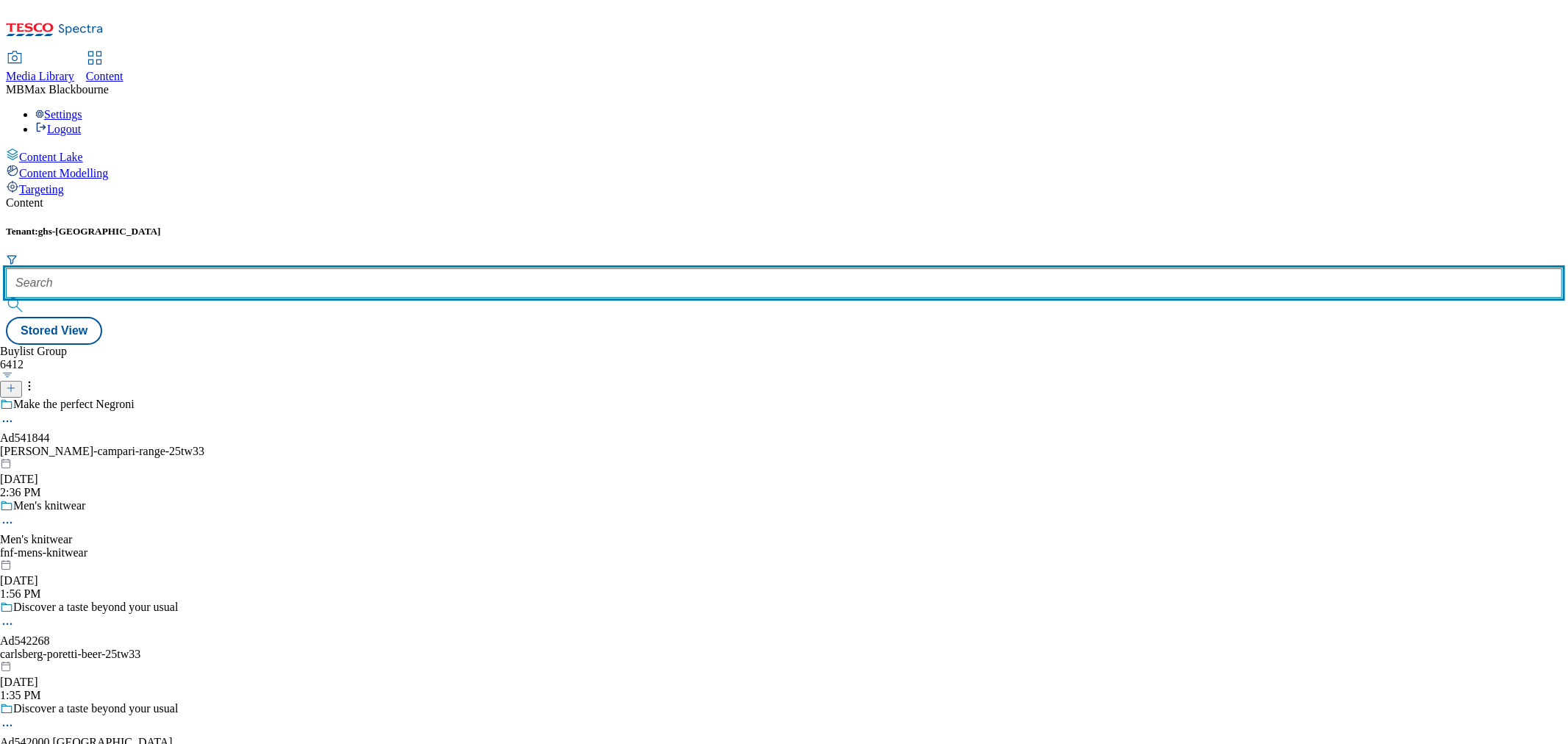
click at [339, 268] on input "text" at bounding box center [784, 283] width 1556 height 29
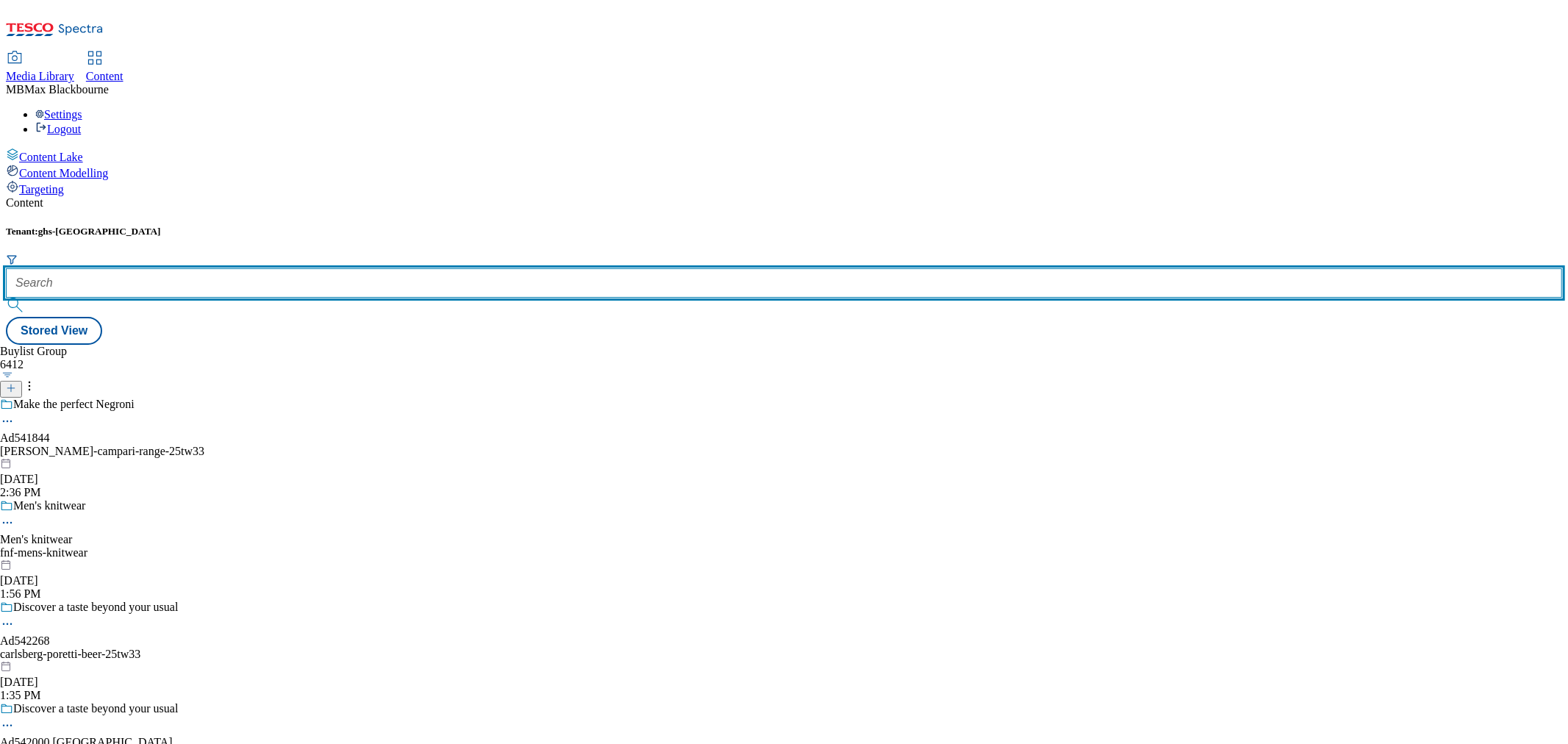
click at [339, 268] on input "text" at bounding box center [784, 283] width 1556 height 29
type input "s"
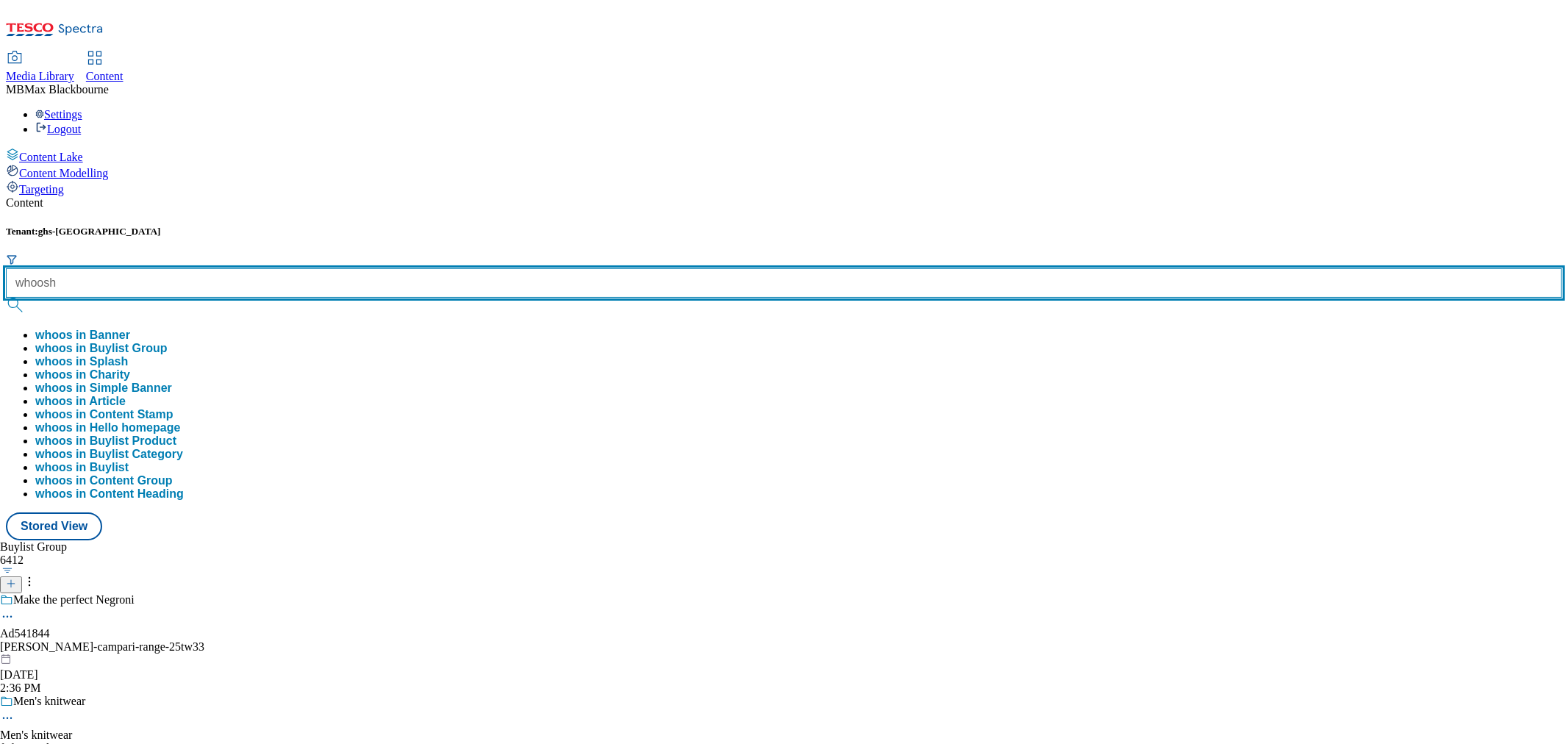
click at [5, 298] on button "submit" at bounding box center [16, 305] width 20 height 15
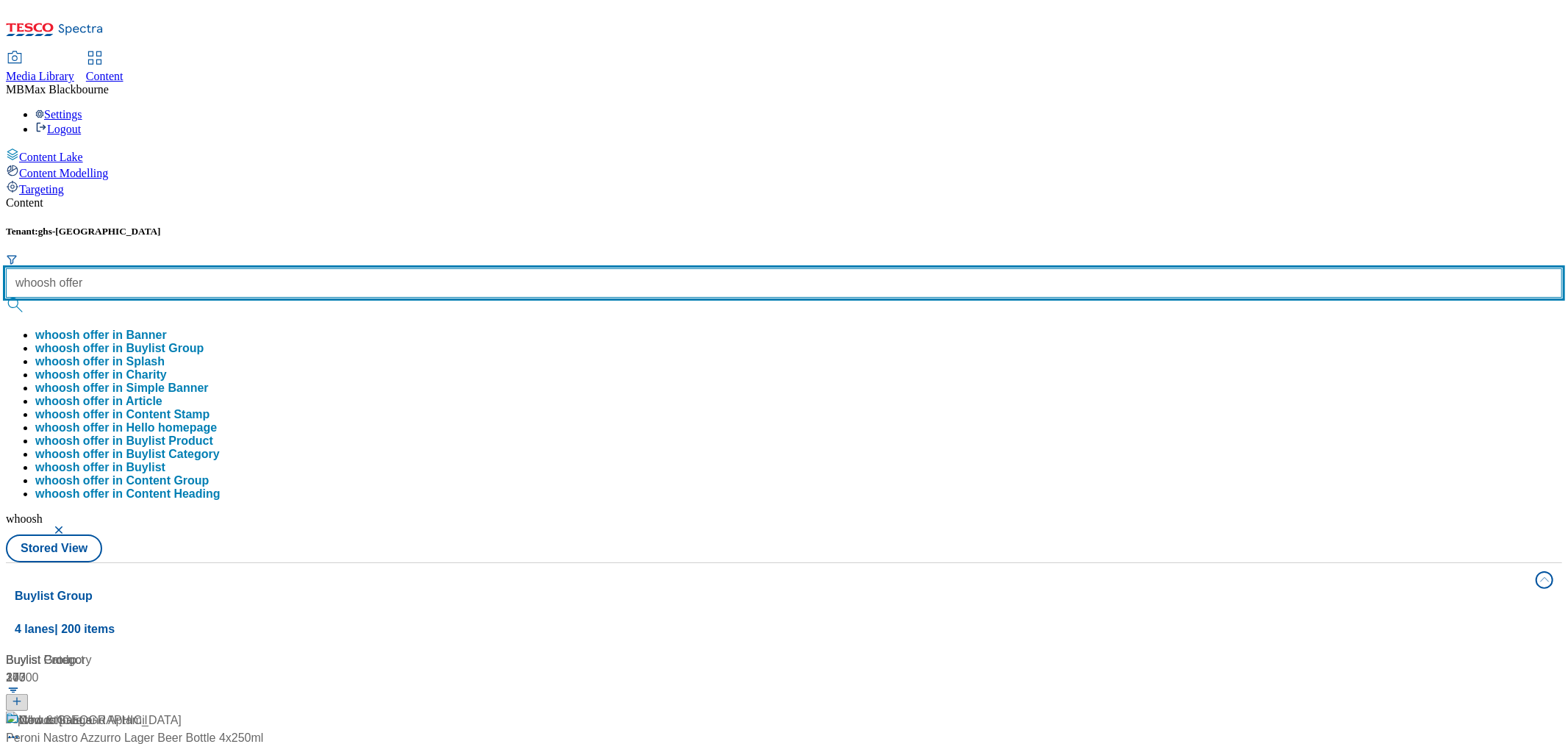
type input "whoosh offer"
click at [5, 298] on button "submit" at bounding box center [16, 305] width 20 height 15
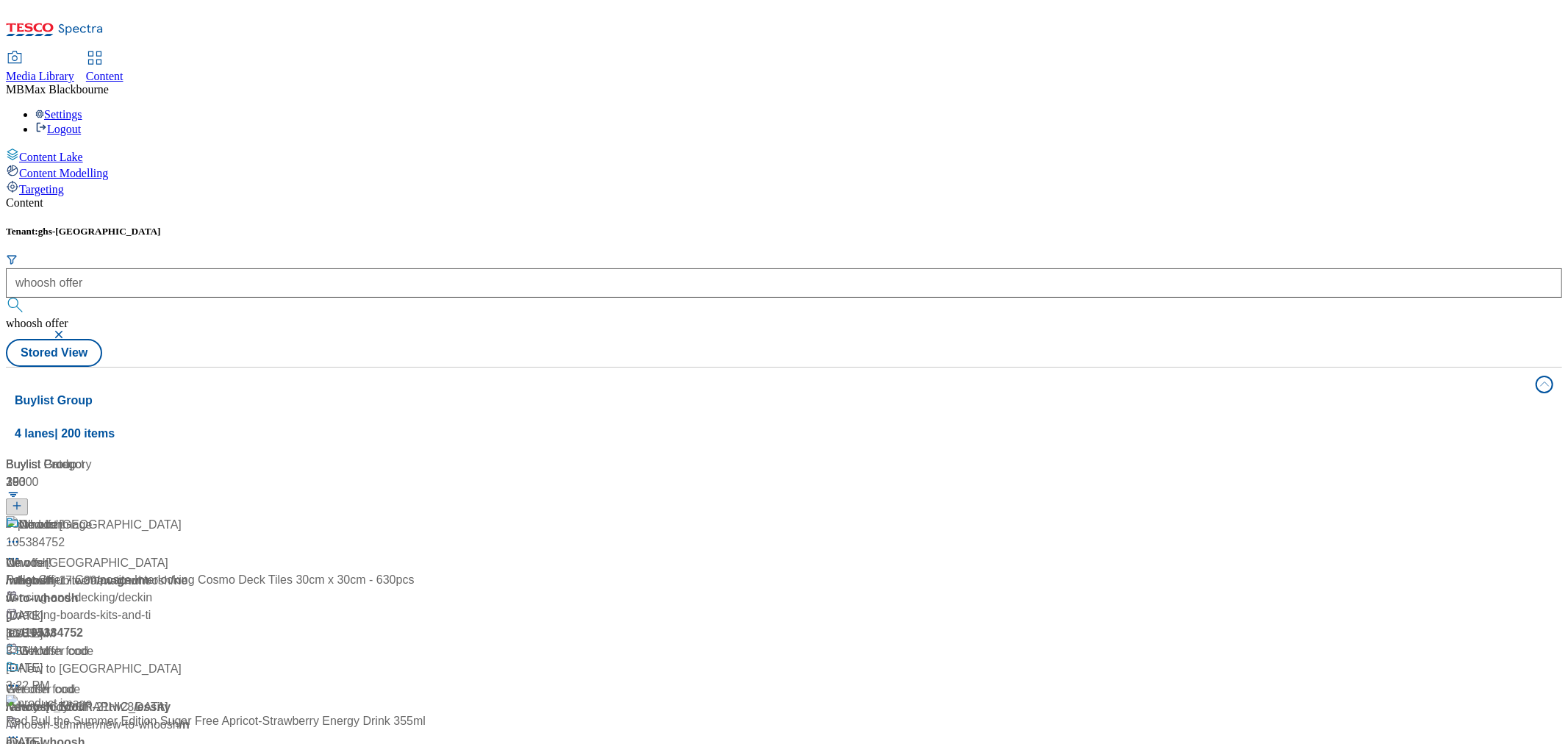
click at [570, 196] on div "Content Tenant: ghs-uk whoosh offer whoosh offer Stored View Buylist Group 4 la…" at bounding box center [784, 601] width 1556 height 811
click at [190, 516] on div "Whoosh Whoosh / whoosh [DATE] 10:55 AM" at bounding box center [97, 579] width 183 height 126
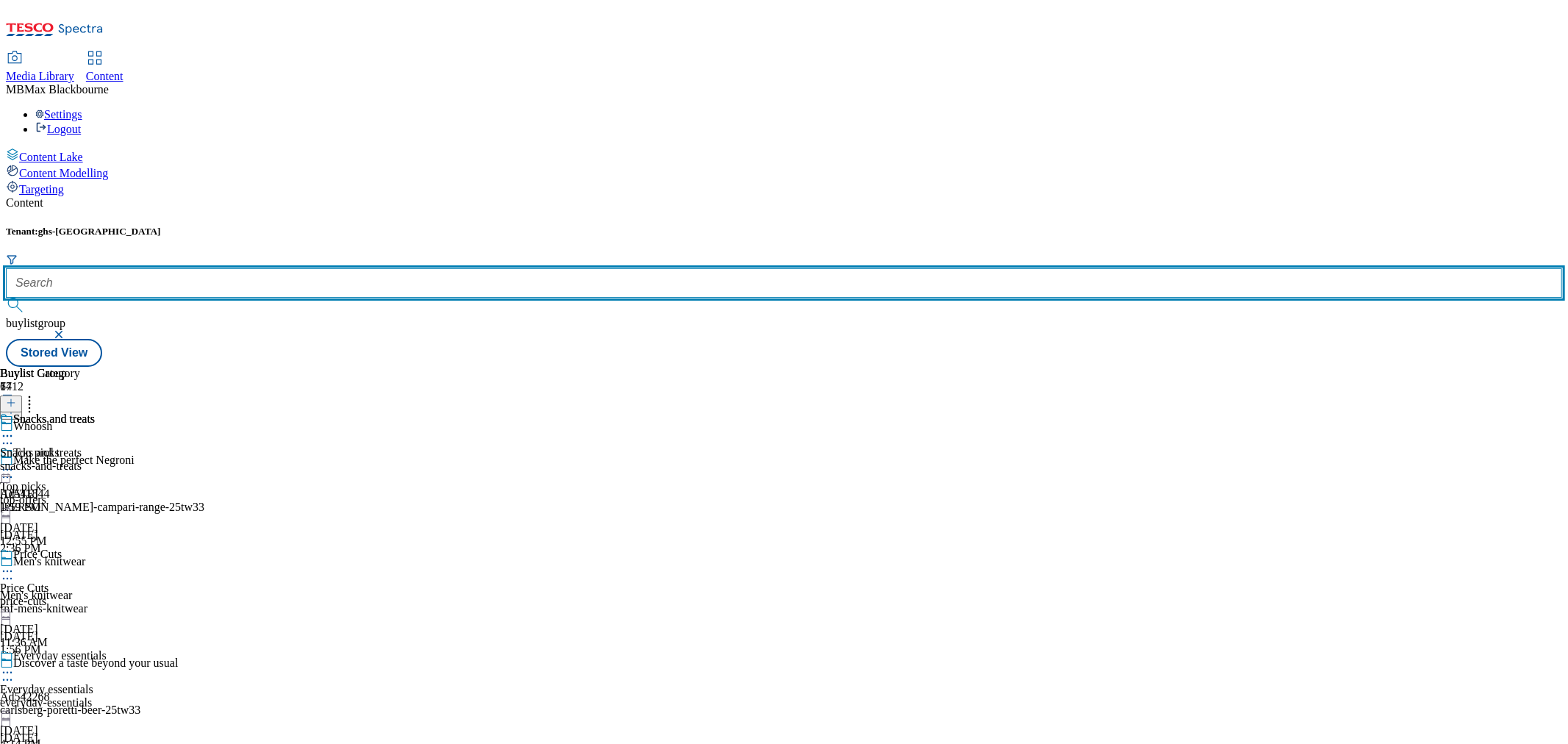
click at [358, 268] on input "text" at bounding box center [784, 283] width 1556 height 29
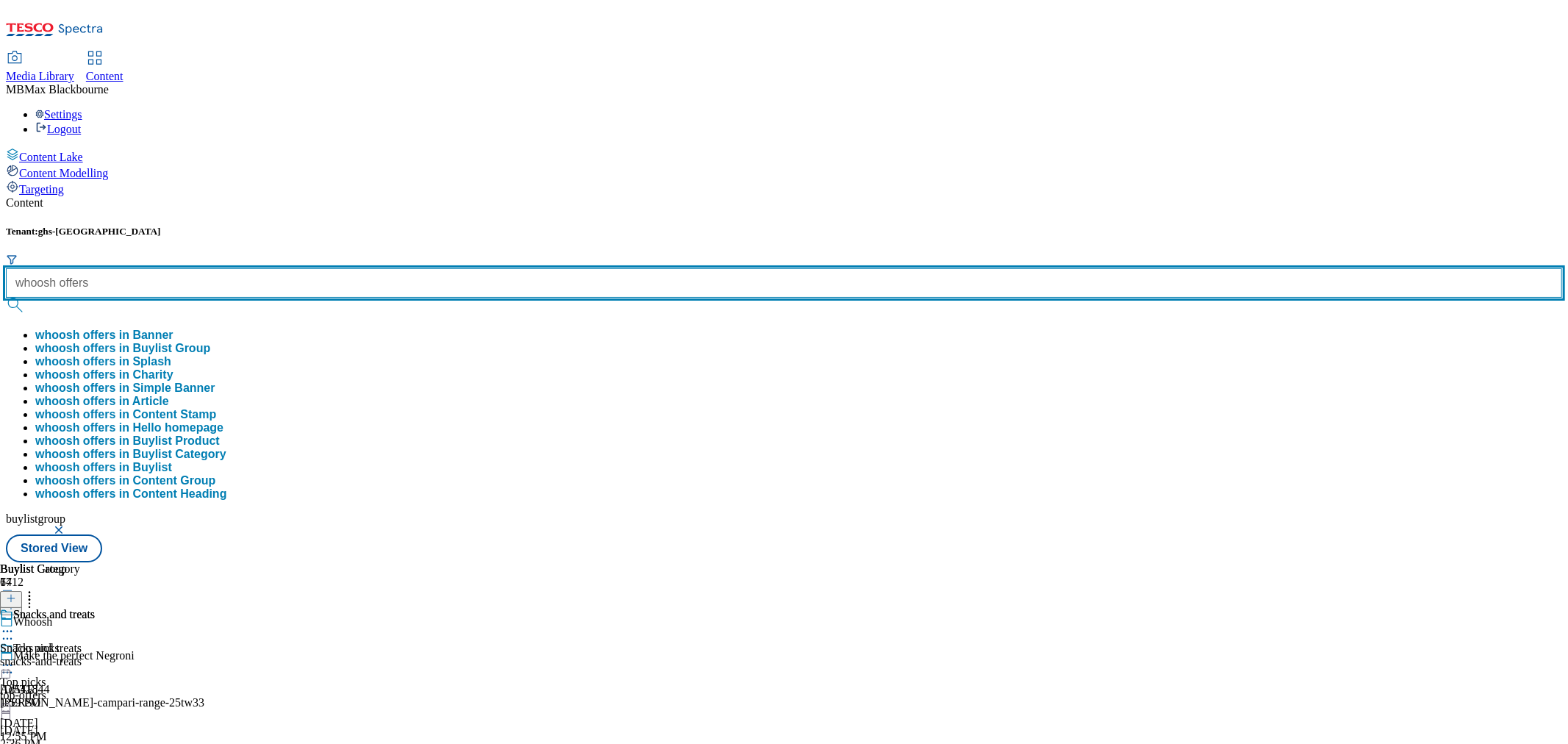
type input "whoosh offers"
click at [5, 298] on button "submit" at bounding box center [16, 305] width 20 height 15
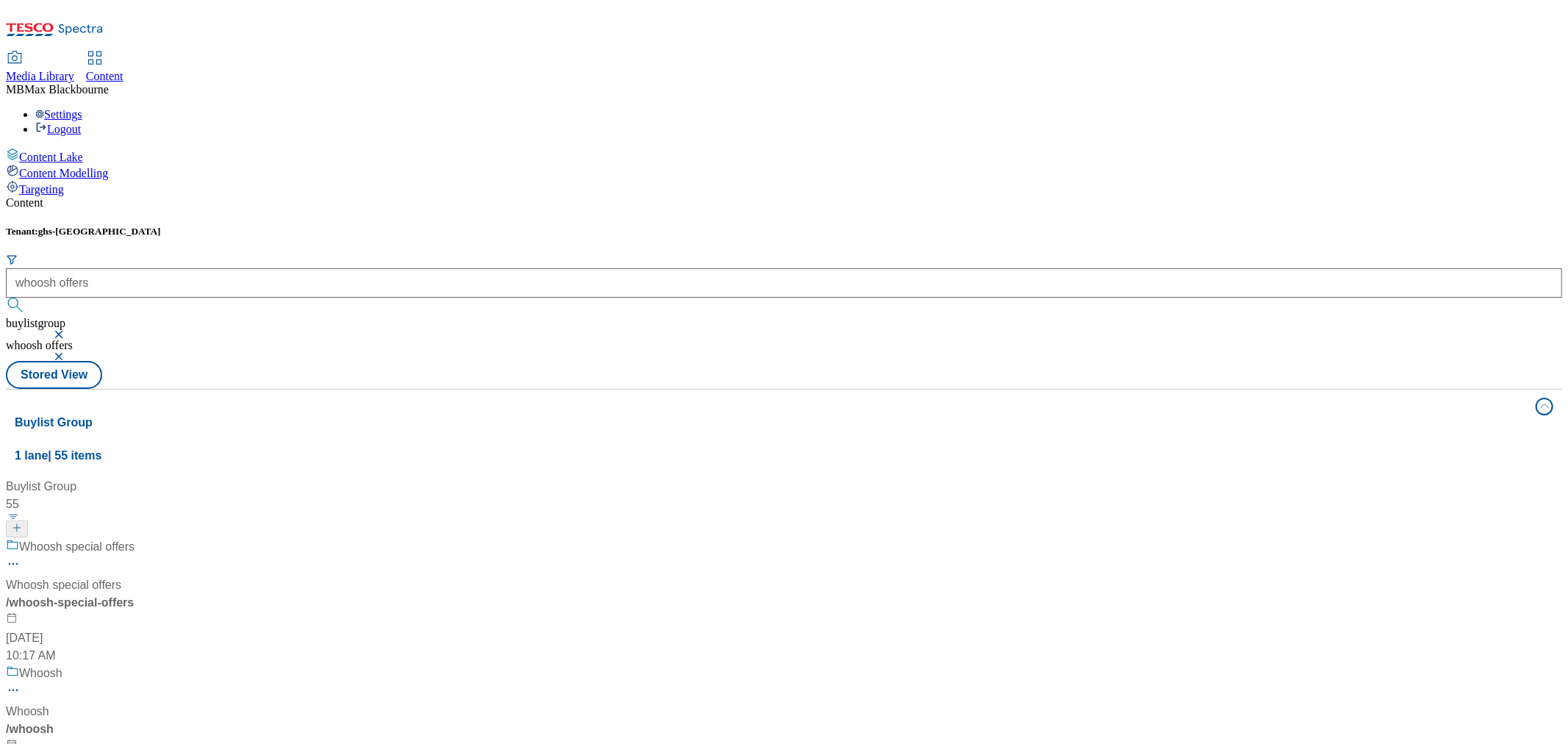
click at [451, 196] on div "Content Tenant: ghs-uk whoosh offers buylistgroup whoosh offers Stored View Buy…" at bounding box center [784, 612] width 1556 height 833
click at [135, 538] on div "Whoosh special offers" at bounding box center [77, 546] width 115 height 17
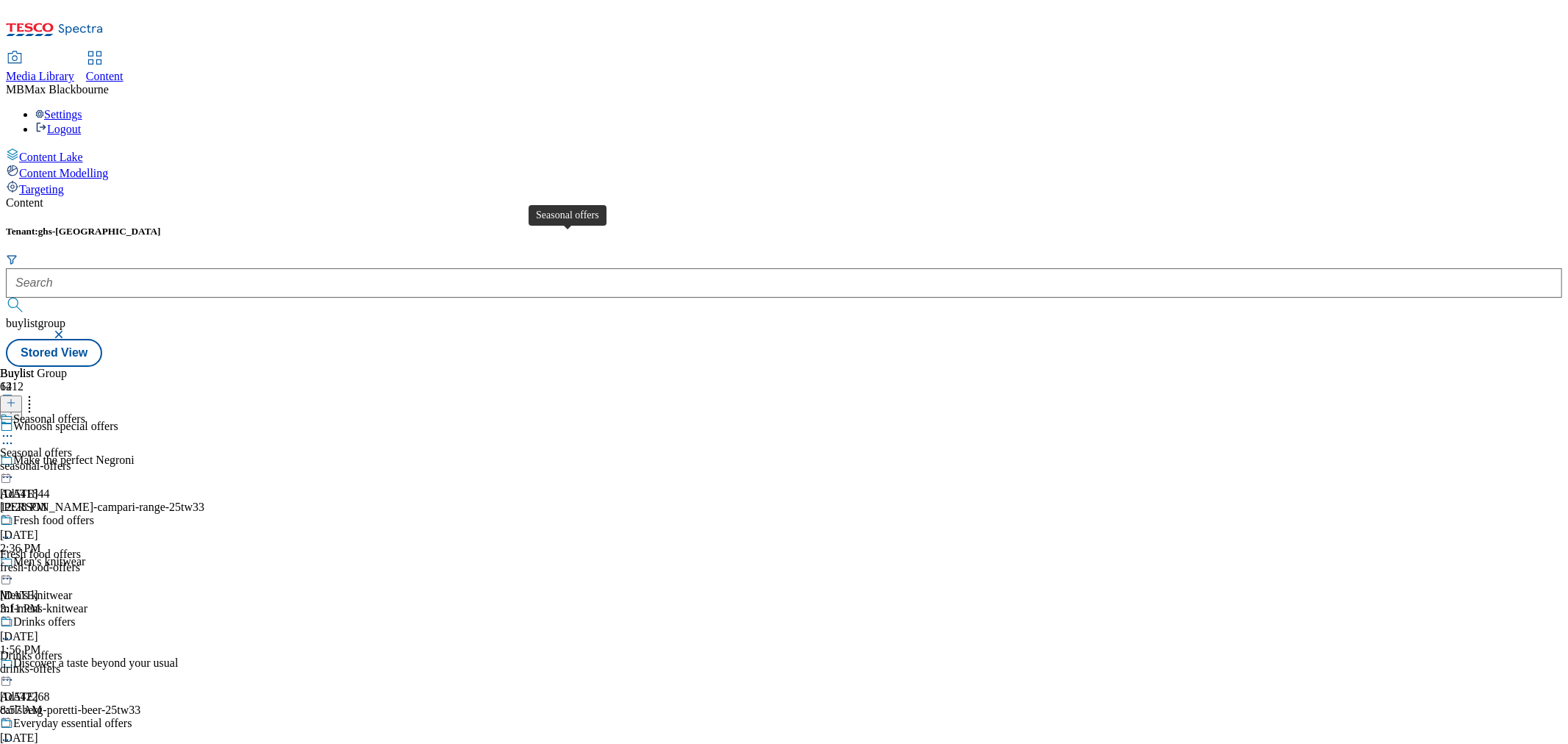
click at [85, 412] on span "Seasonal offers" at bounding box center [49, 421] width 72 height 16
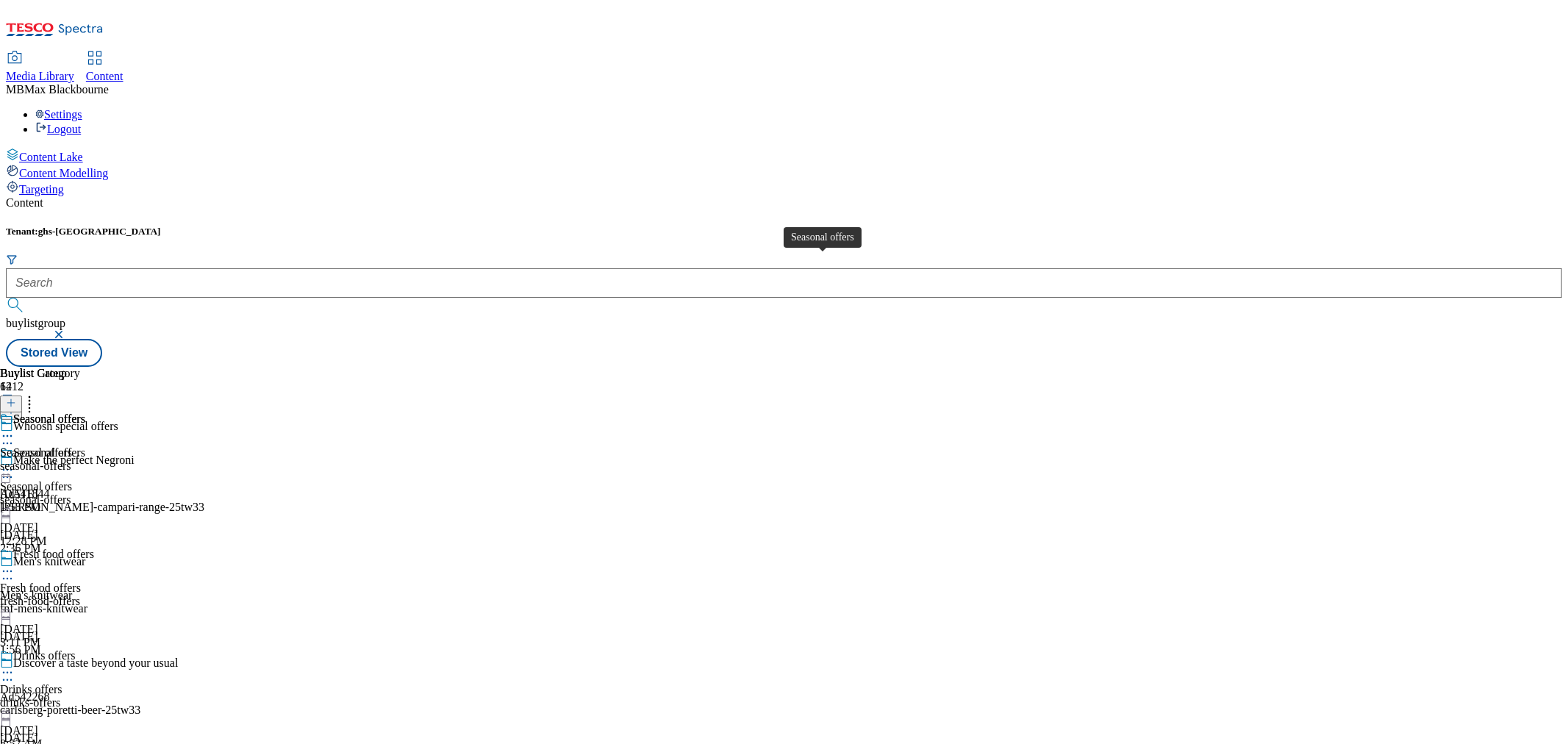
click at [72, 446] on div "Seasonal offers" at bounding box center [36, 453] width 72 height 13
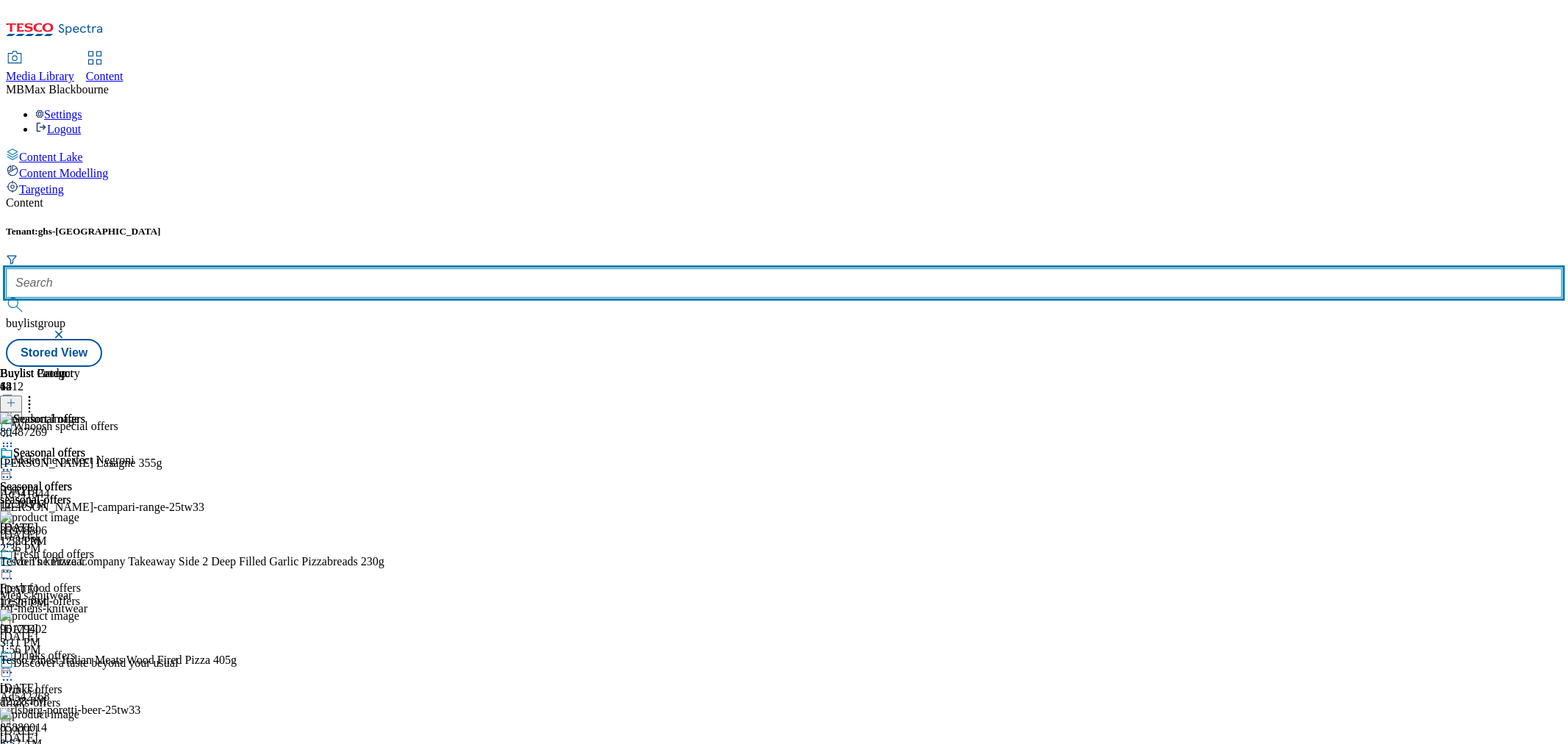
click at [335, 268] on input "text" at bounding box center [784, 283] width 1556 height 29
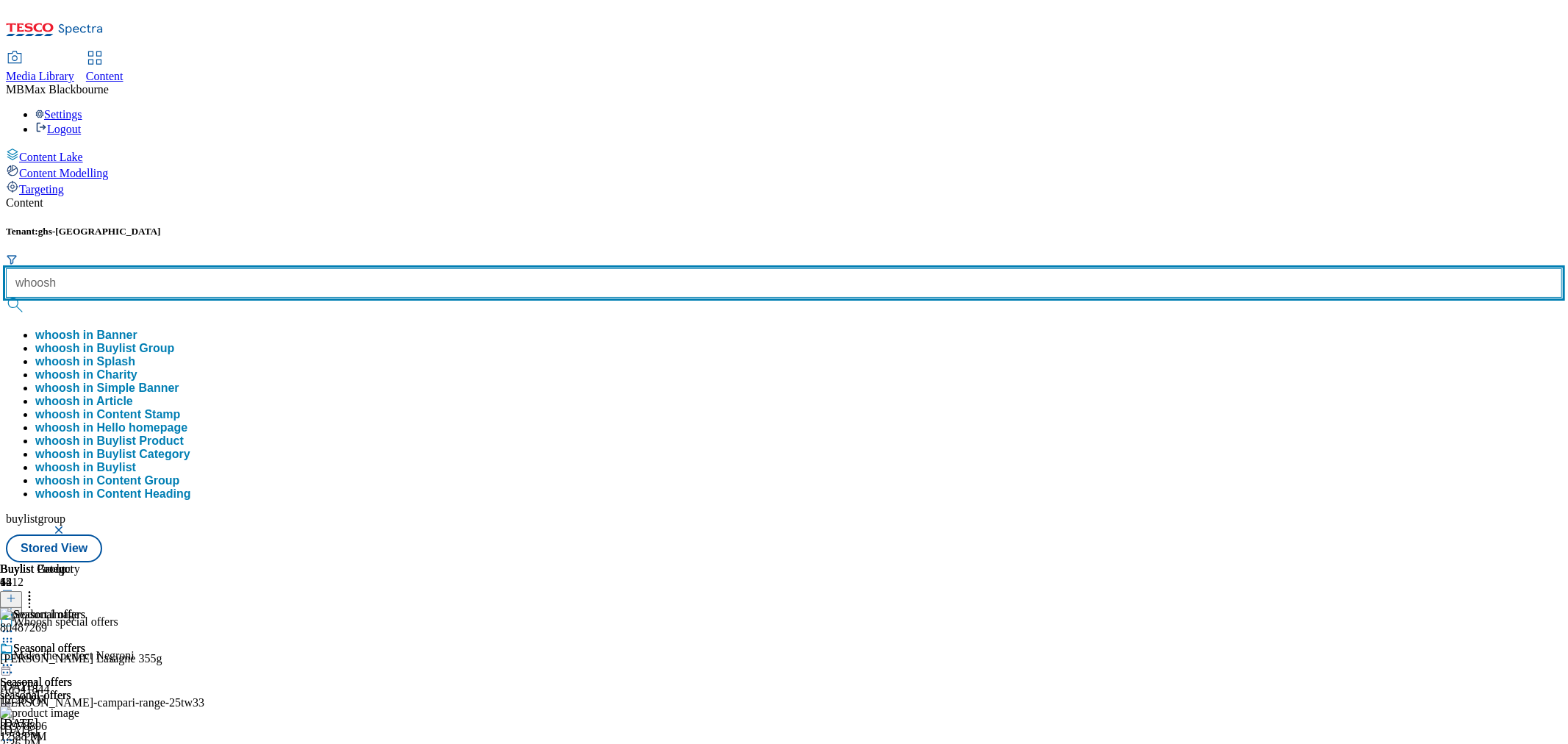
type input "whoosh"
click at [5, 298] on button "submit" at bounding box center [16, 305] width 20 height 15
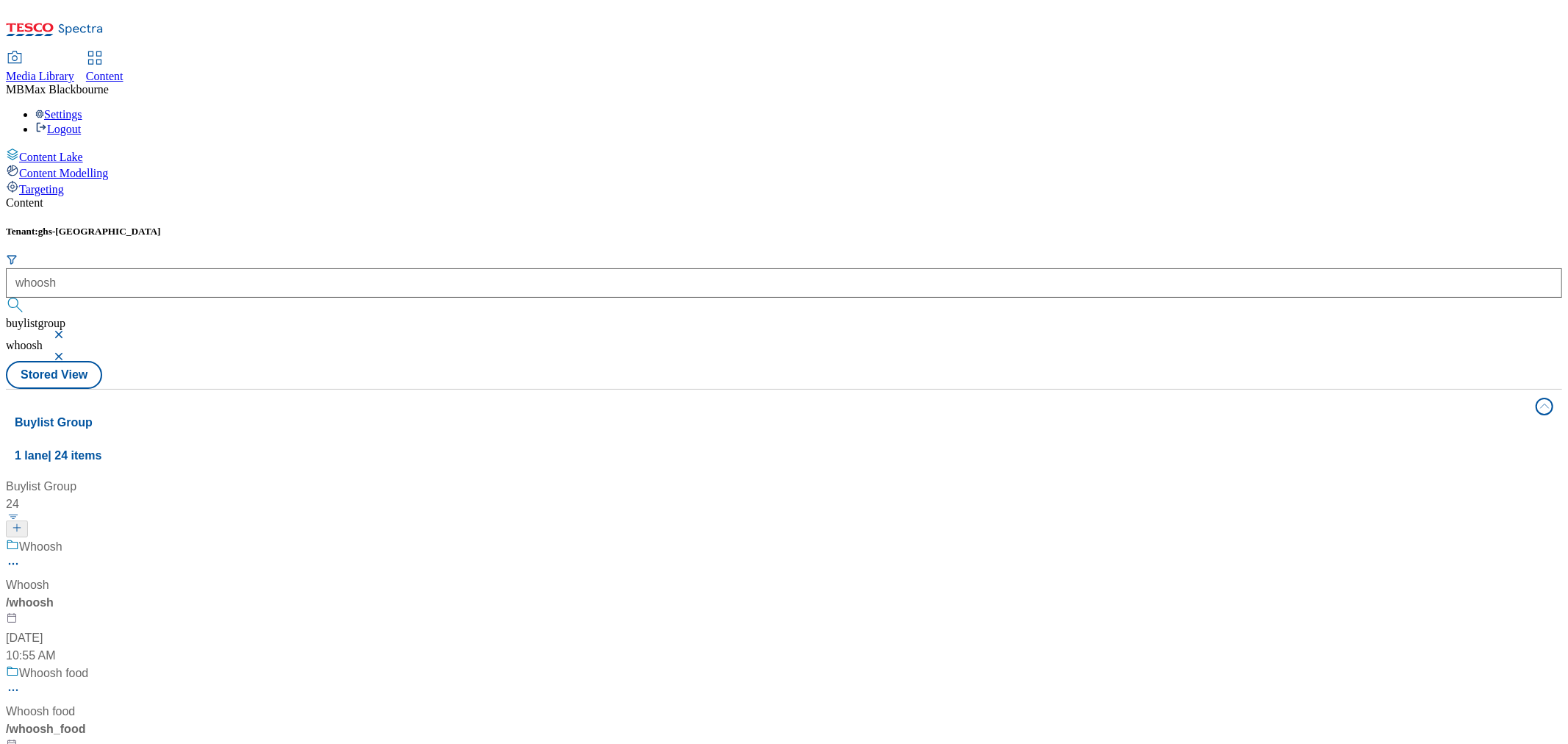
click at [190, 538] on div "Whoosh Whoosh / whoosh [DATE] 10:55 AM" at bounding box center [97, 601] width 183 height 126
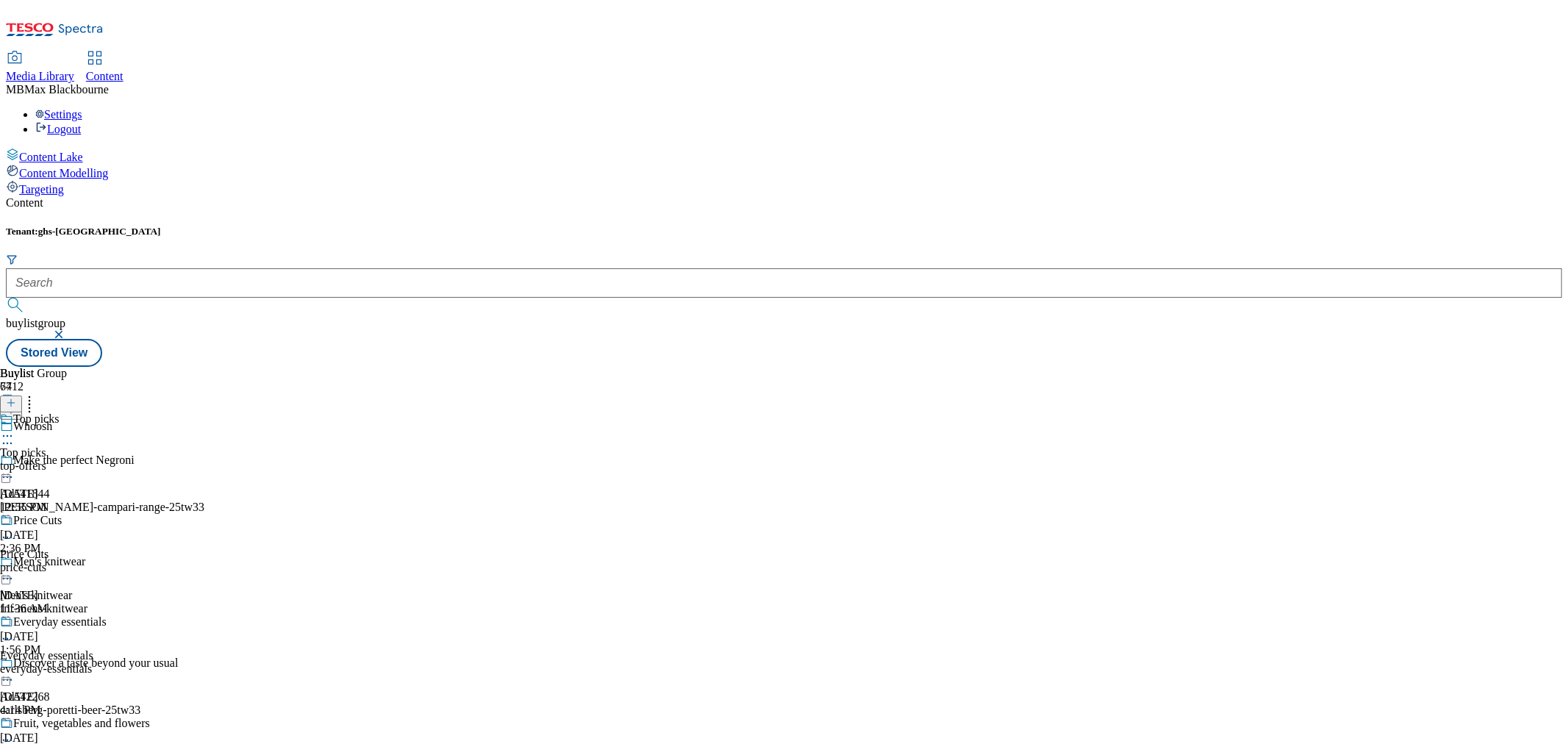
scroll to position [1387, 0]
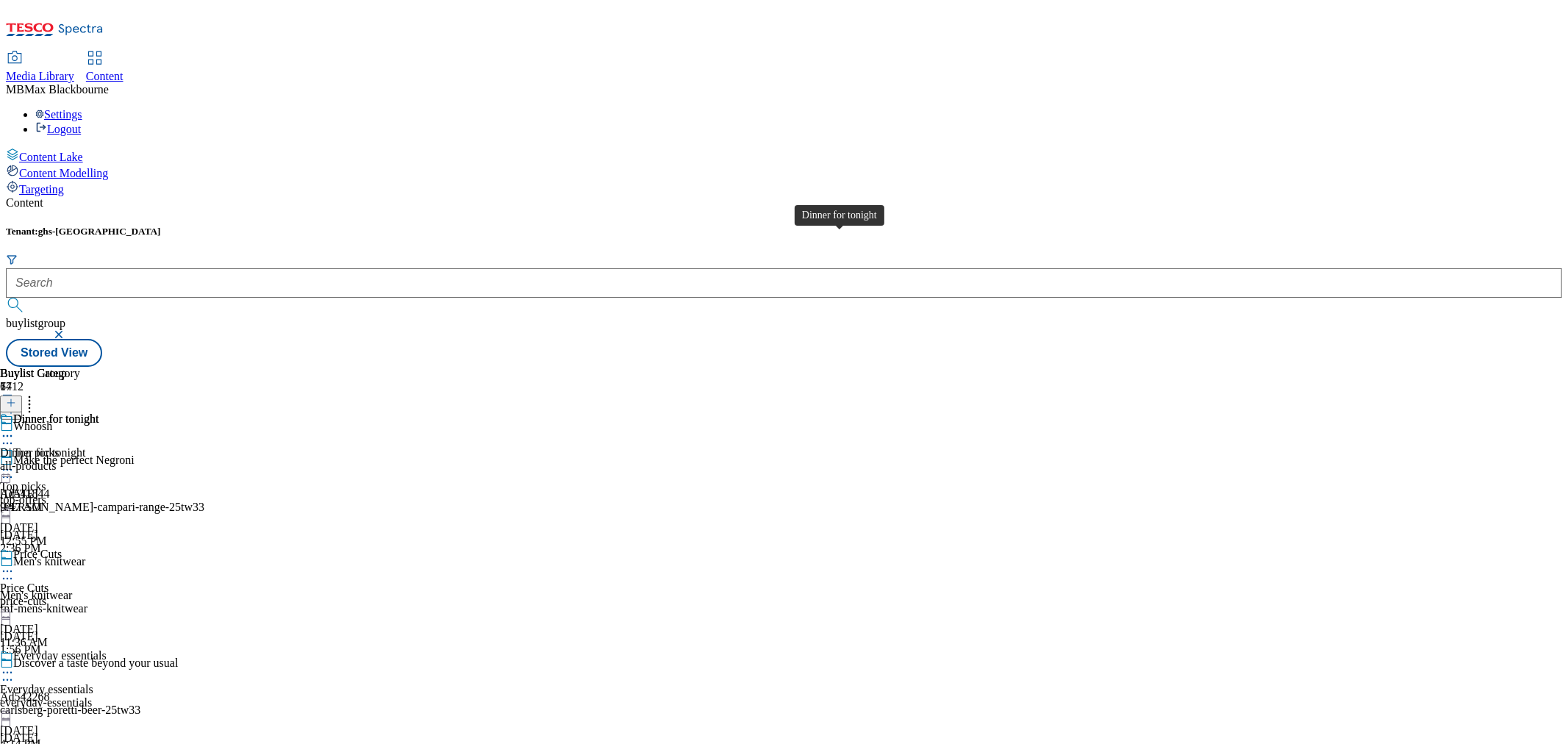
click at [98, 412] on span "Dinner for tonight" at bounding box center [55, 421] width 85 height 16
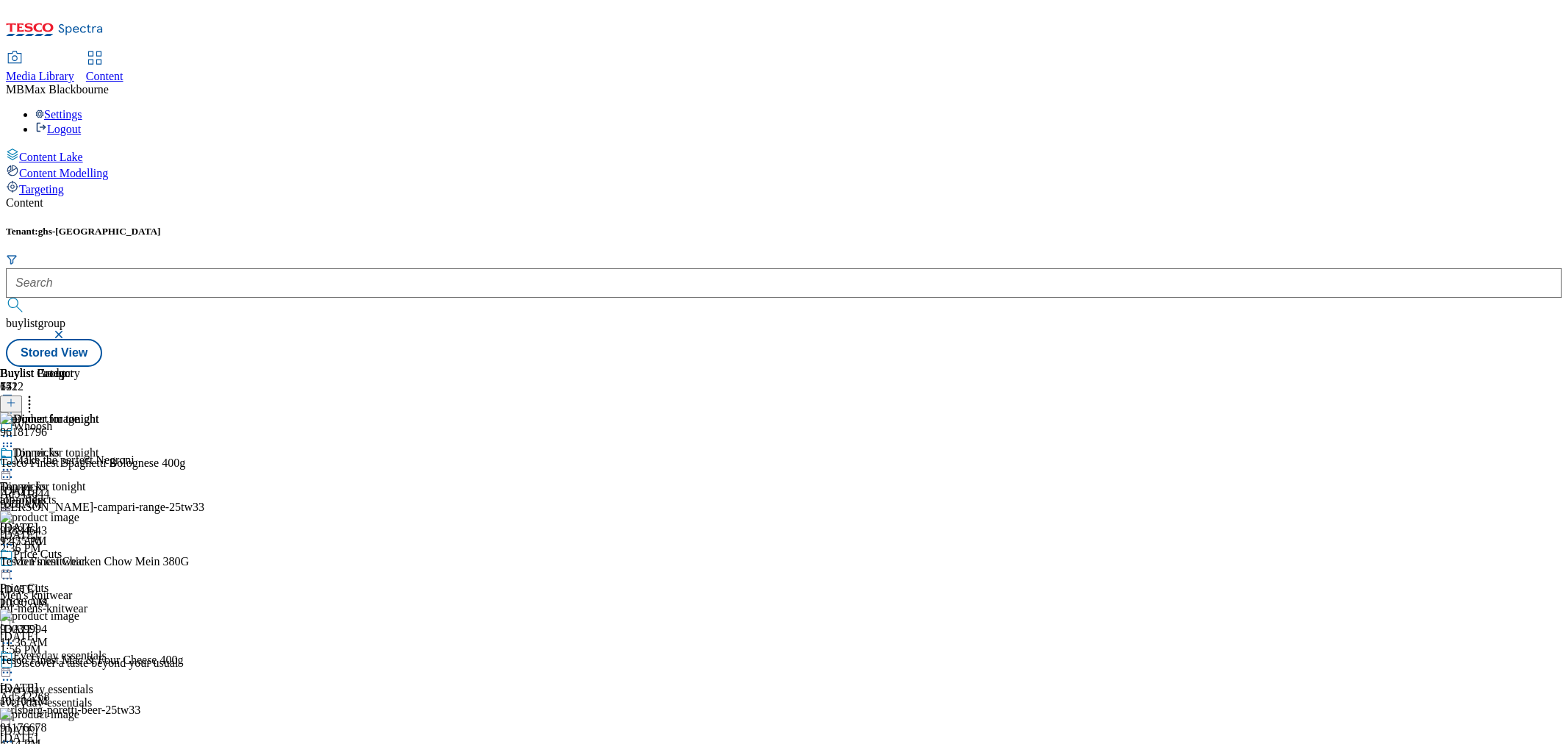
click at [285, 367] on header "Buylist Product 152" at bounding box center [142, 389] width 285 height 46
click at [31, 399] on circle at bounding box center [29, 400] width 2 height 2
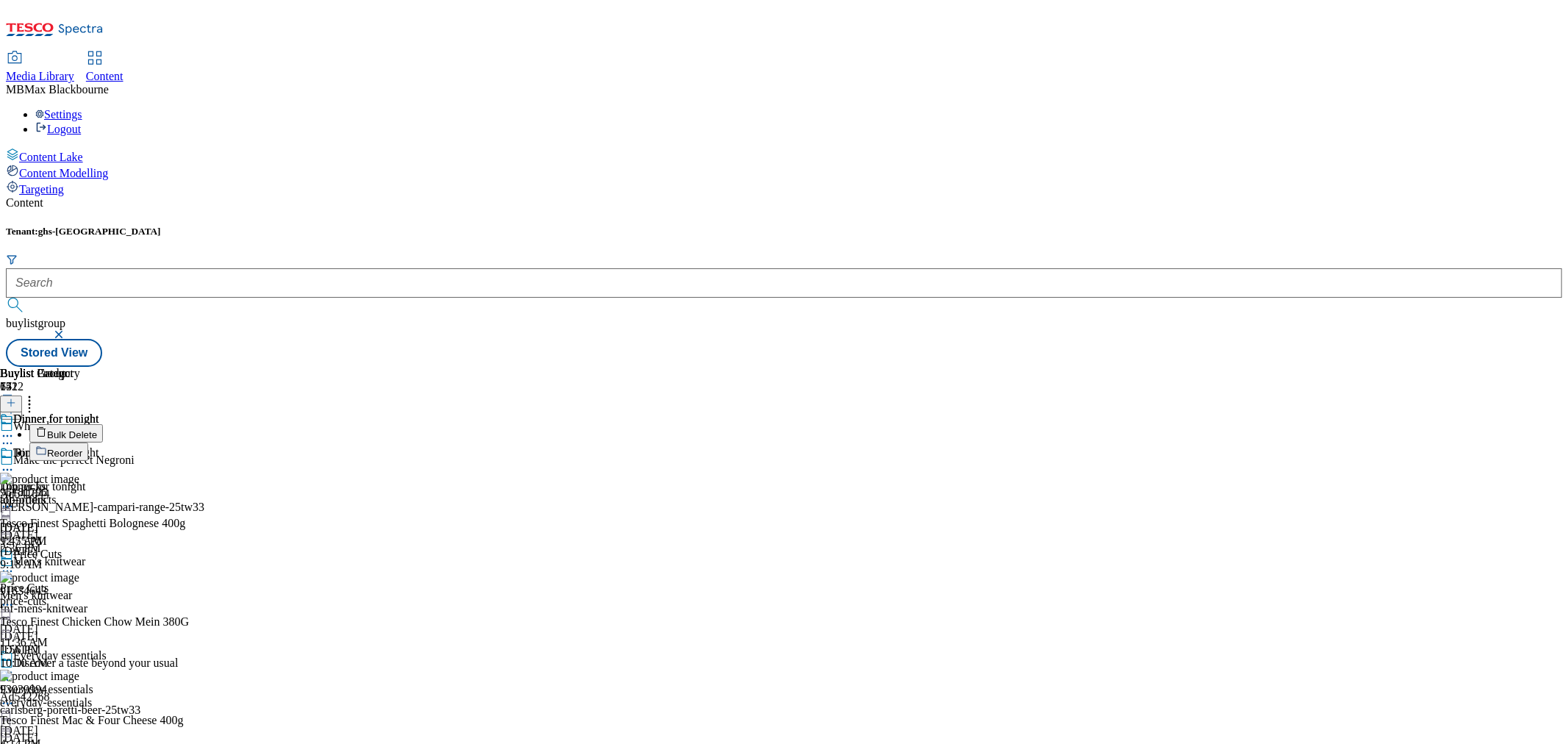
click at [88, 443] on button "Reorder" at bounding box center [59, 452] width 59 height 18
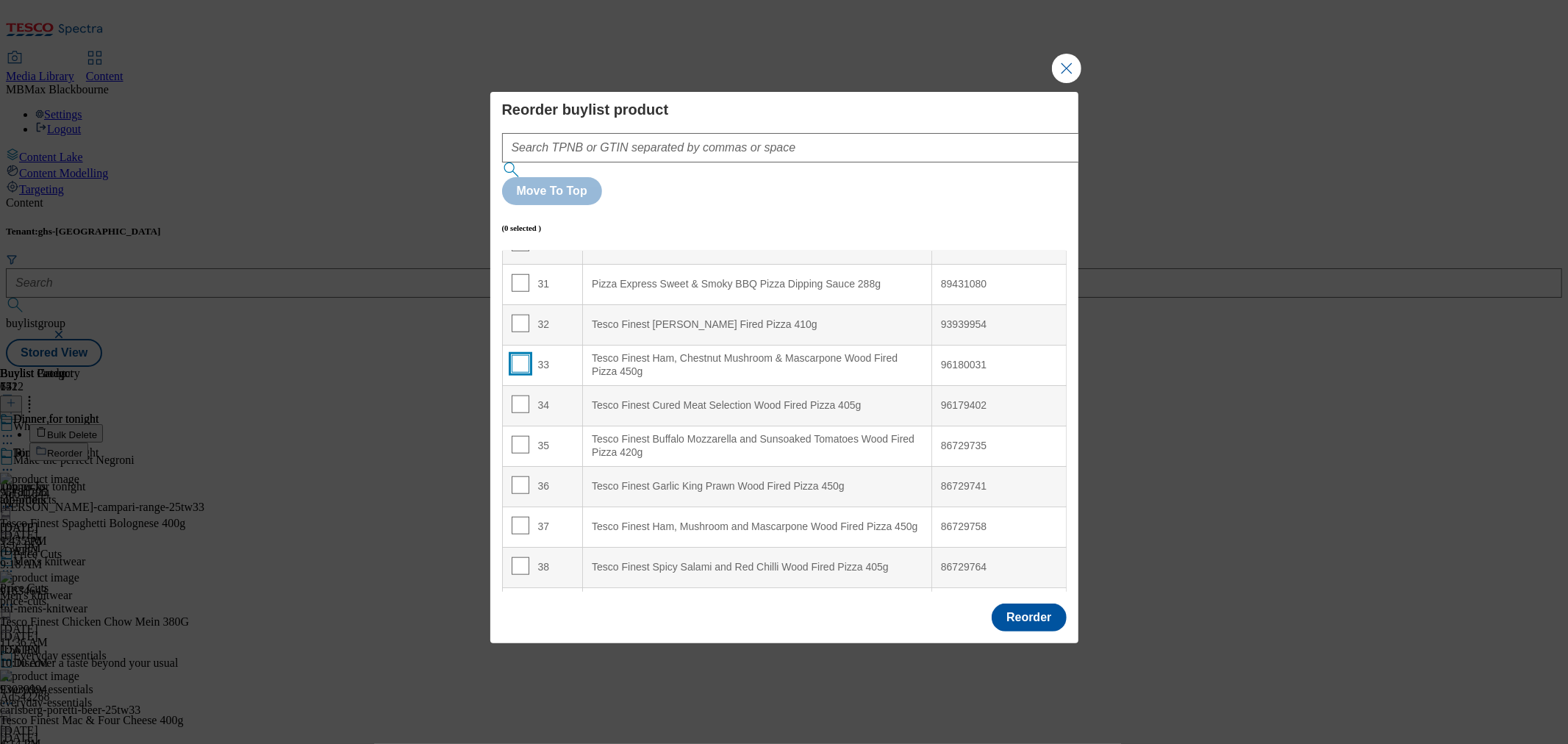
scroll to position [1387, 0]
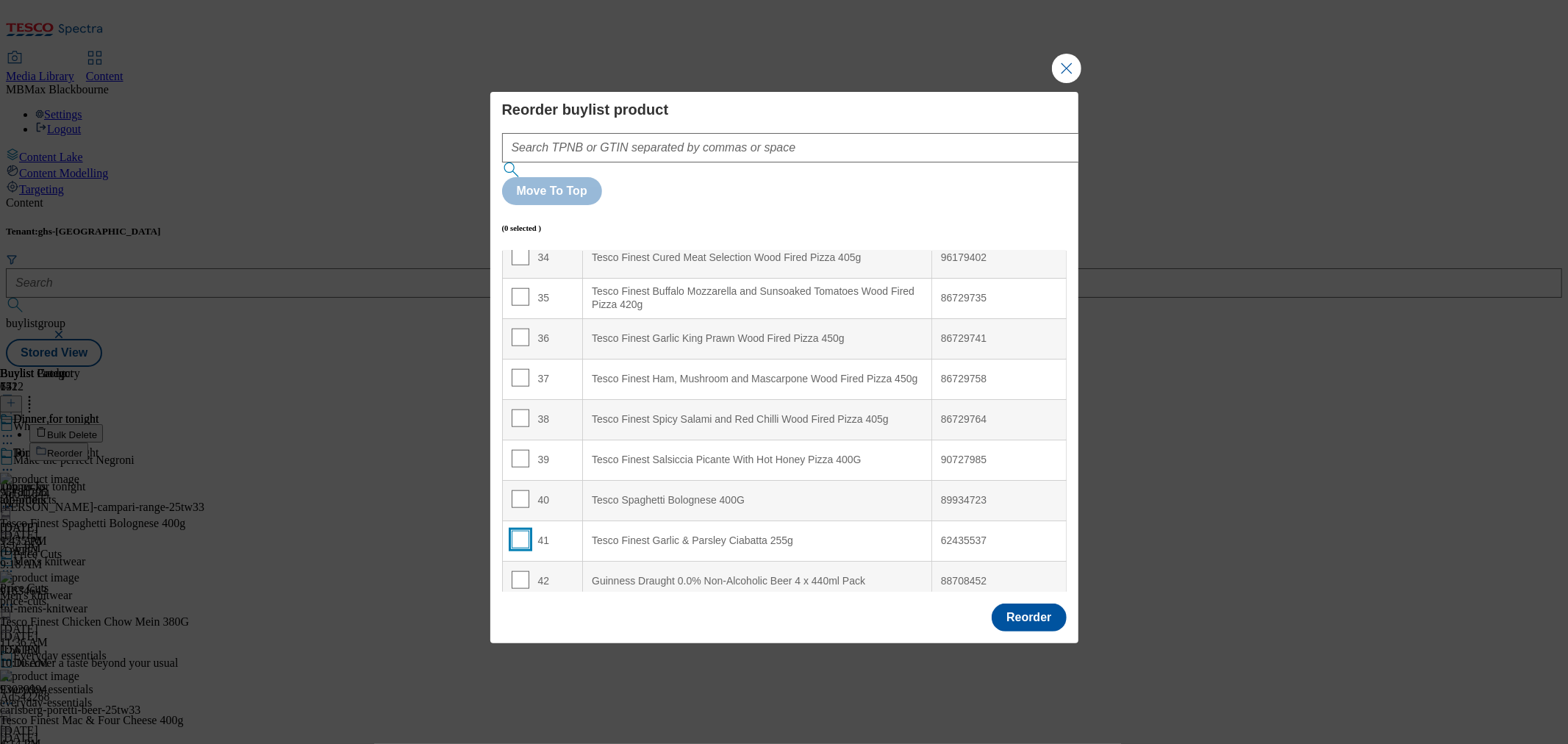
click at [518, 531] on input "Modal" at bounding box center [520, 539] width 17 height 17
checkbox input "true"
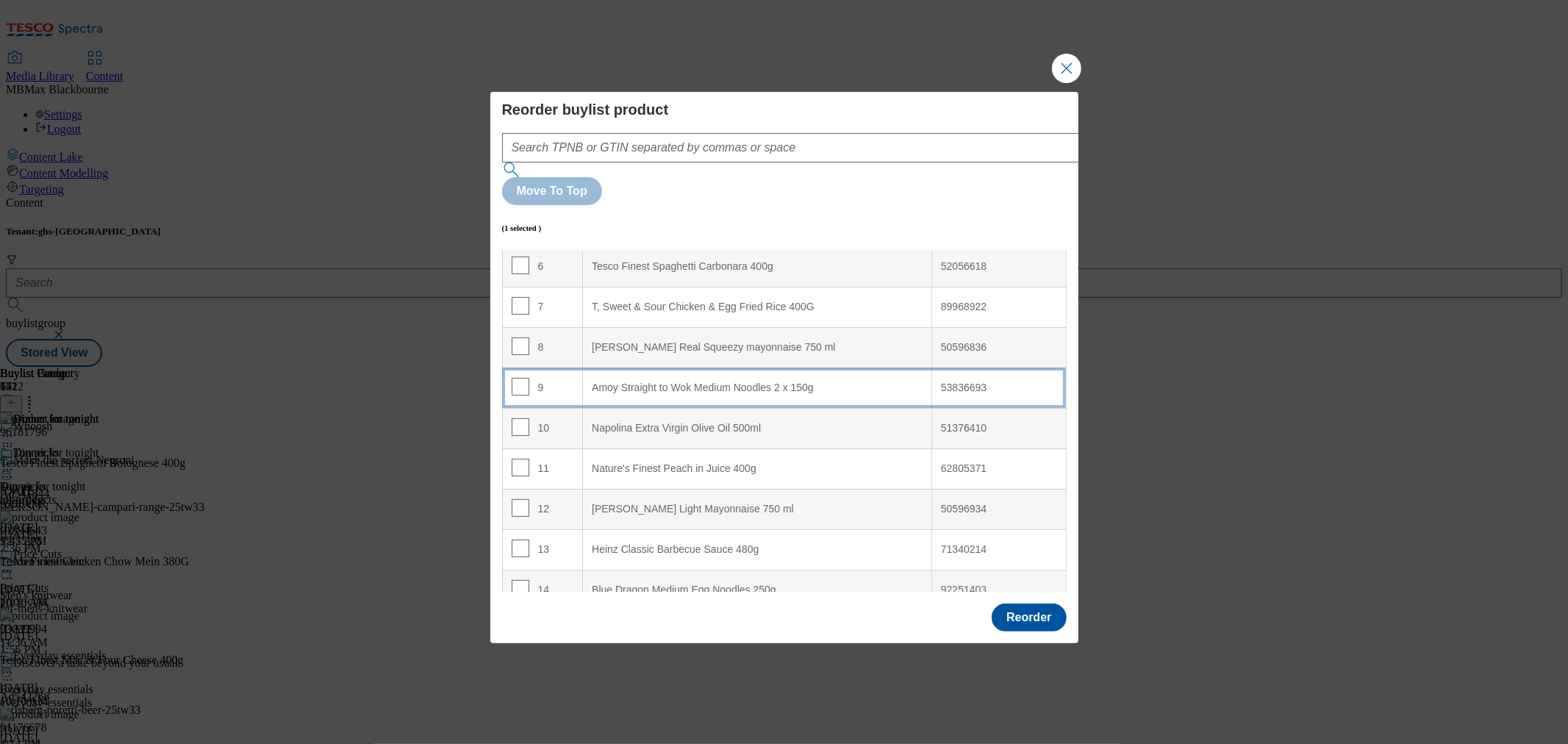
scroll to position [245, 0]
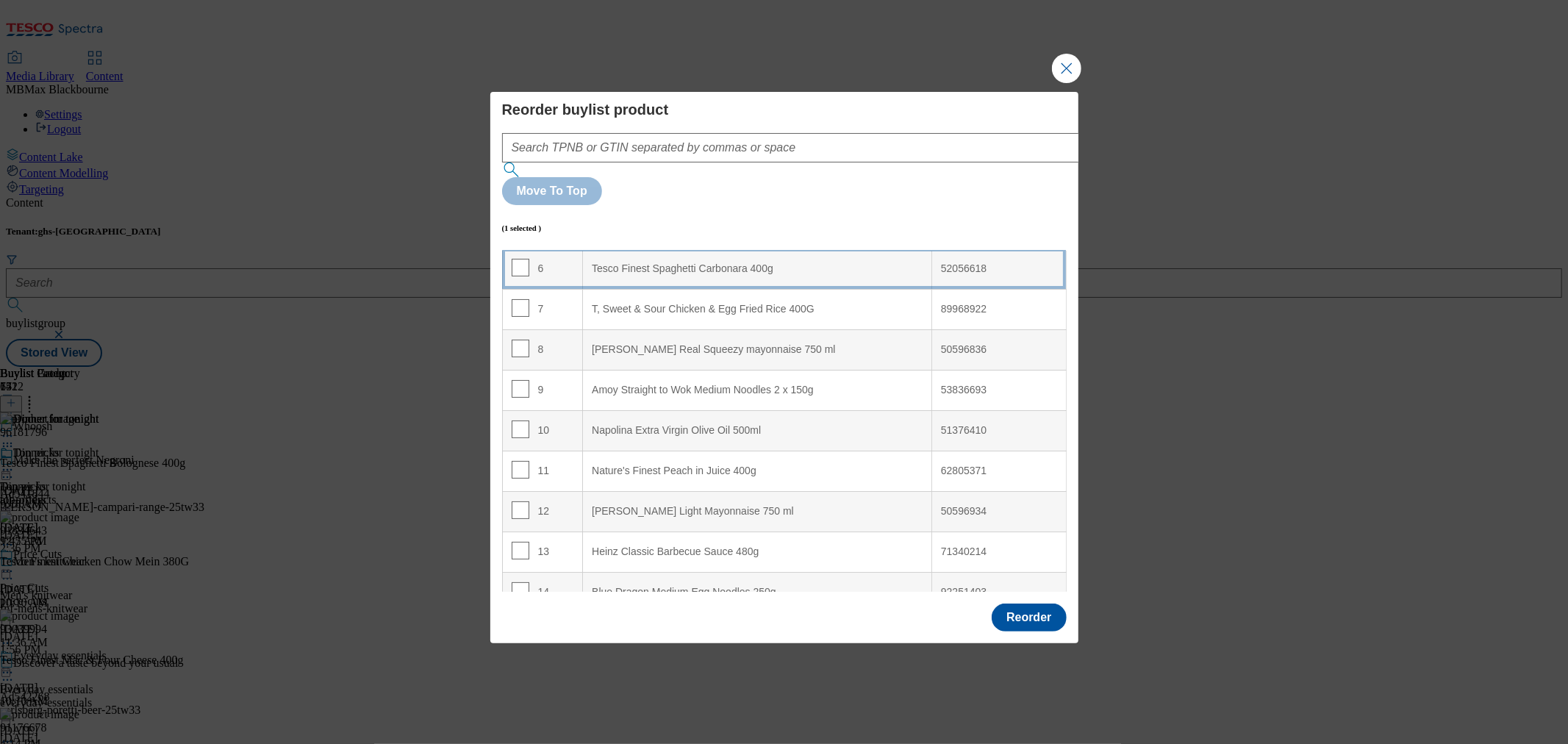
click at [544, 248] on td "6" at bounding box center [543, 268] width 81 height 40
click at [518, 258] on input "Modal" at bounding box center [520, 267] width 17 height 17
checkbox input "false"
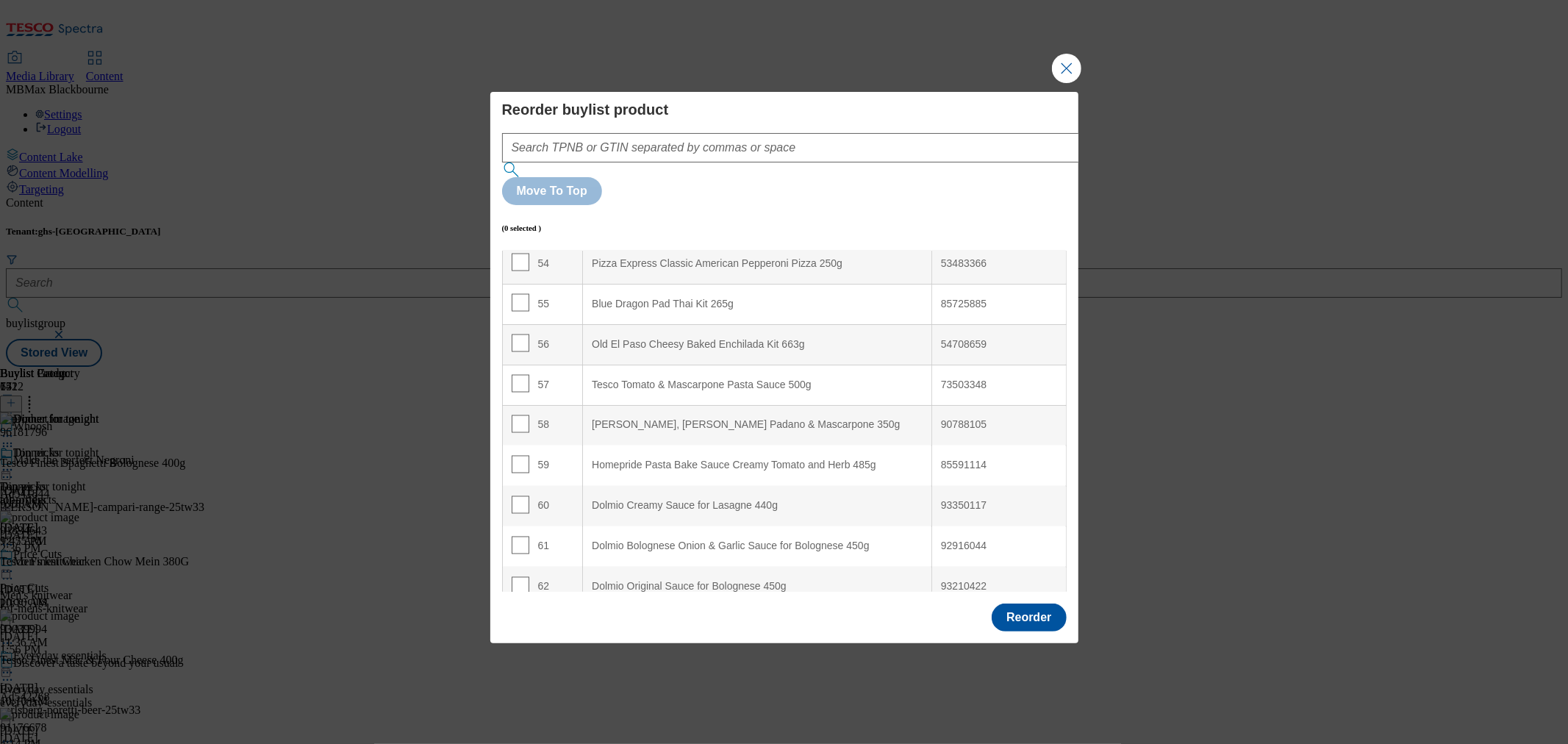
scroll to position [1877, 0]
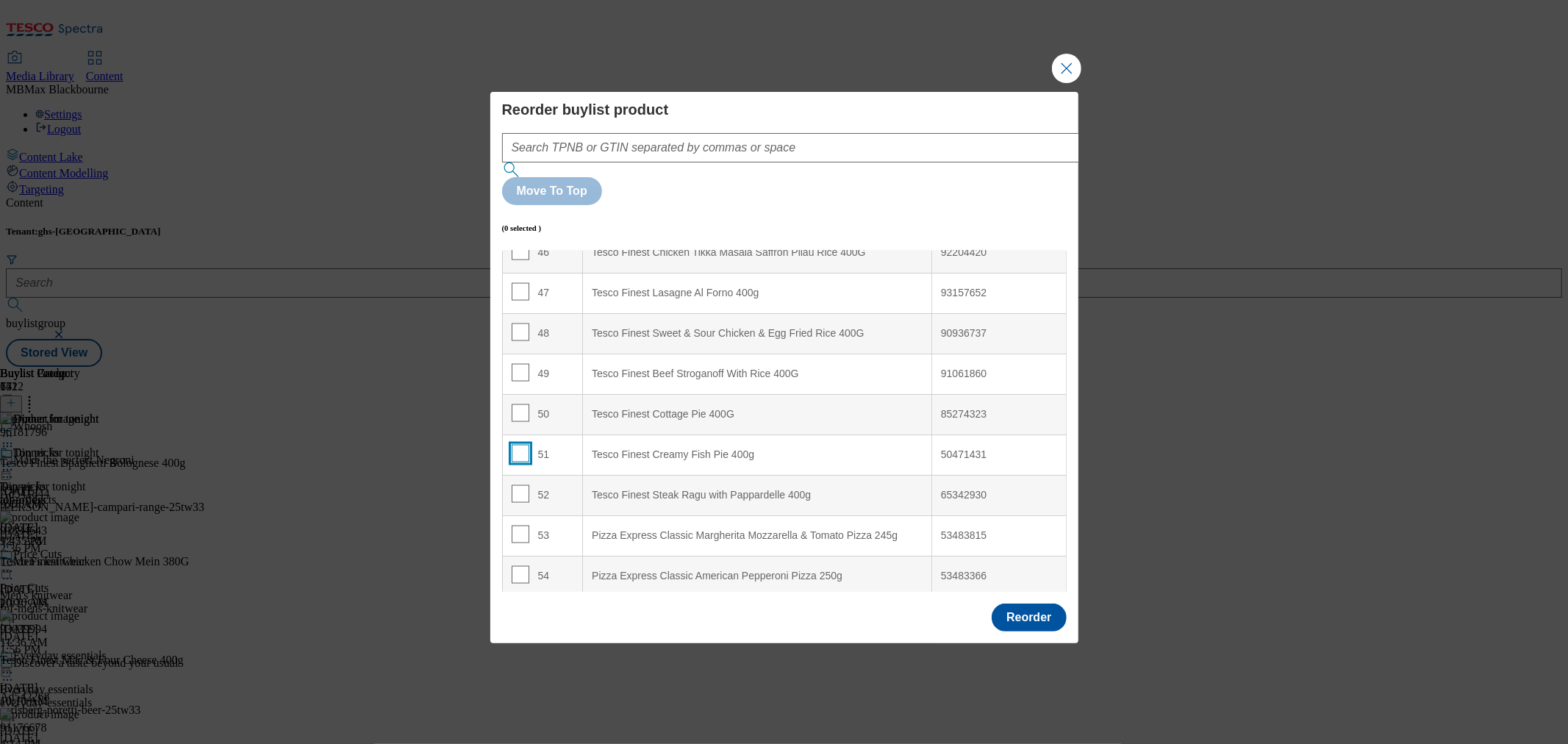
click at [515, 444] on input "Modal" at bounding box center [520, 453] width 17 height 17
checkbox input "true"
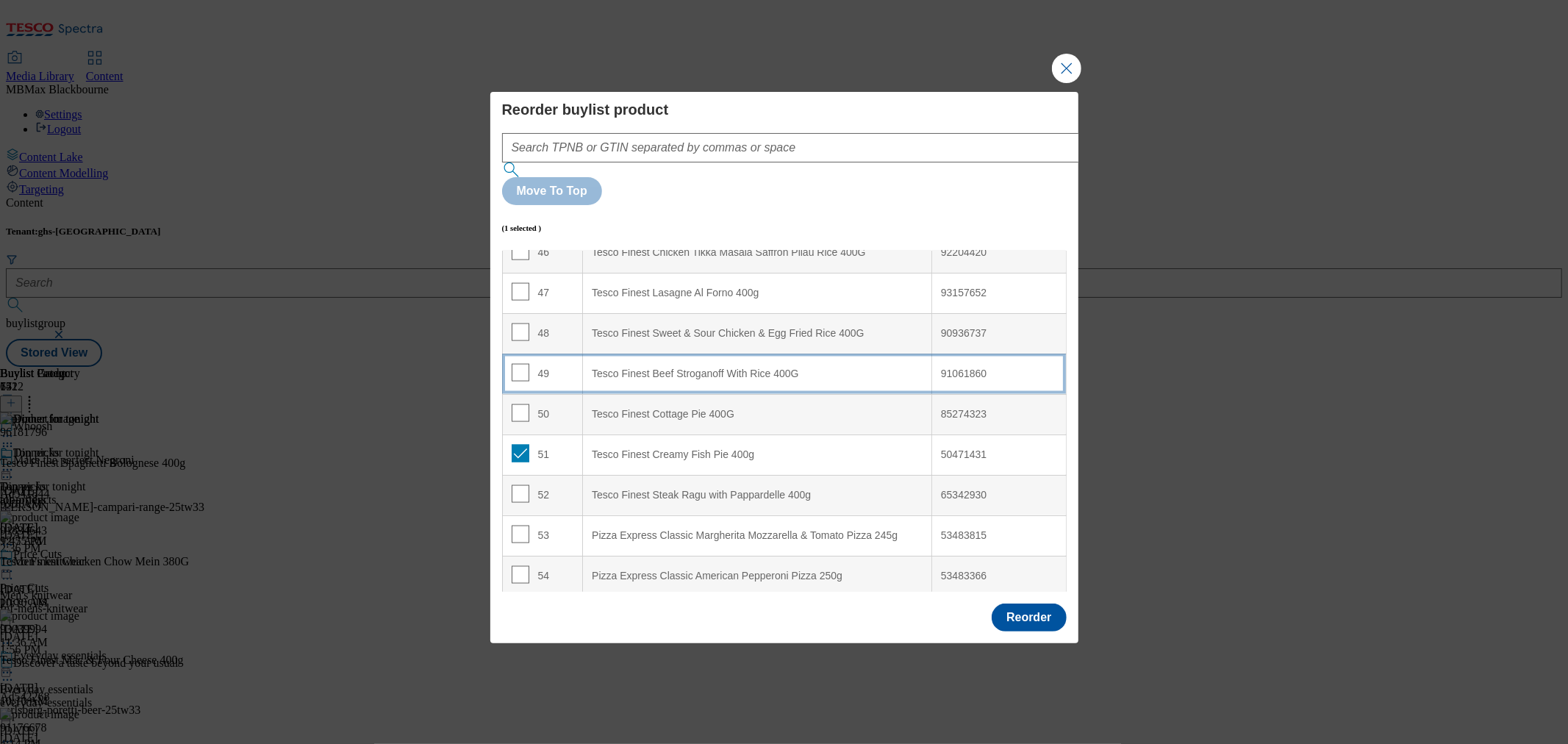
click at [511, 354] on td "49" at bounding box center [543, 374] width 81 height 40
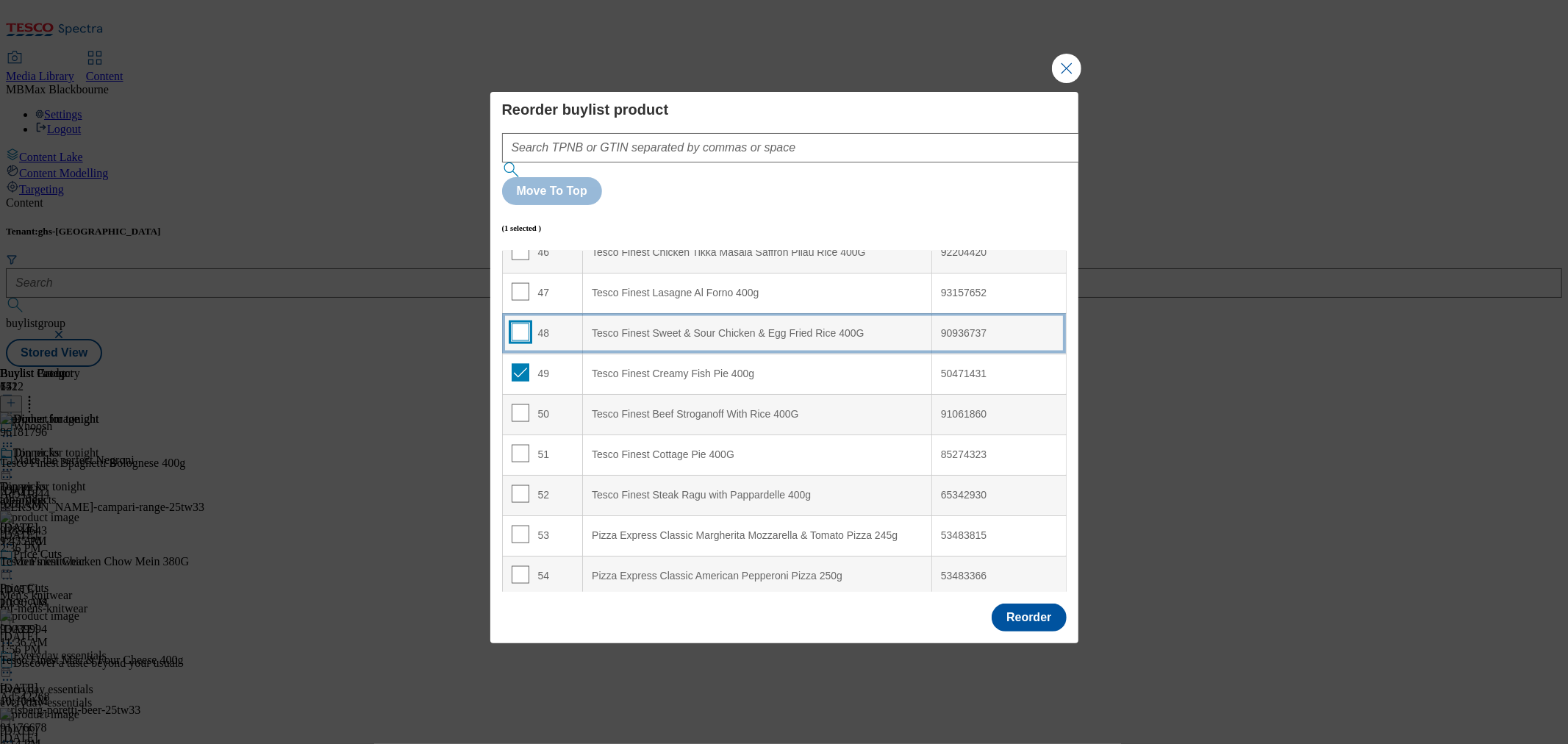
click at [520, 323] on input "Modal" at bounding box center [520, 332] width 17 height 17
checkbox input "true"
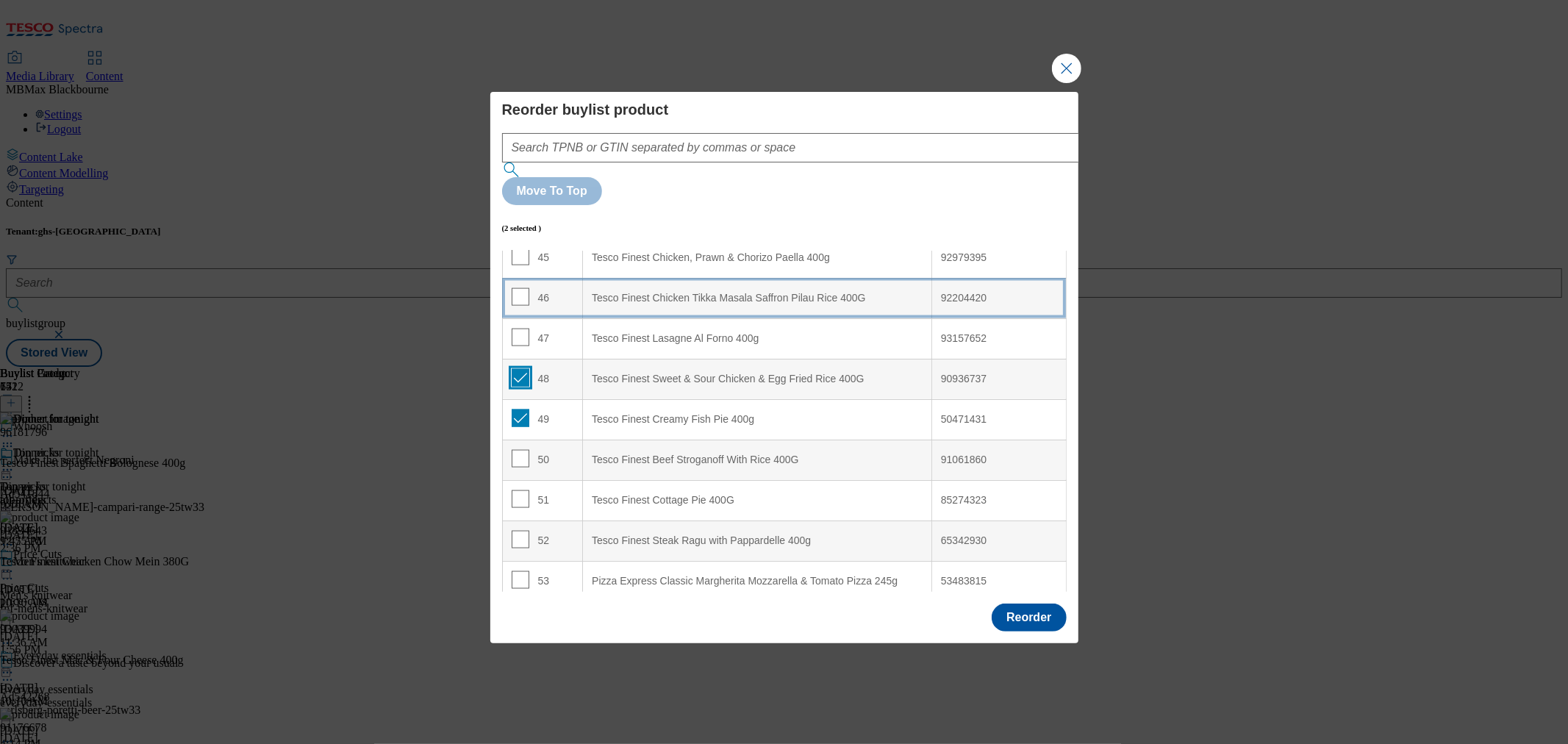
scroll to position [1796, 0]
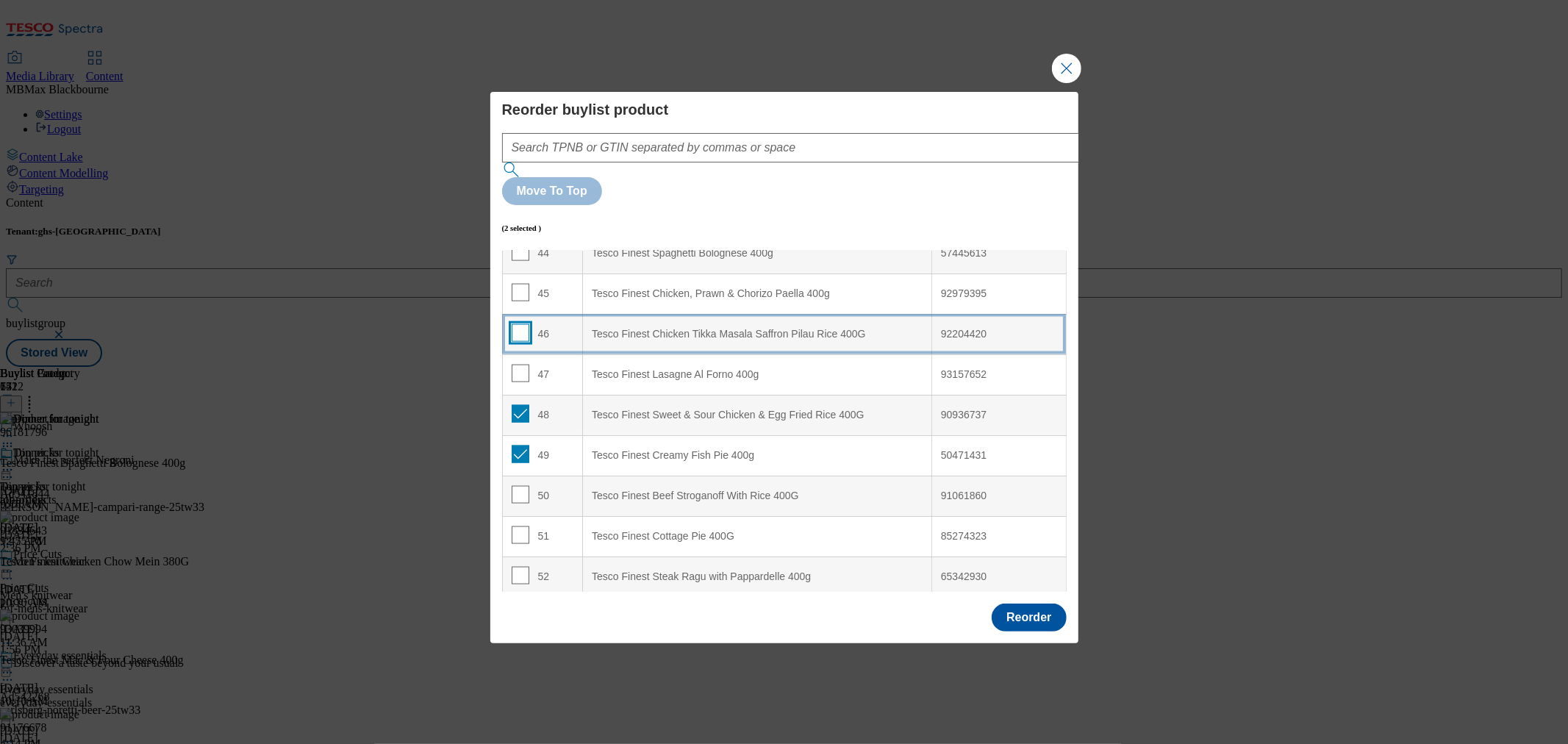
click at [520, 324] on input "Modal" at bounding box center [520, 333] width 17 height 17
checkbox input "true"
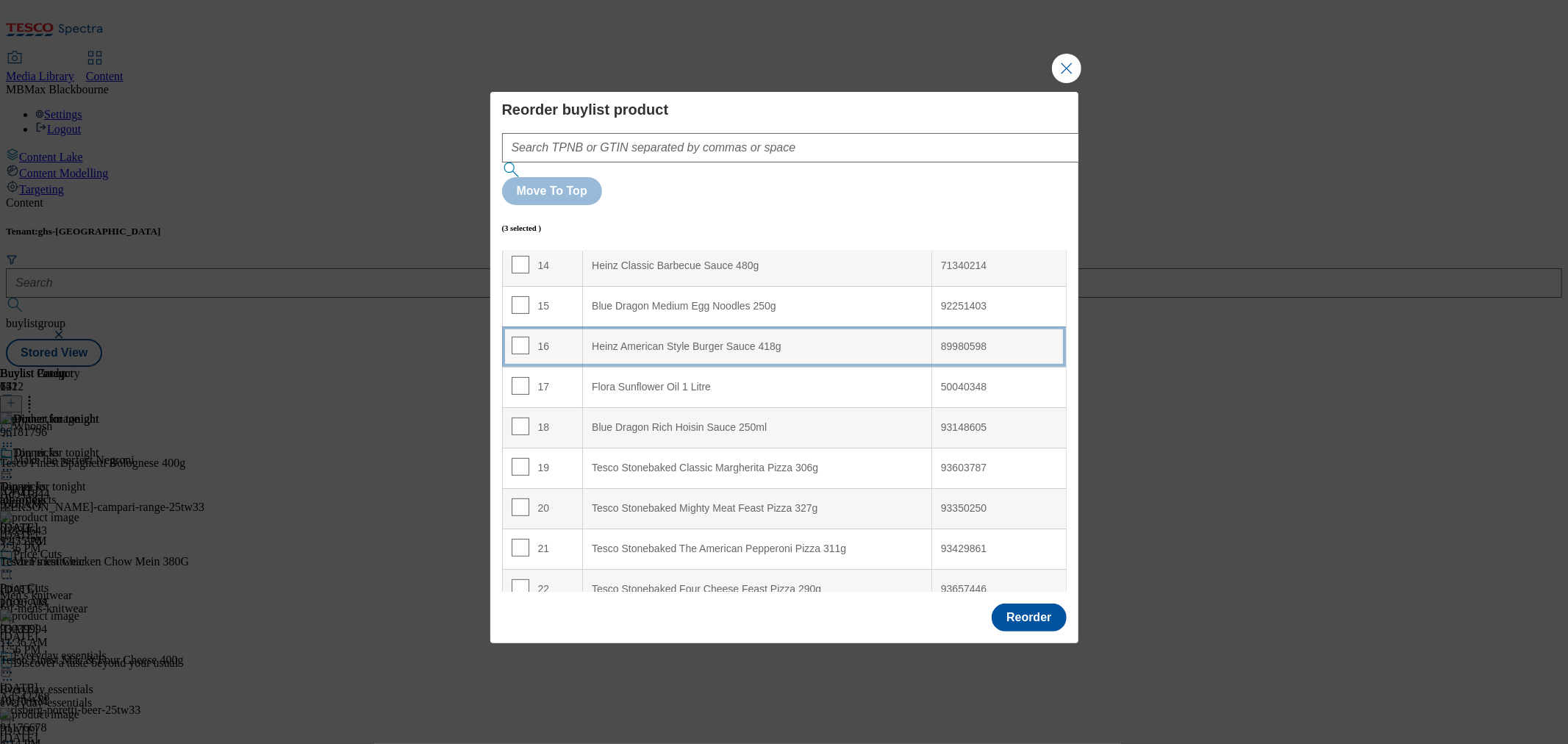
scroll to position [82, 0]
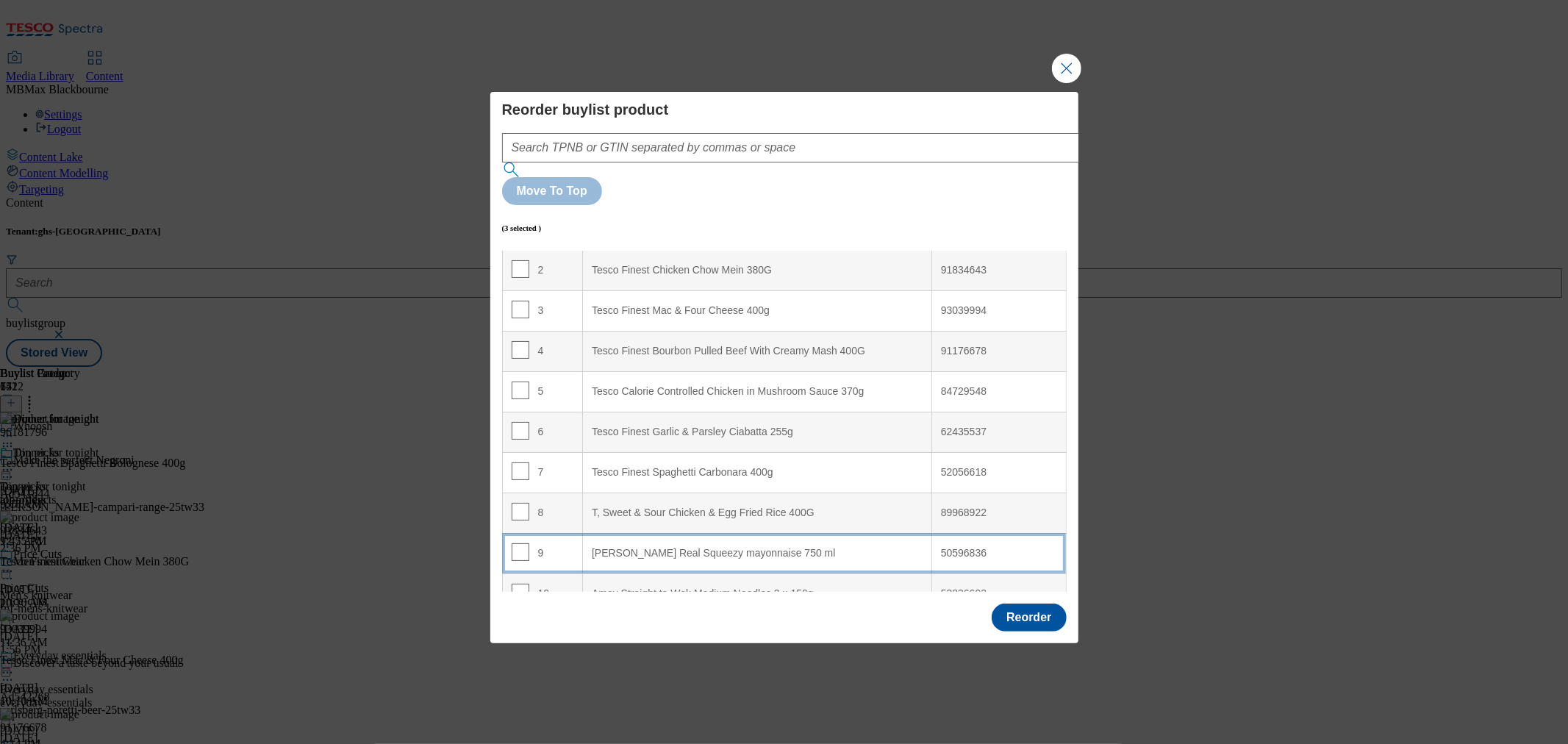
click at [562, 532] on td "9" at bounding box center [543, 553] width 81 height 40
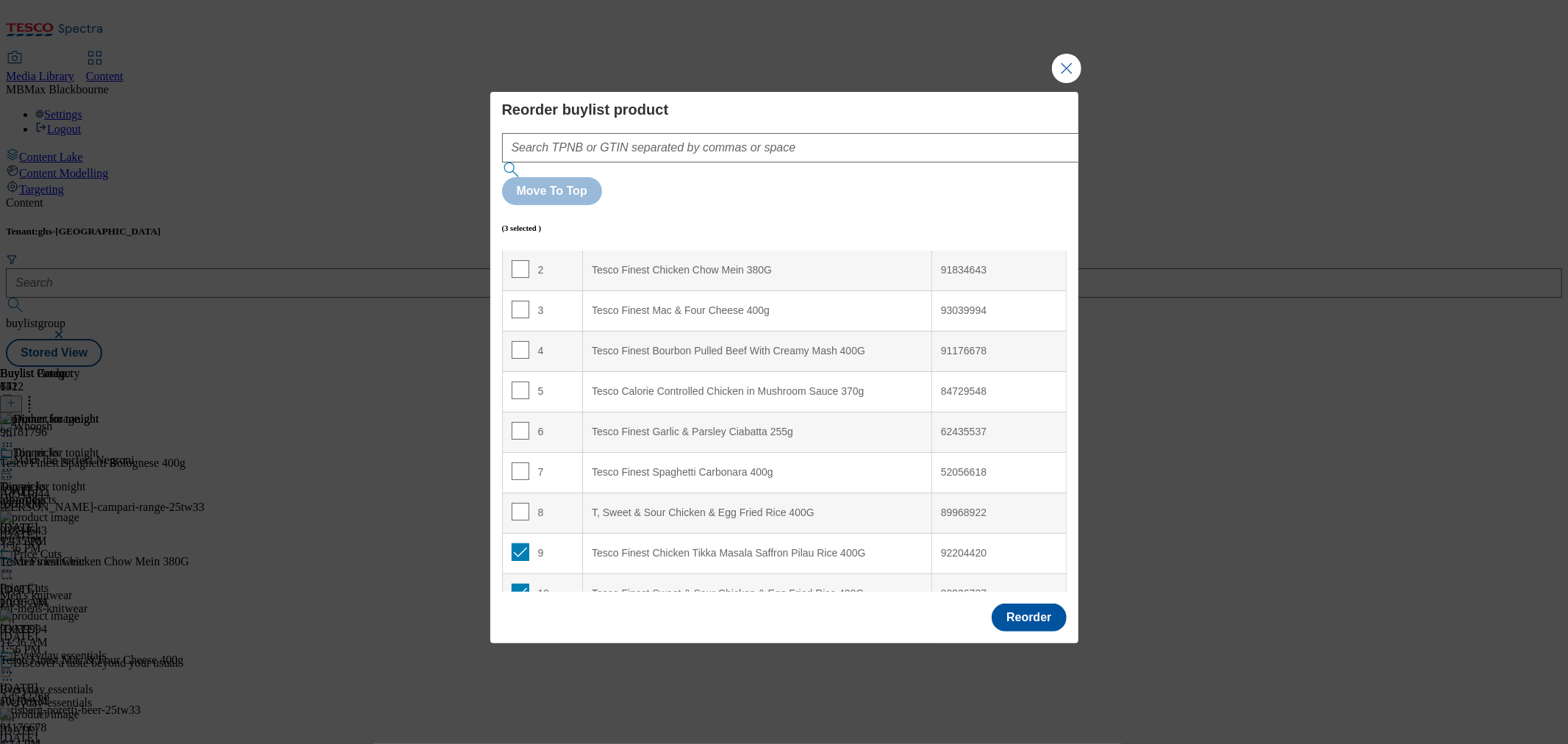
scroll to position [245, 0]
click at [521, 461] on input "Modal" at bounding box center [520, 469] width 17 height 17
checkbox input "false"
click at [518, 421] on input "Modal" at bounding box center [520, 429] width 17 height 17
checkbox input "false"
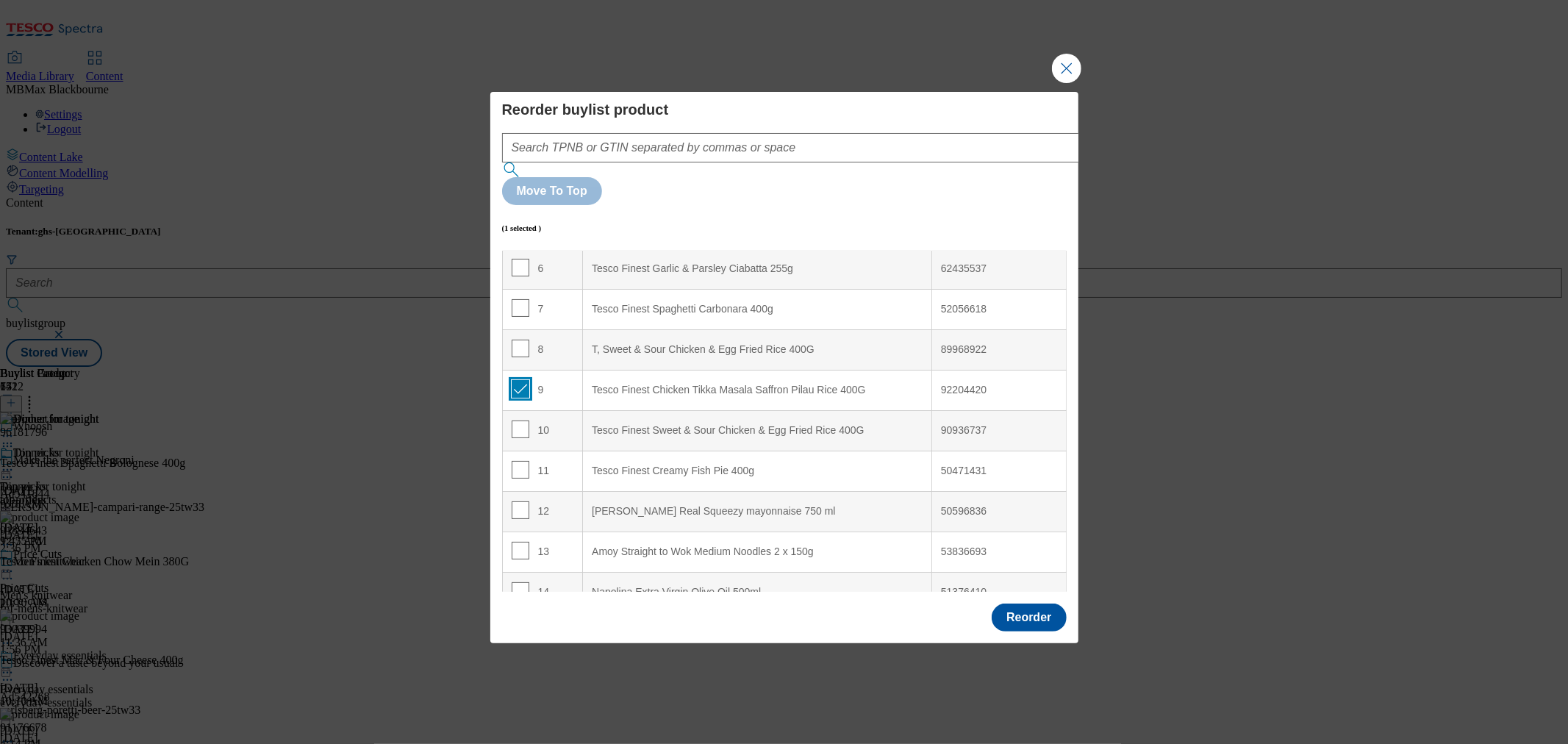
click at [518, 380] on input "Modal" at bounding box center [520, 388] width 17 height 17
checkbox input "false"
click at [1037, 603] on button "Reorder" at bounding box center [1028, 617] width 74 height 27
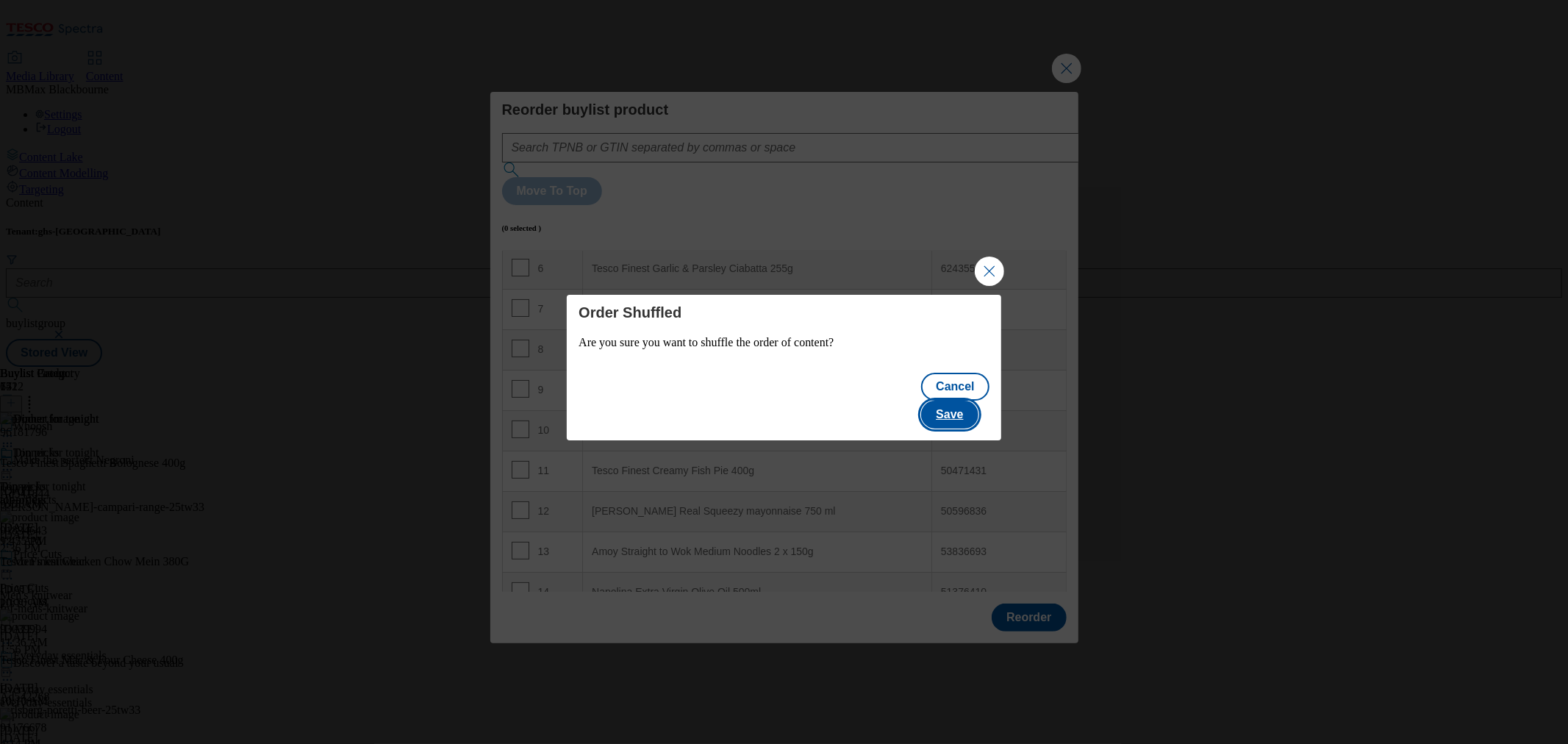
click at [964, 409] on button "Save" at bounding box center [949, 414] width 57 height 27
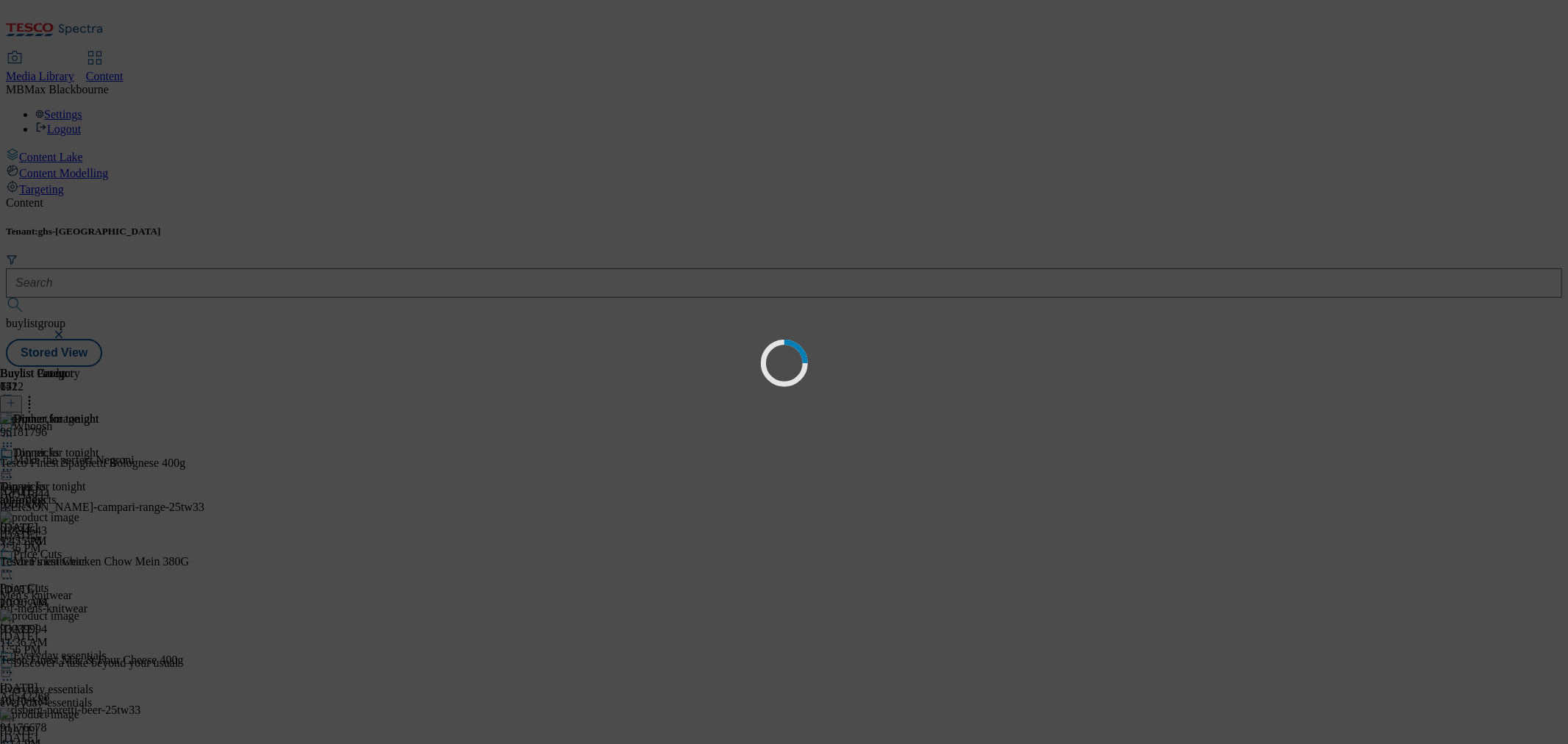
scroll to position [0, 0]
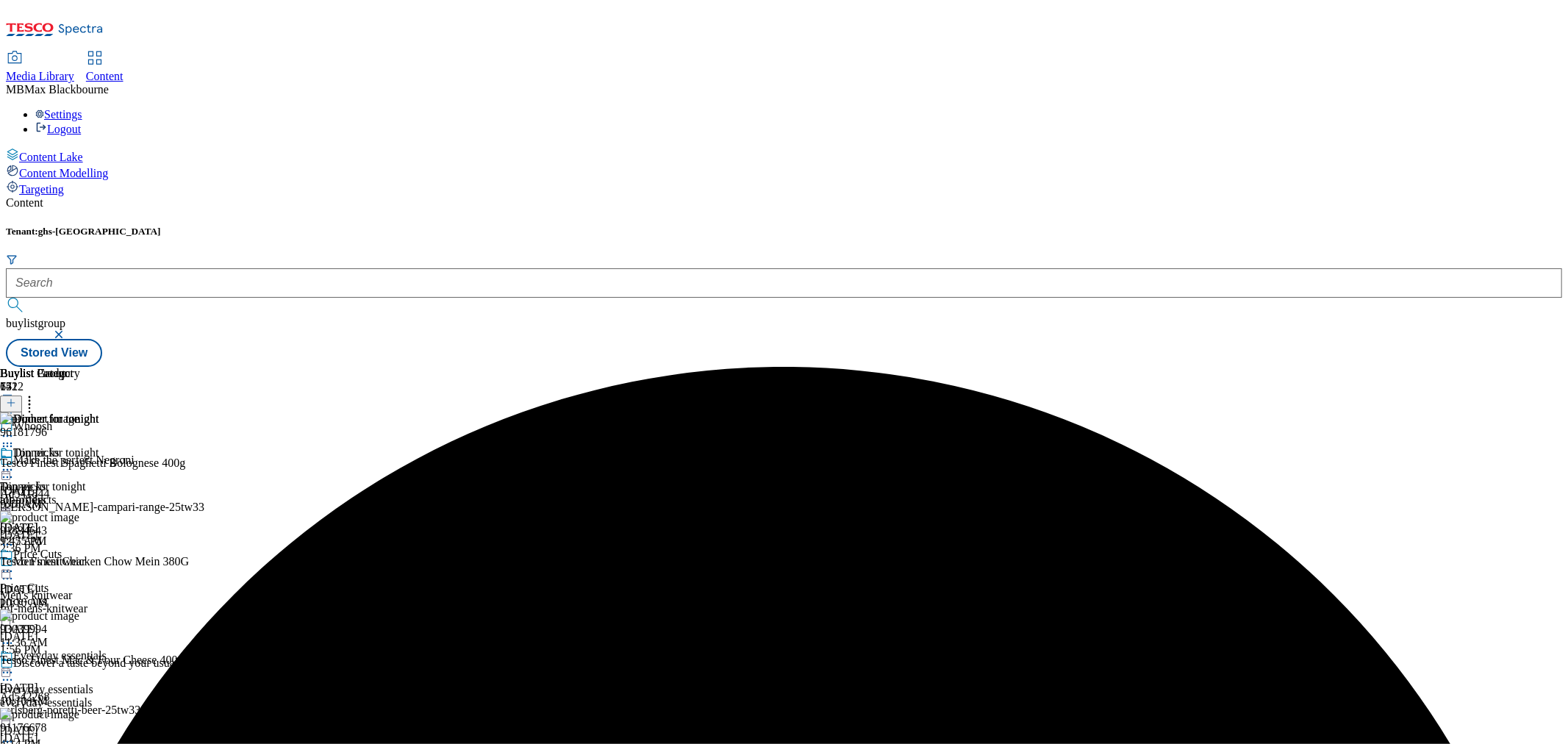
click at [15, 462] on icon at bounding box center [7, 469] width 15 height 15
click at [69, 492] on button "Edit" at bounding box center [49, 500] width 39 height 16
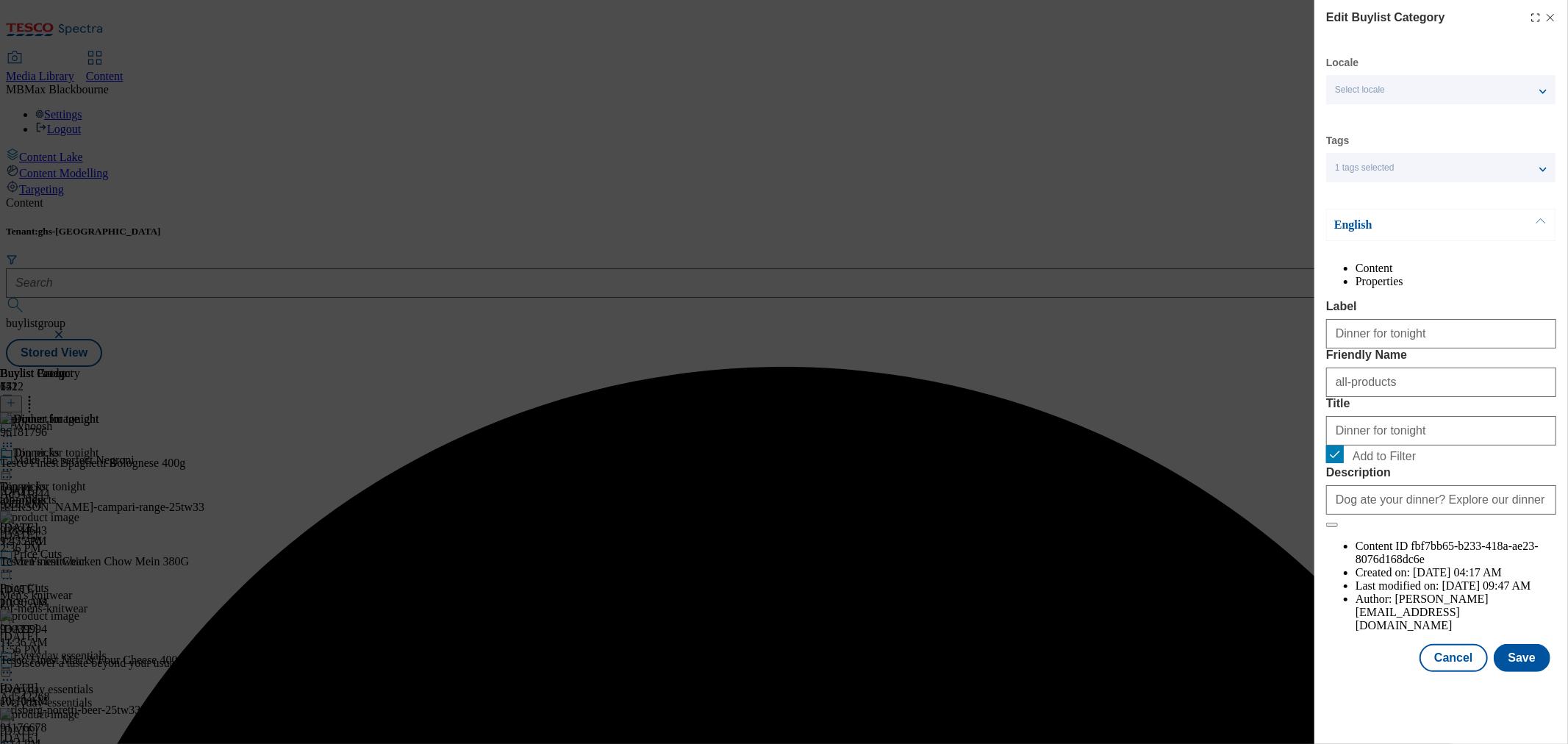
click at [1494, 672] on div "Cancel Save" at bounding box center [1441, 658] width 230 height 27
click at [1516, 672] on button "Save" at bounding box center [1522, 658] width 57 height 27
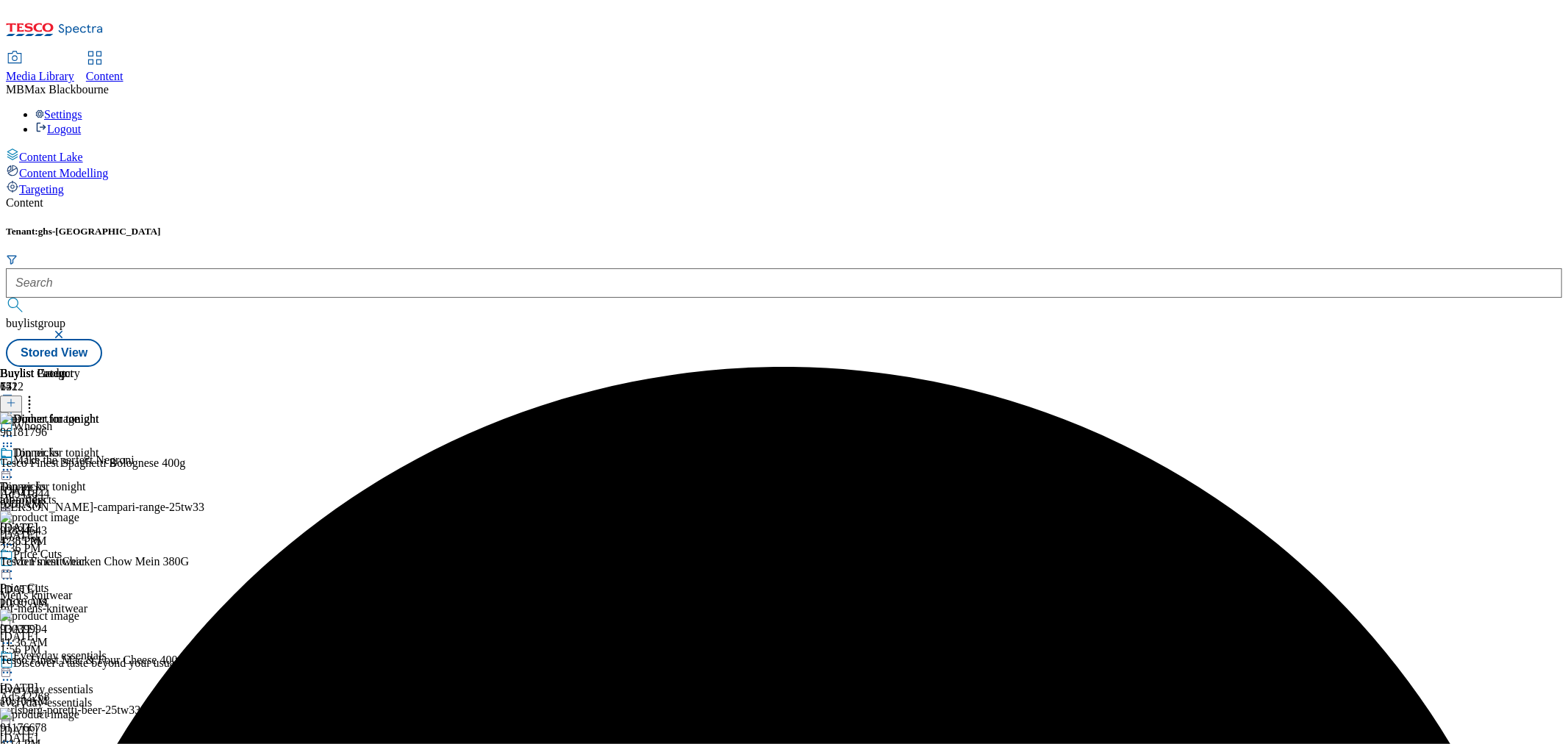
click at [15, 462] on icon at bounding box center [7, 469] width 15 height 15
click at [80, 563] on span "Preview" at bounding box center [63, 568] width 35 height 11
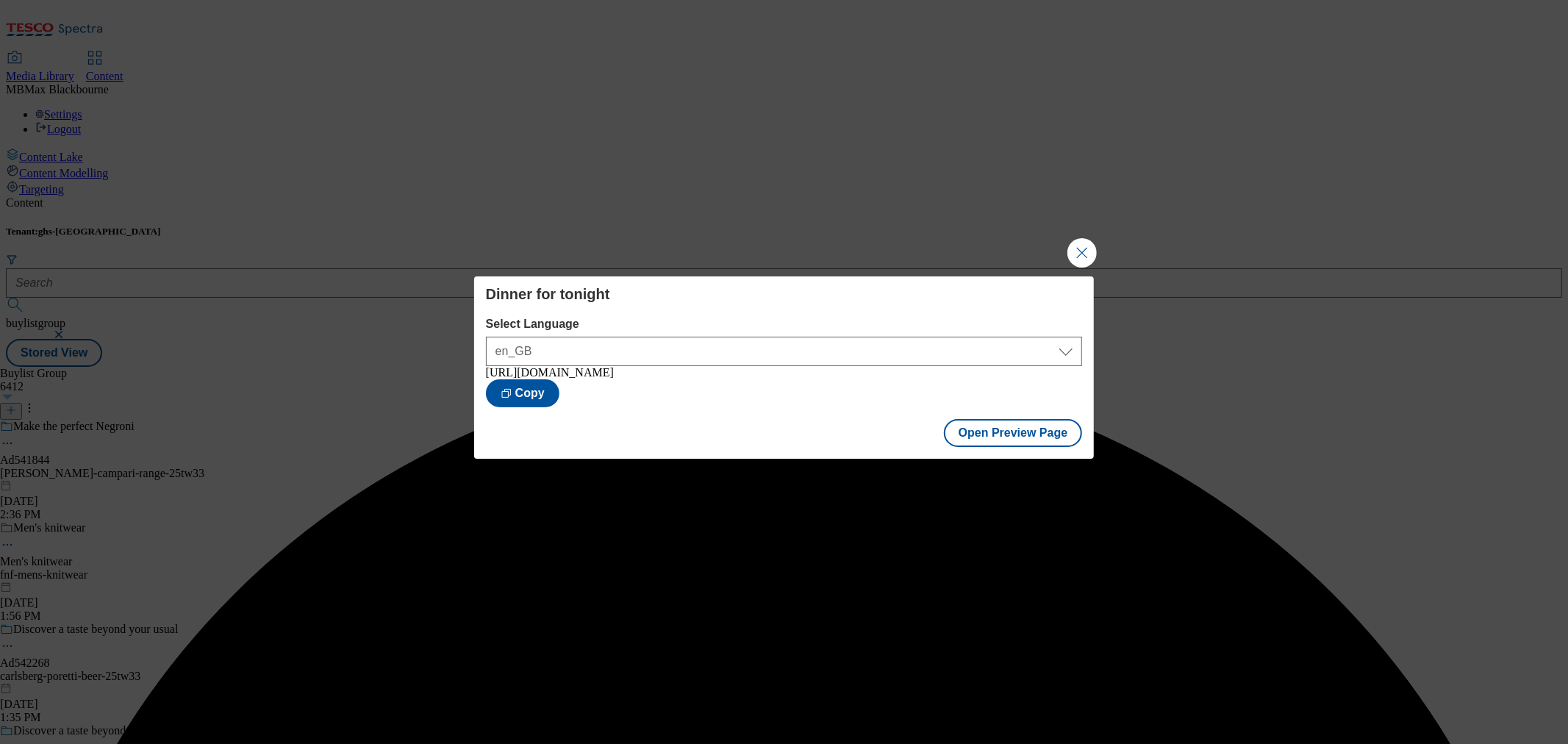
click at [1044, 244] on div "Dinner for tonight Select Language en_GB en_GB [URL][DOMAIN_NAME] Copy Open Pre…" at bounding box center [784, 372] width 1568 height 744
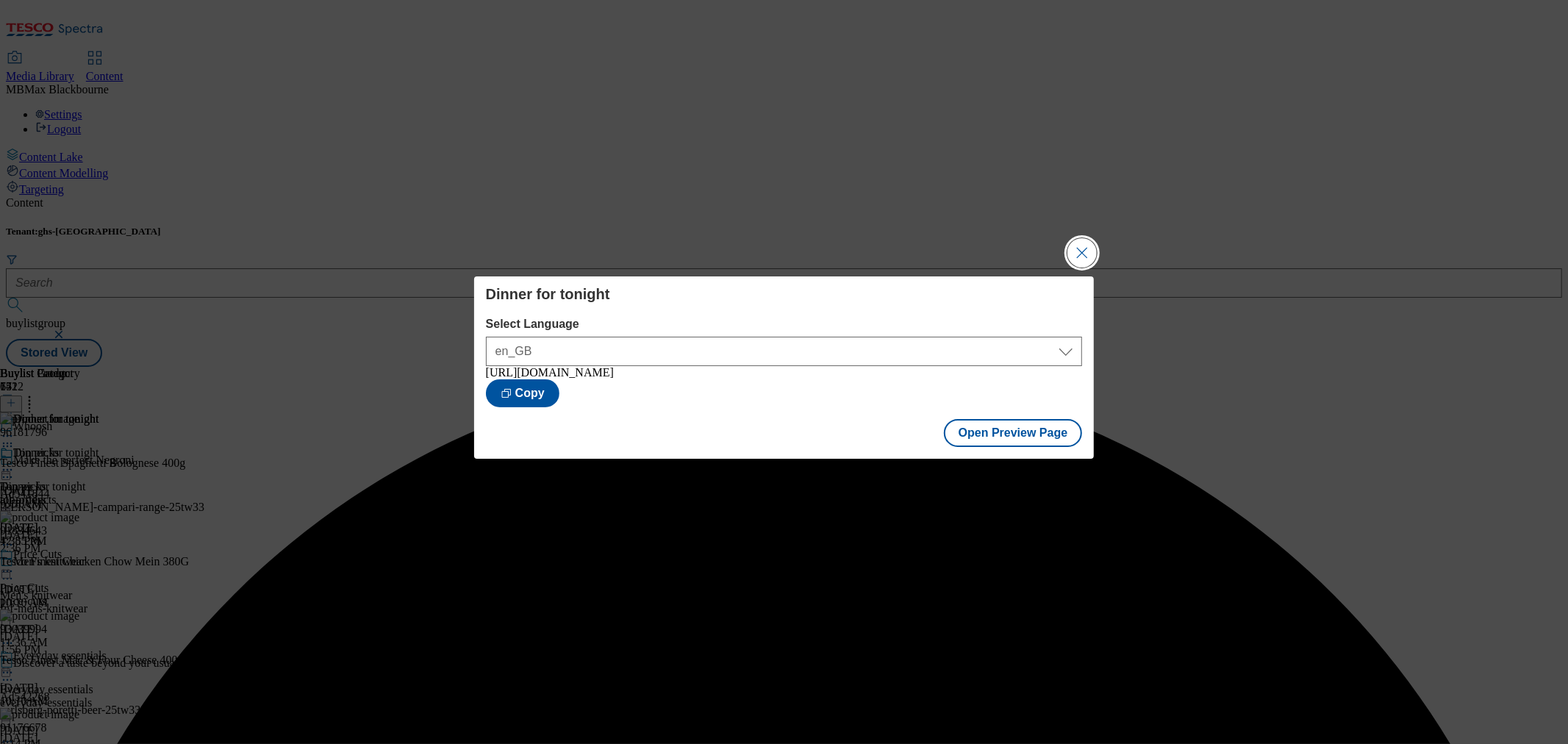
click at [1086, 248] on button "Close Modal" at bounding box center [1081, 253] width 29 height 29
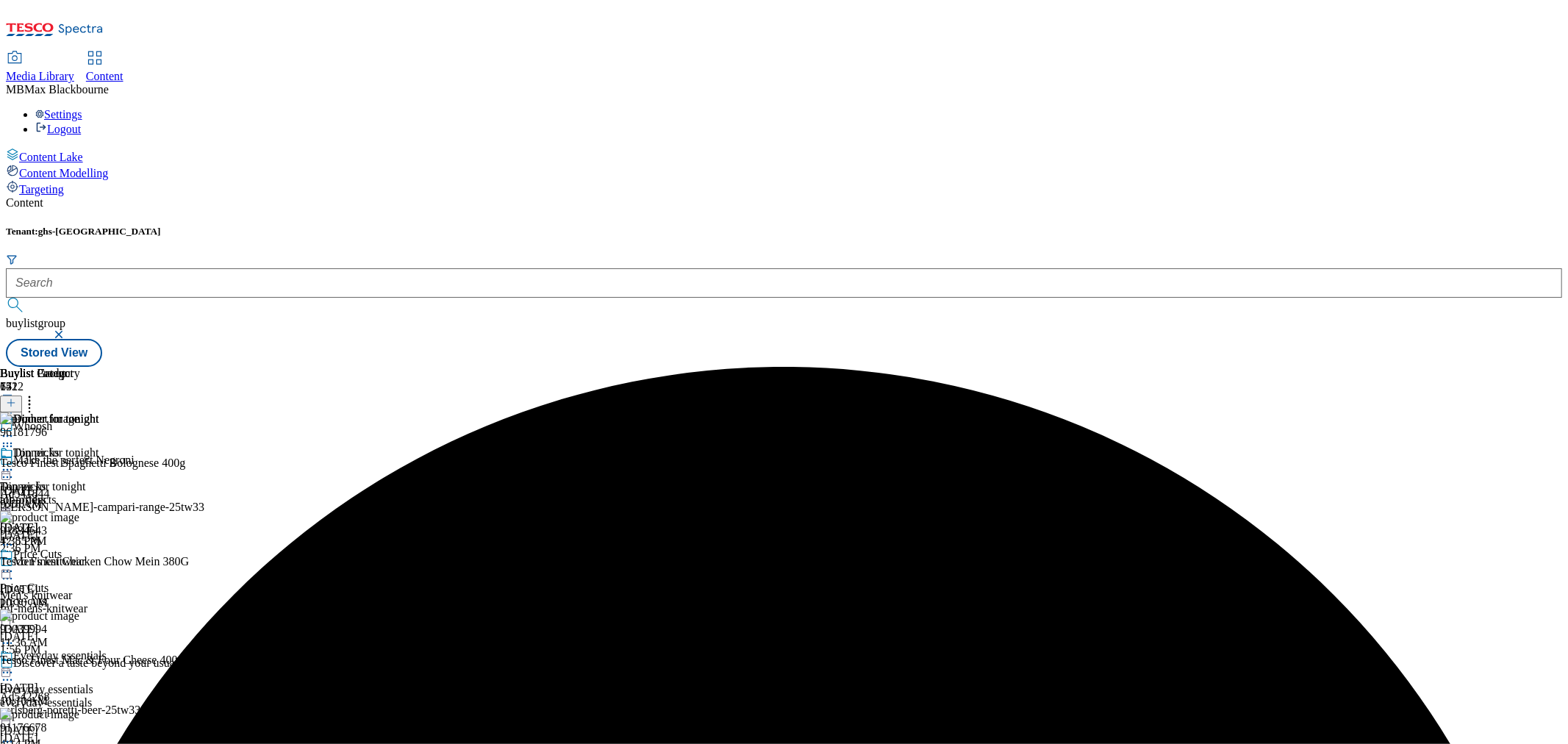
click at [15, 462] on icon at bounding box center [7, 469] width 15 height 15
click at [83, 610] on button "Publish" at bounding box center [56, 618] width 54 height 16
